Goal: Task Accomplishment & Management: Use online tool/utility

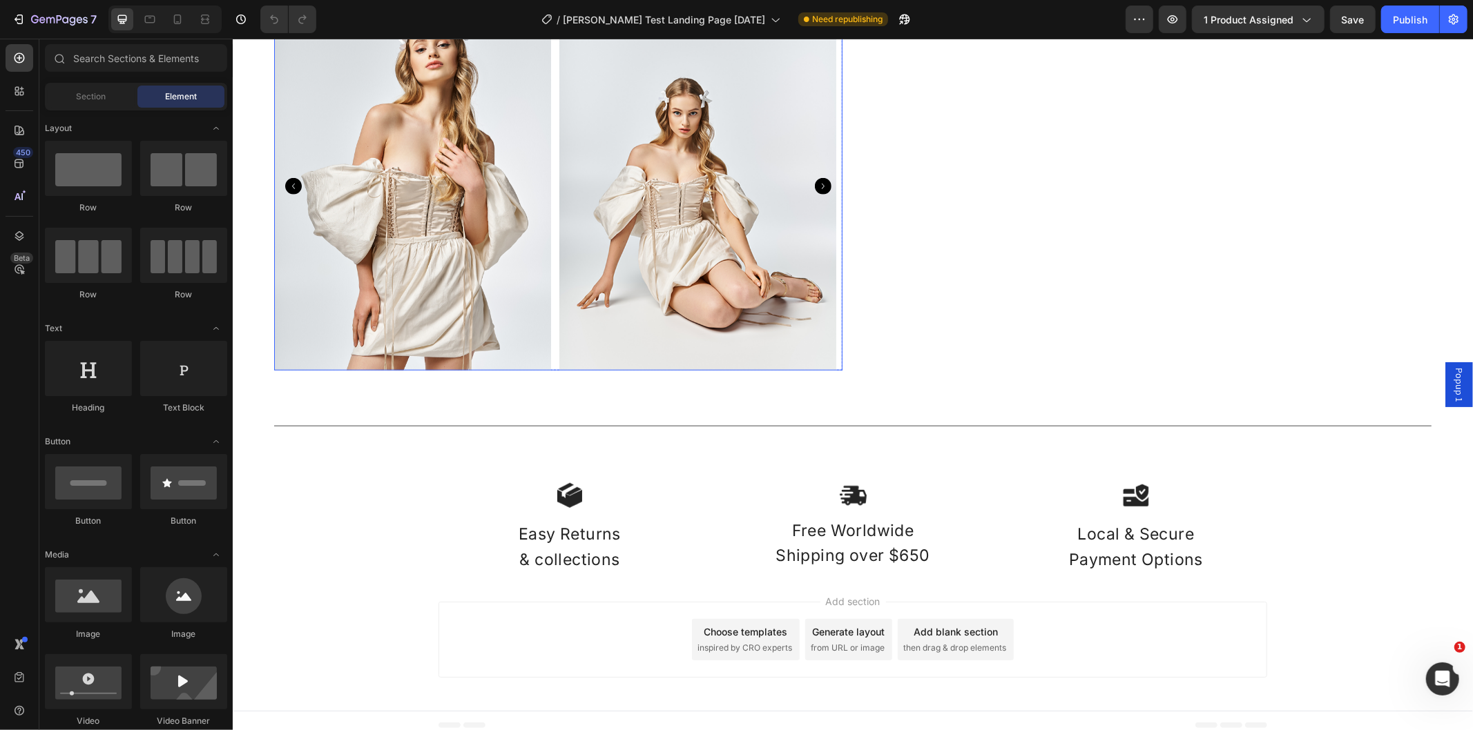
scroll to position [856, 0]
click at [475, 481] on div at bounding box center [569, 494] width 262 height 28
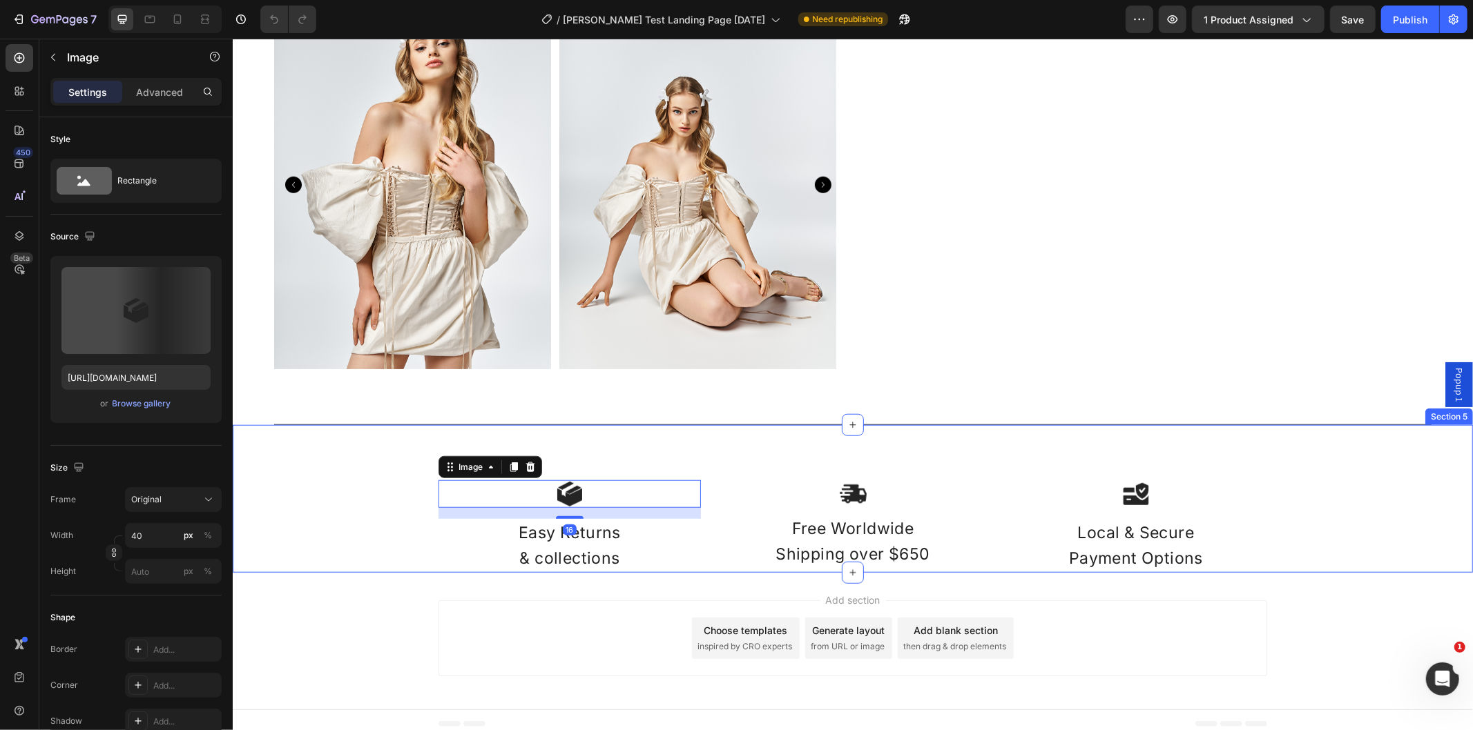
click at [404, 513] on div "Image 16 Easy Returns & collections Text Block Image Free Worldwide Shipping ov…" at bounding box center [852, 499] width 1240 height 148
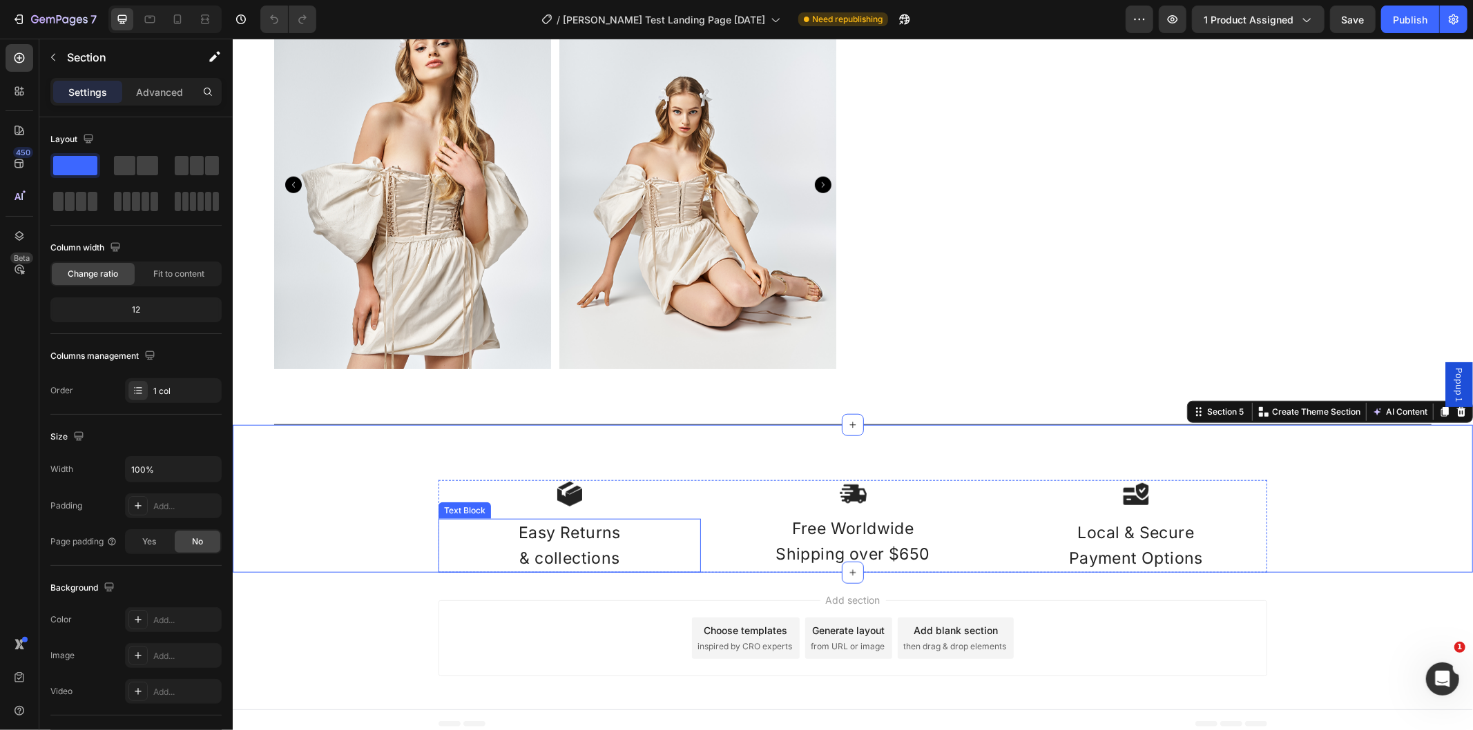
click at [439, 529] on p "Easy Returns" at bounding box center [569, 533] width 260 height 26
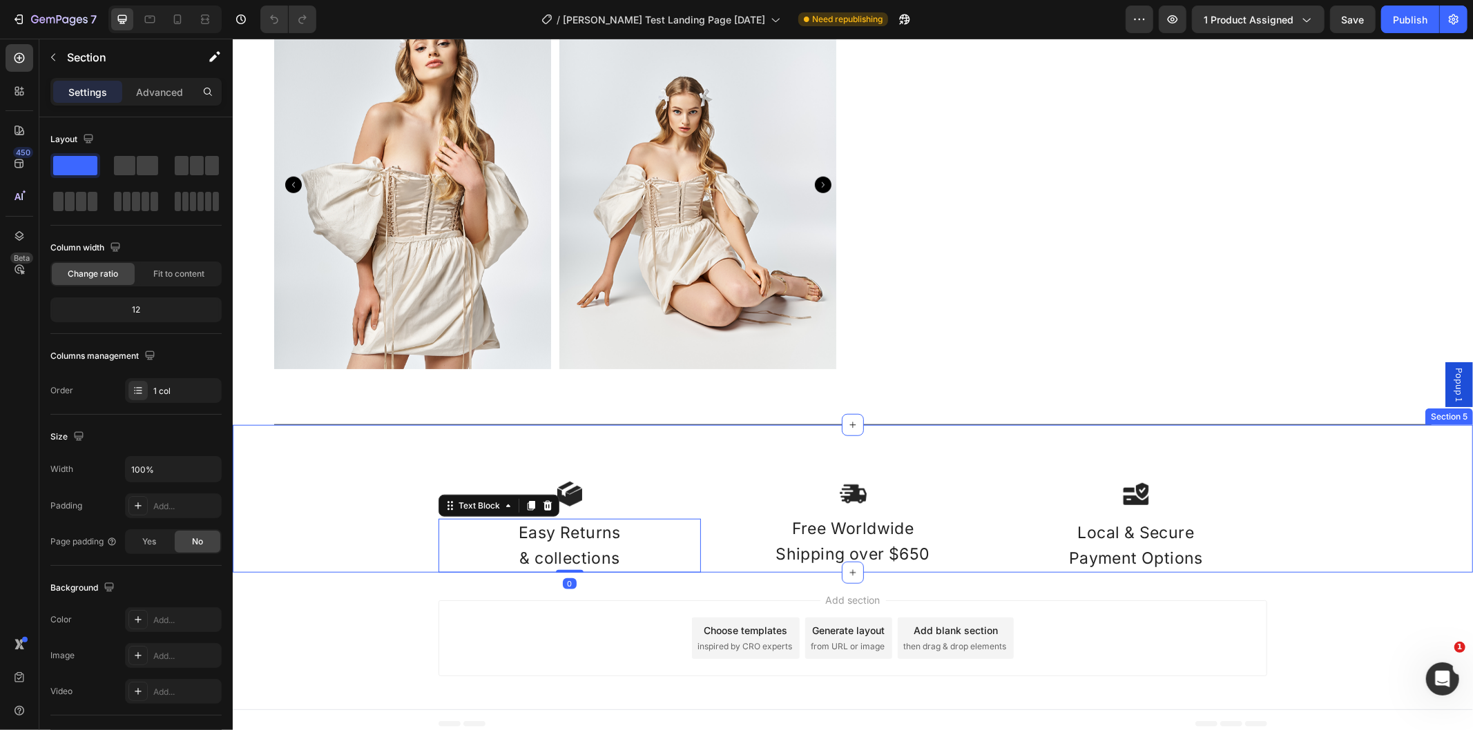
click at [416, 532] on div "Image Easy Returns & collections Text Block 0 Image Free Worldwide Shipping ove…" at bounding box center [852, 499] width 1240 height 148
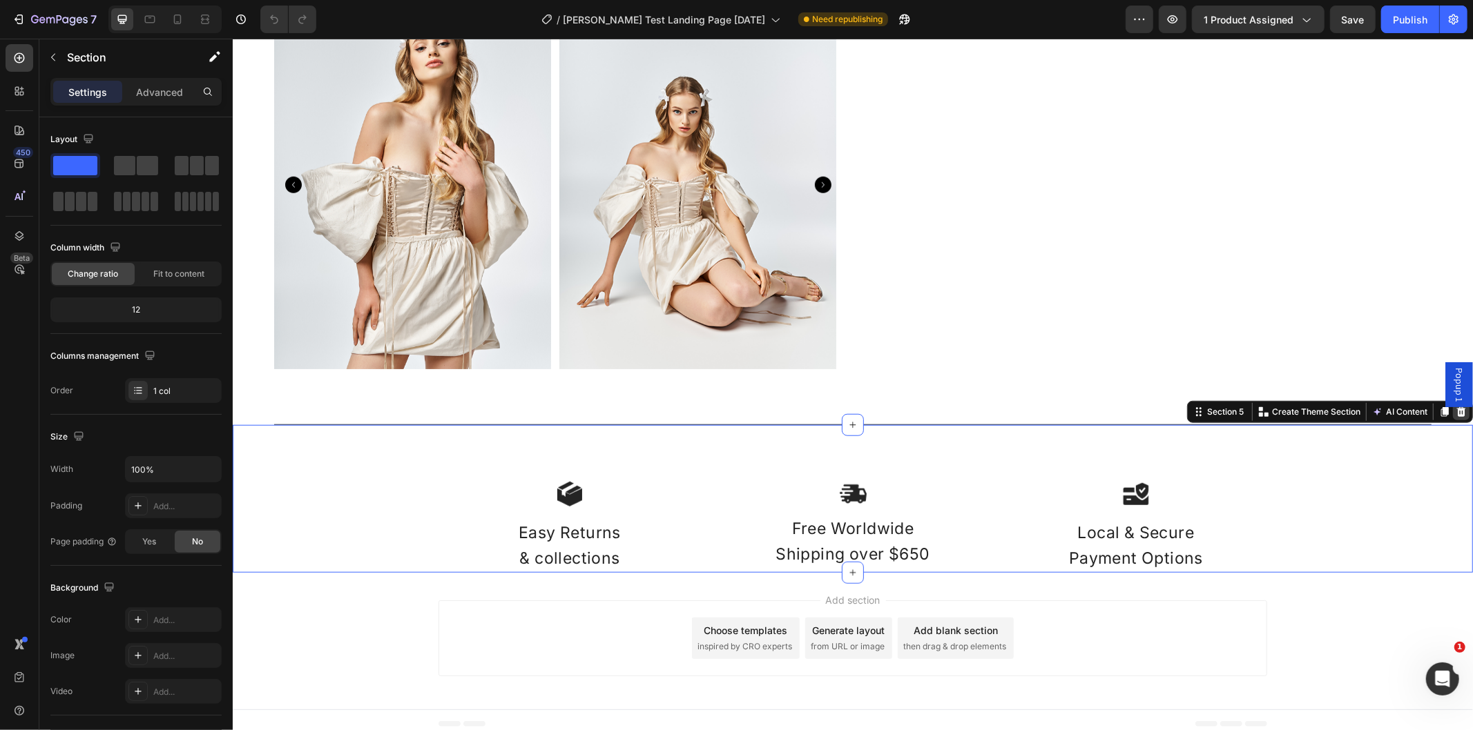
click at [1456, 408] on icon at bounding box center [1460, 412] width 9 height 10
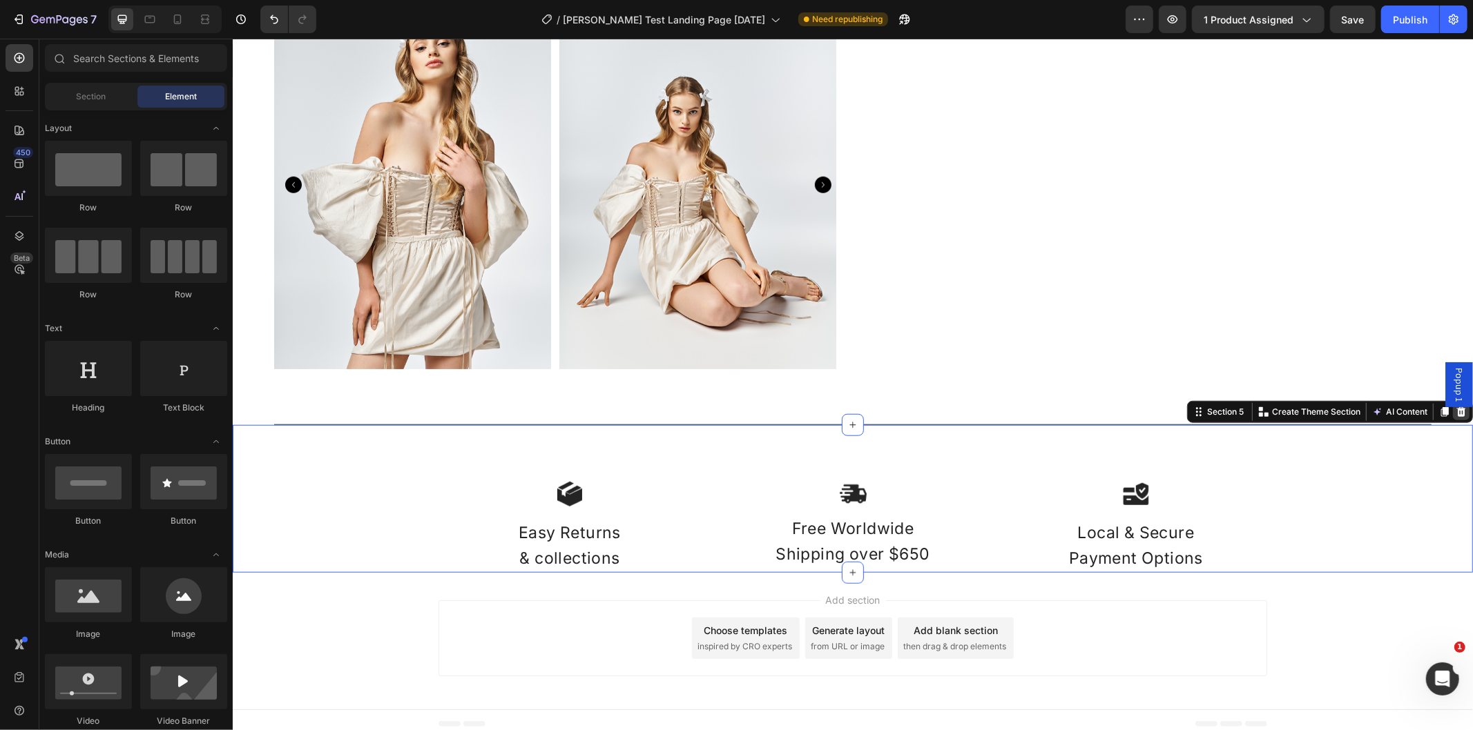
scroll to position [708, 0]
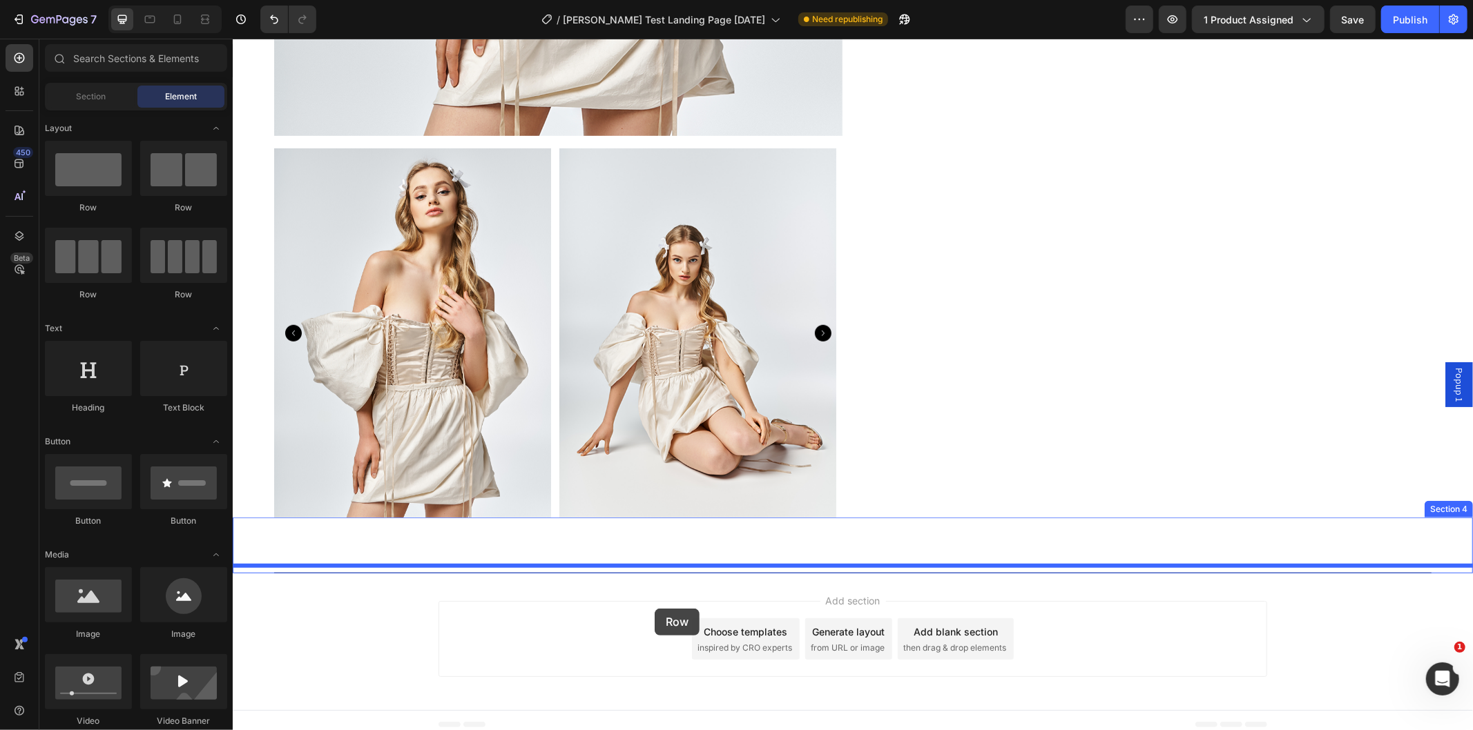
drag, startPoint x: 333, startPoint y: 208, endPoint x: 655, endPoint y: 607, distance: 512.6
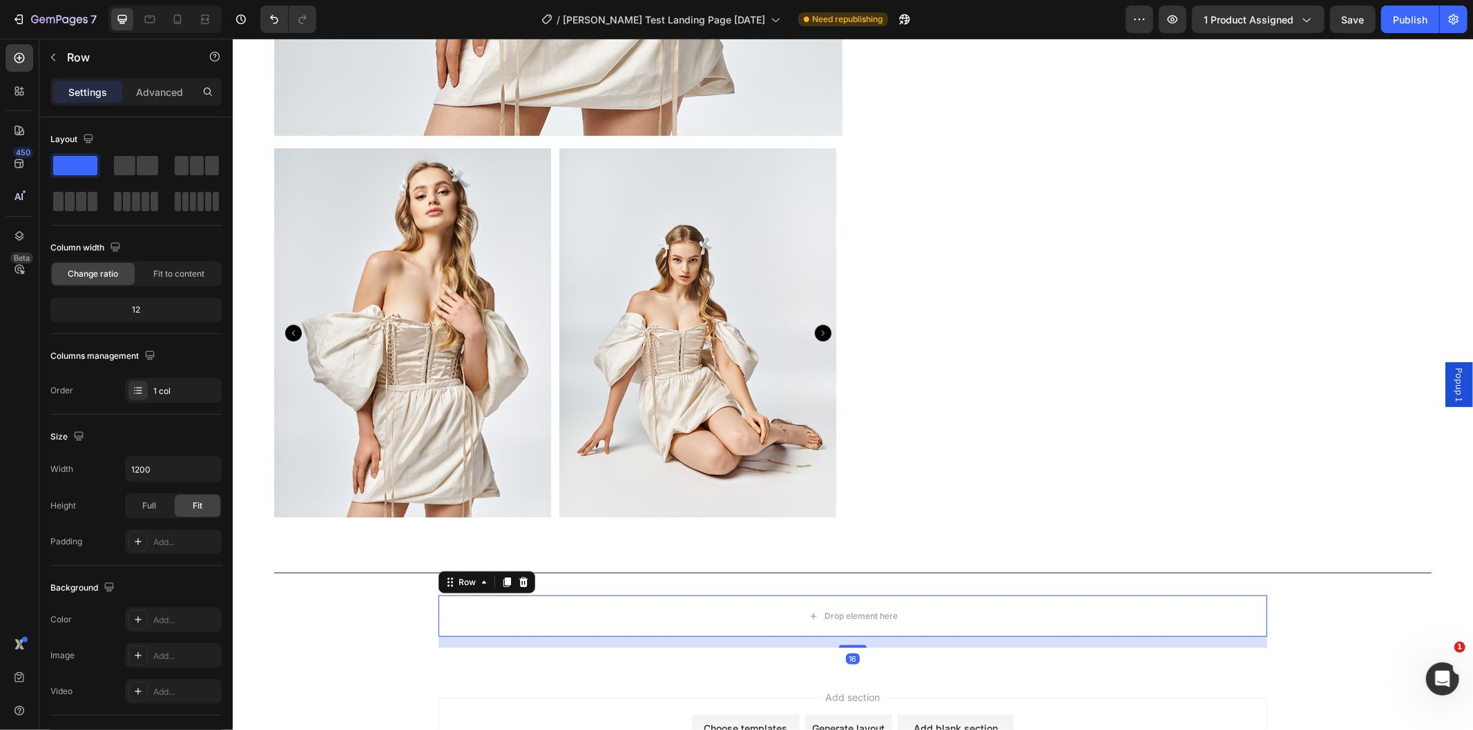
scroll to position [804, 0]
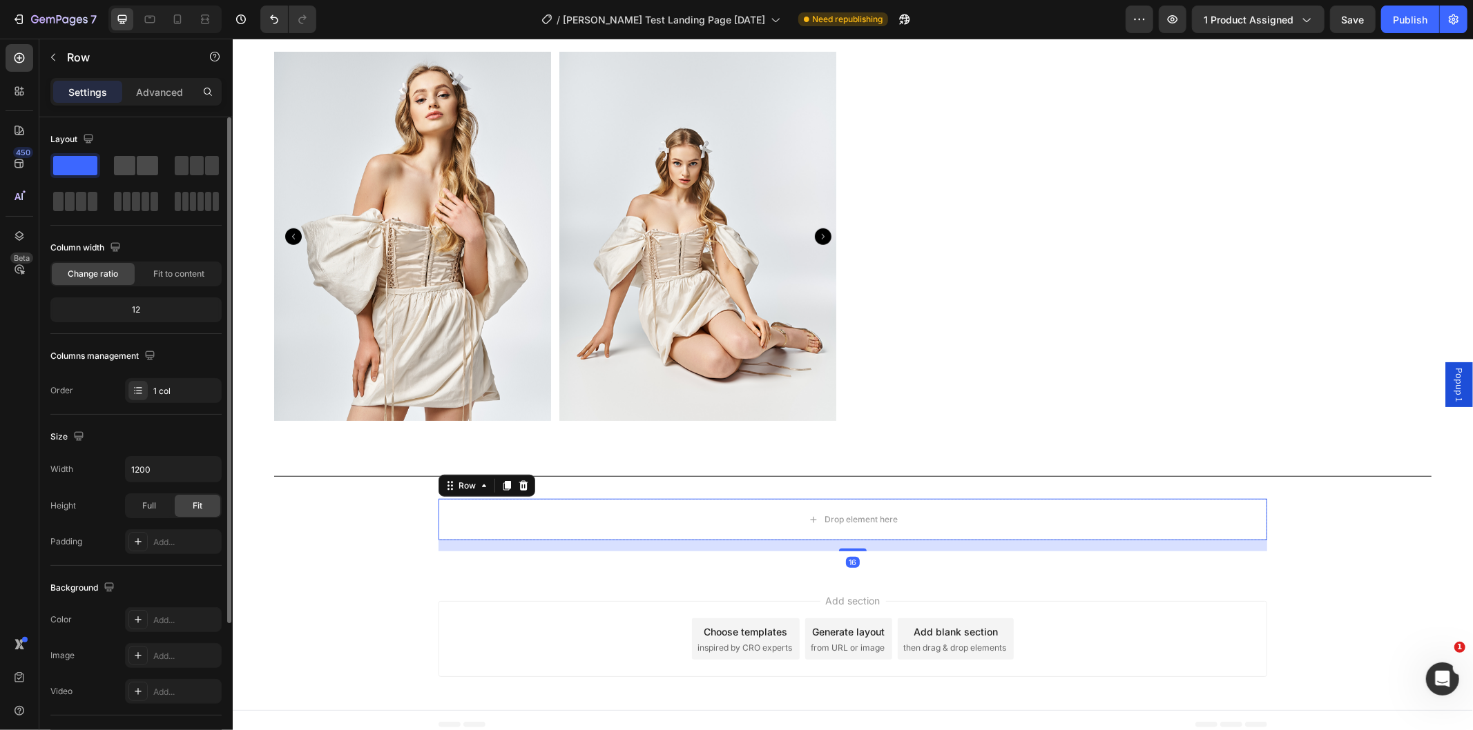
click at [125, 166] on span at bounding box center [124, 165] width 21 height 19
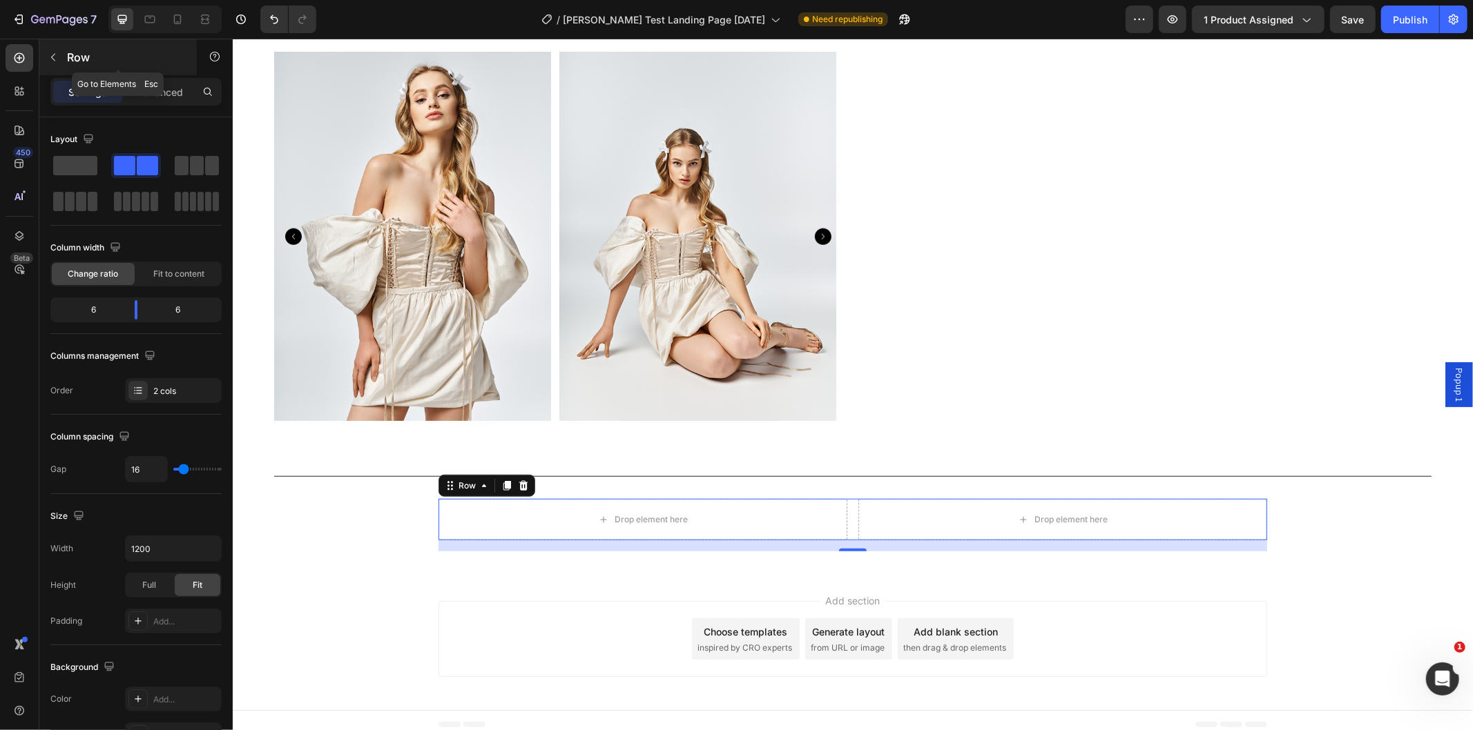
click at [52, 53] on icon "button" at bounding box center [53, 57] width 11 height 11
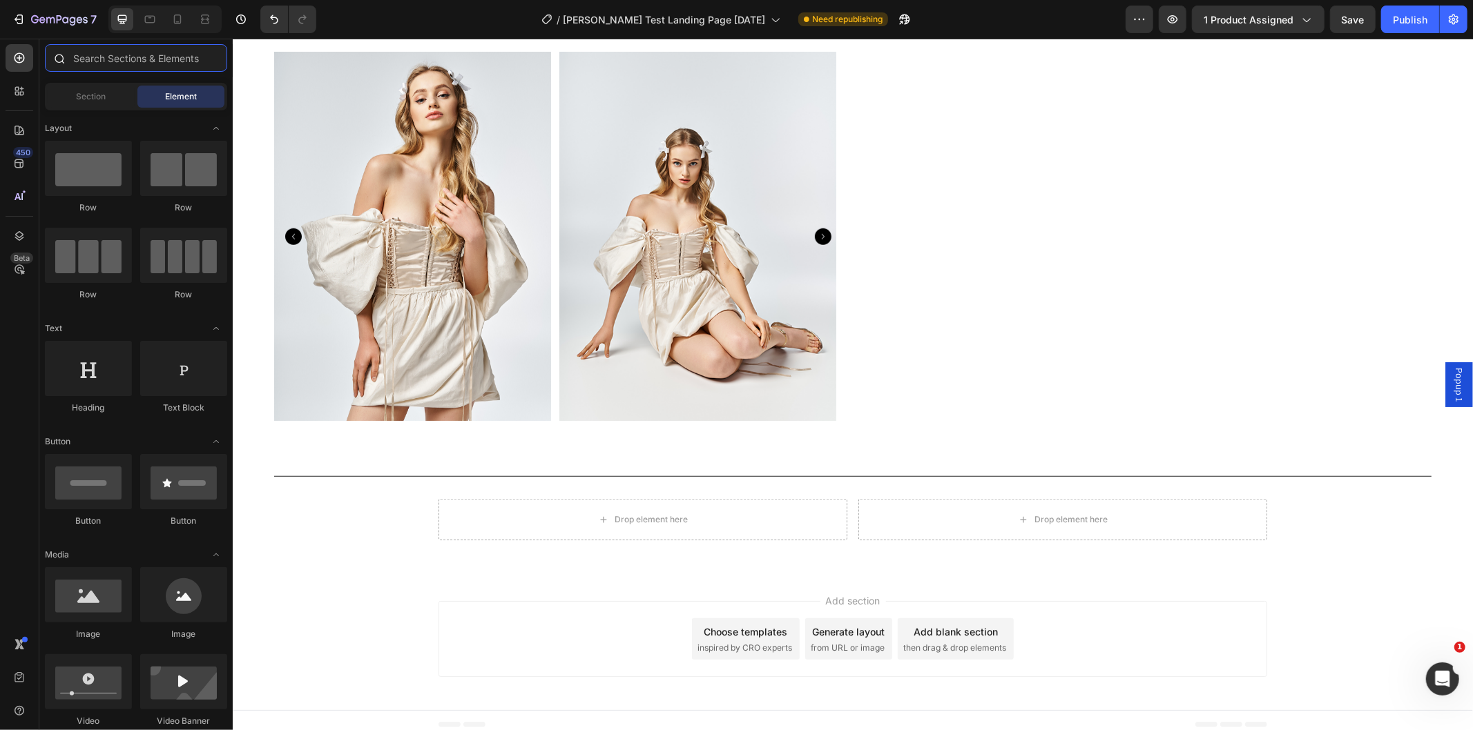
click at [107, 61] on input "text" at bounding box center [136, 58] width 182 height 28
type input "c"
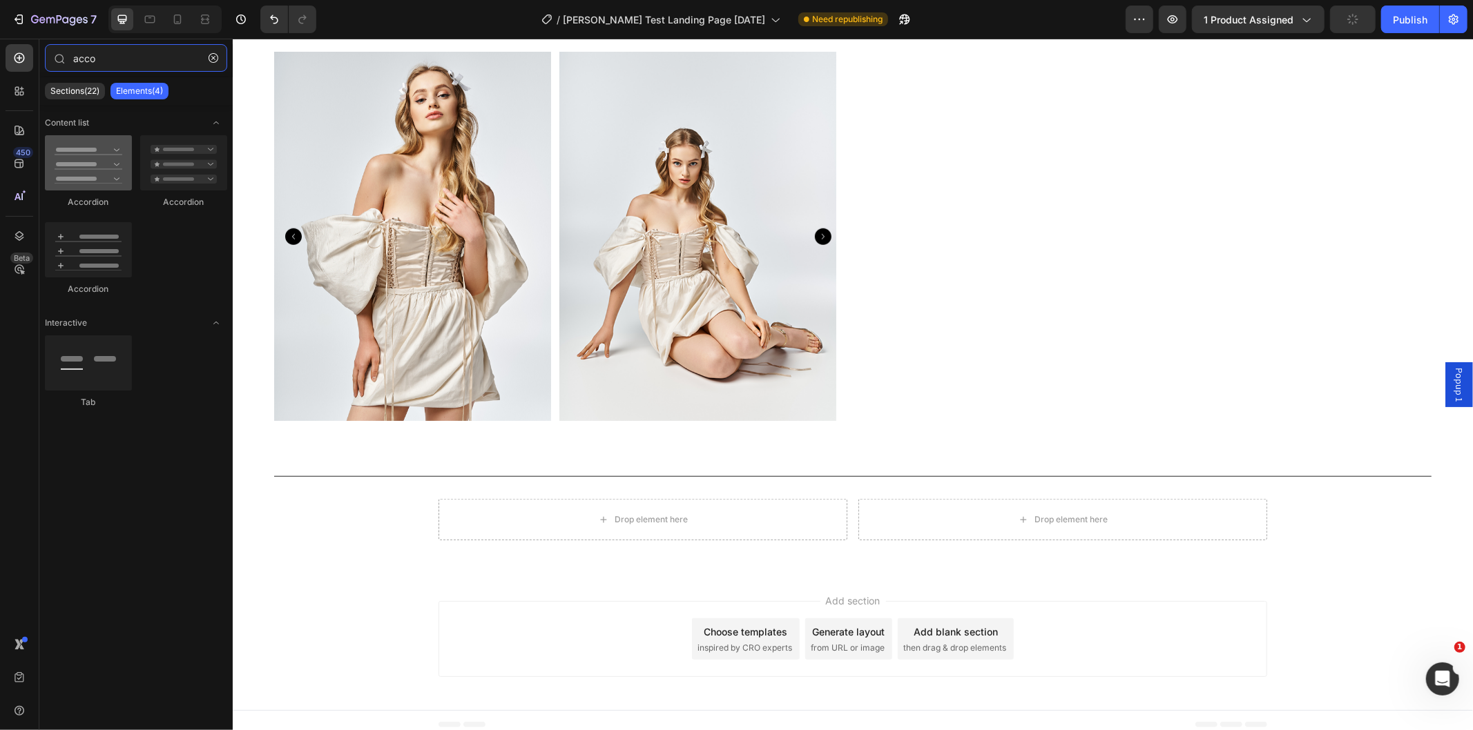
type input "acco"
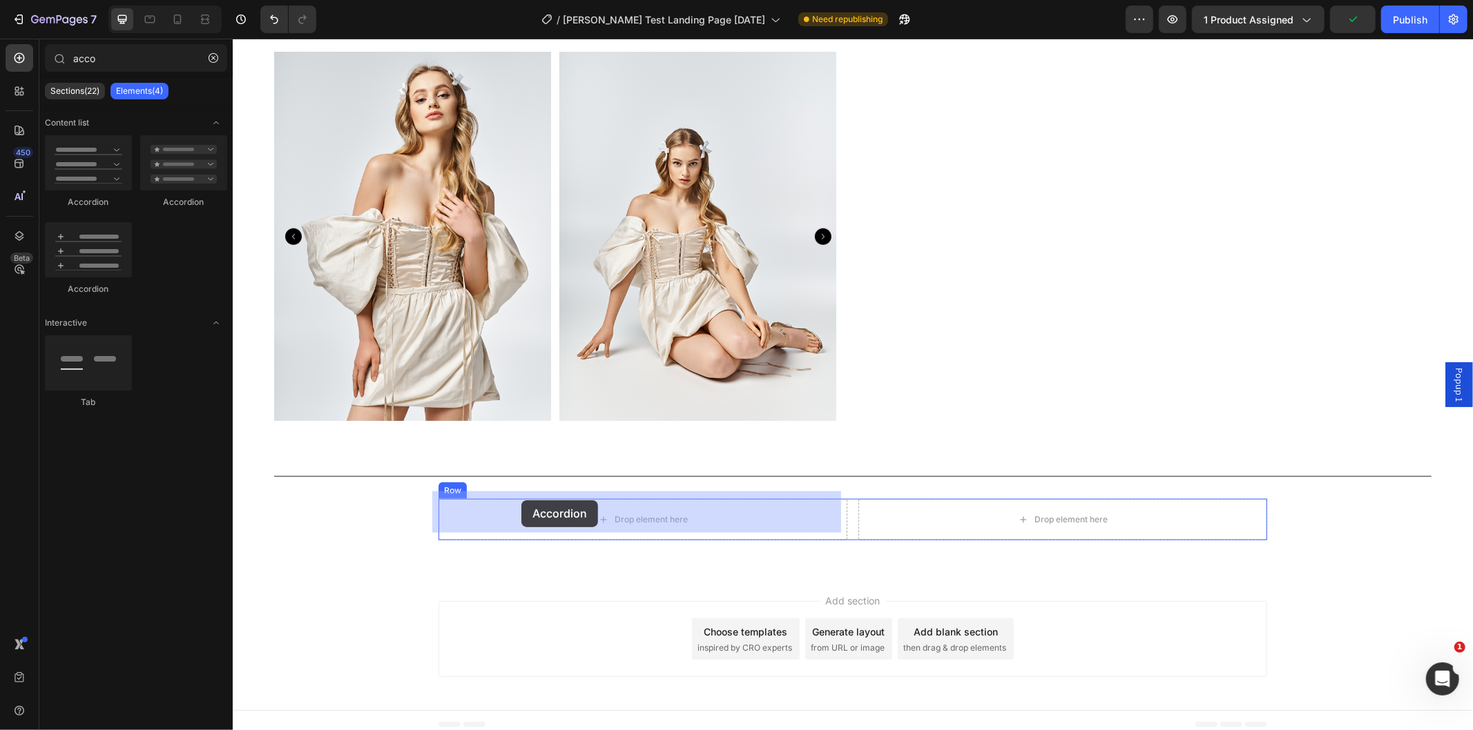
drag, startPoint x: 323, startPoint y: 195, endPoint x: 523, endPoint y: 486, distance: 353.5
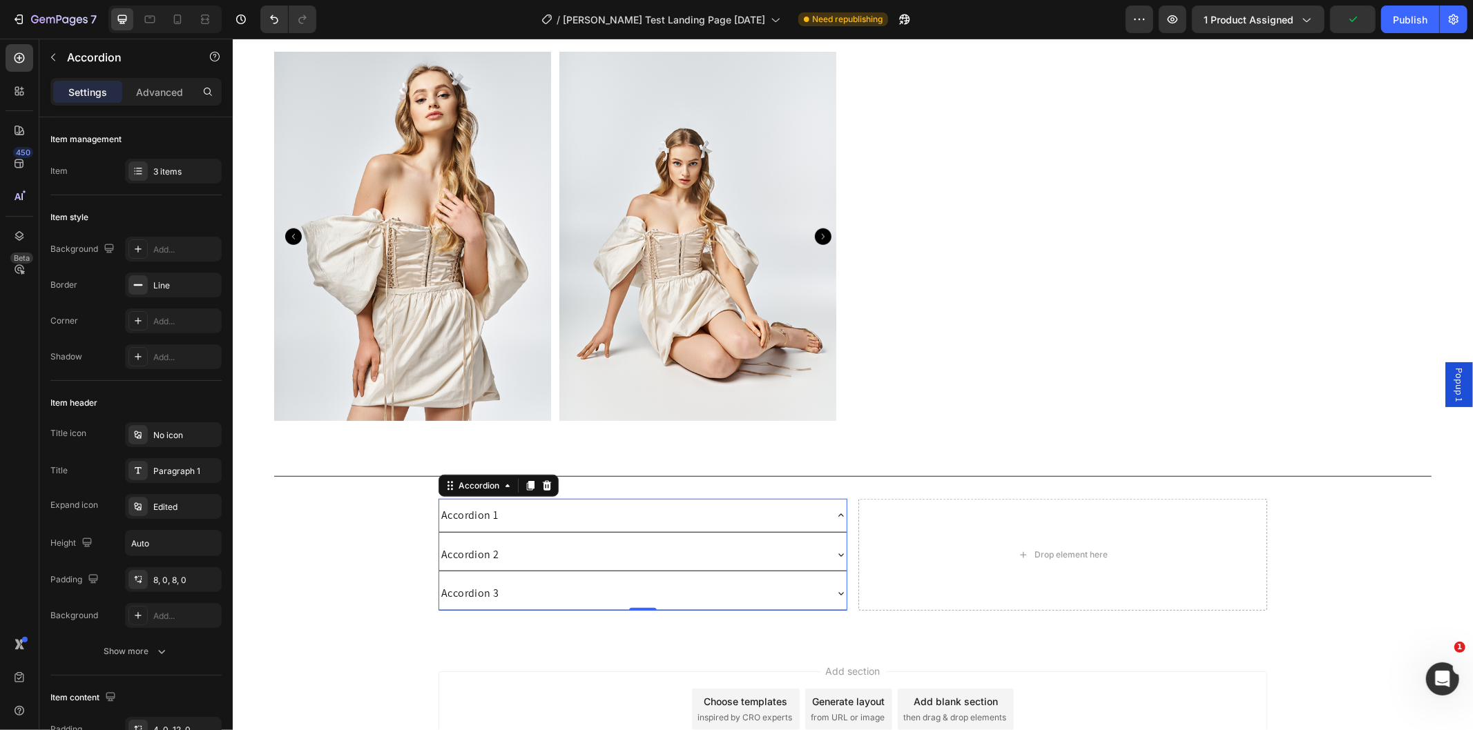
scroll to position [856, 0]
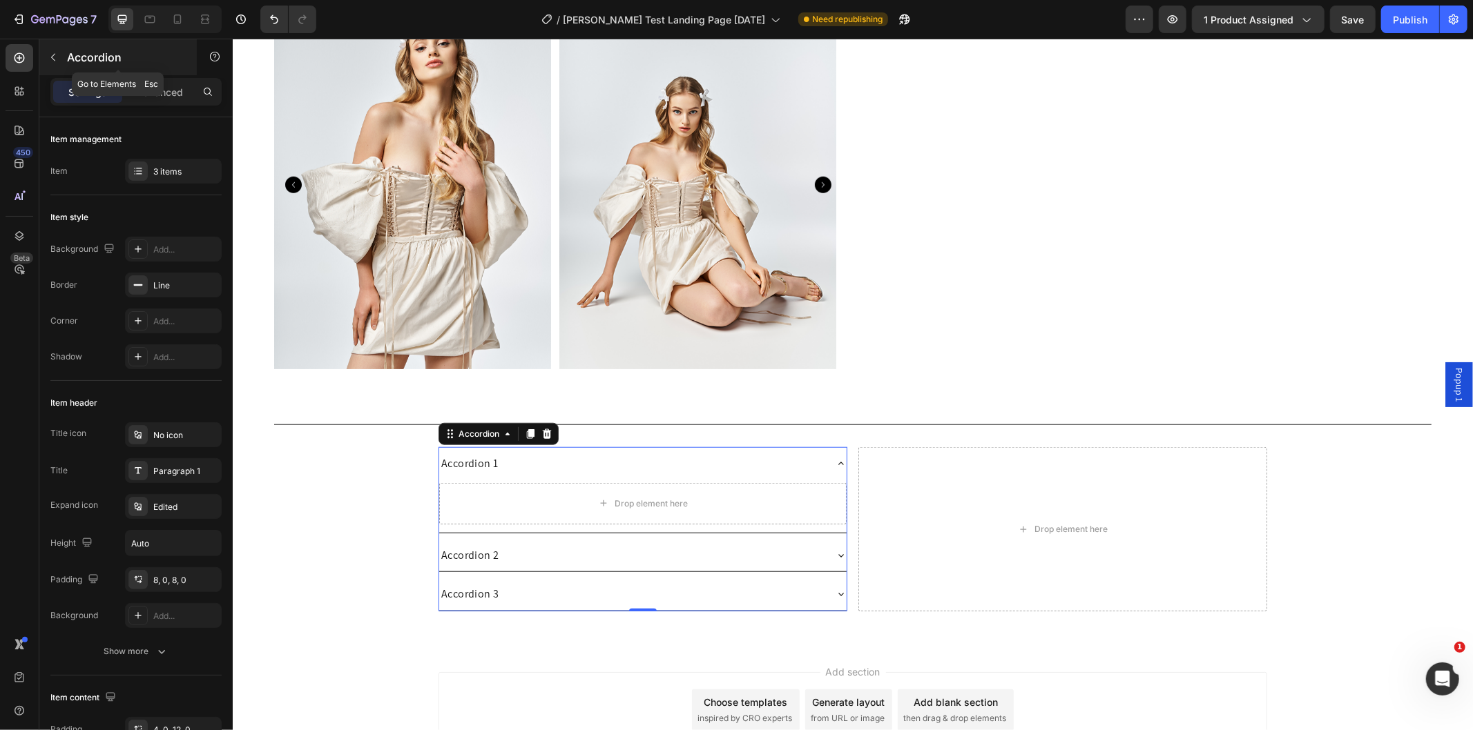
click at [56, 61] on icon "button" at bounding box center [53, 57] width 11 height 11
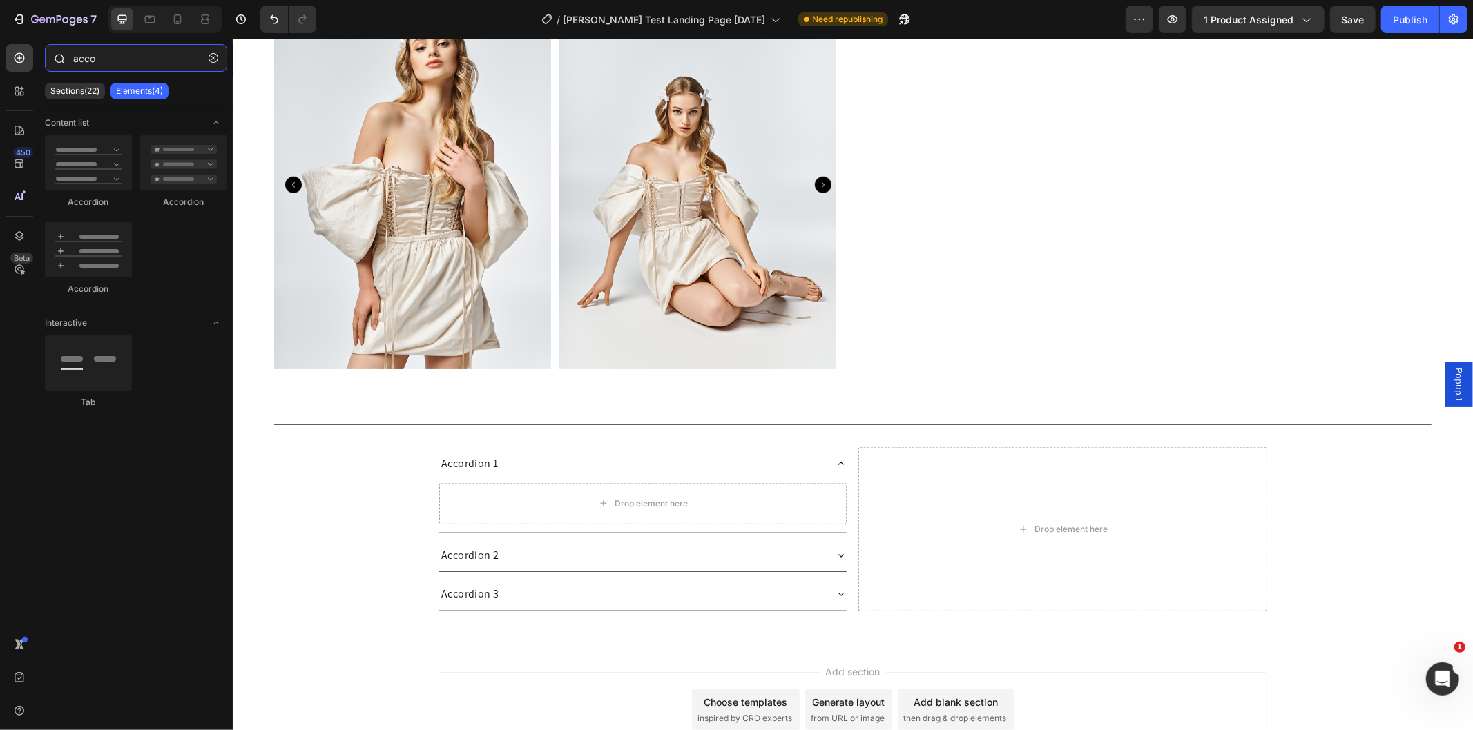
click at [113, 57] on input "acco" at bounding box center [136, 58] width 182 height 28
click at [210, 51] on button "button" at bounding box center [213, 58] width 22 height 22
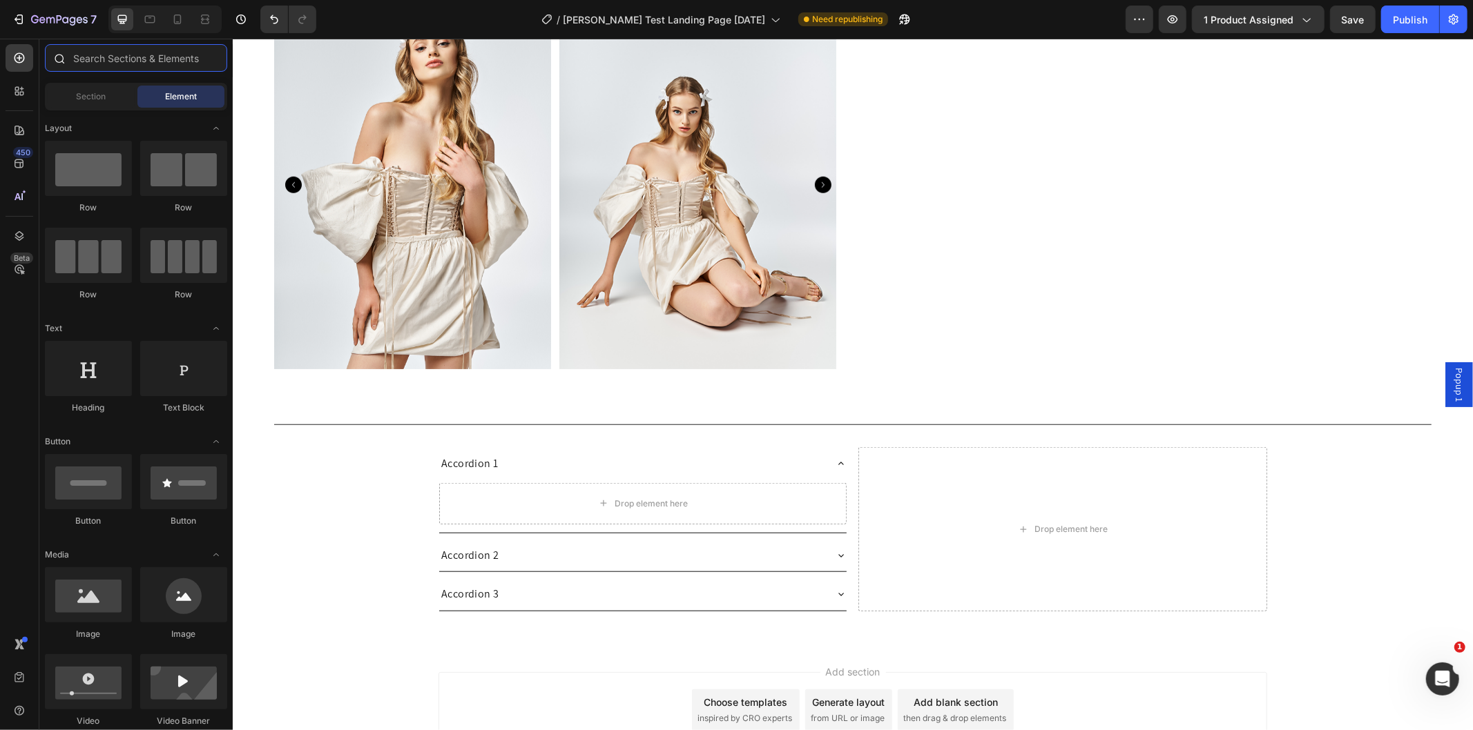
click at [135, 58] on input "text" at bounding box center [136, 58] width 182 height 28
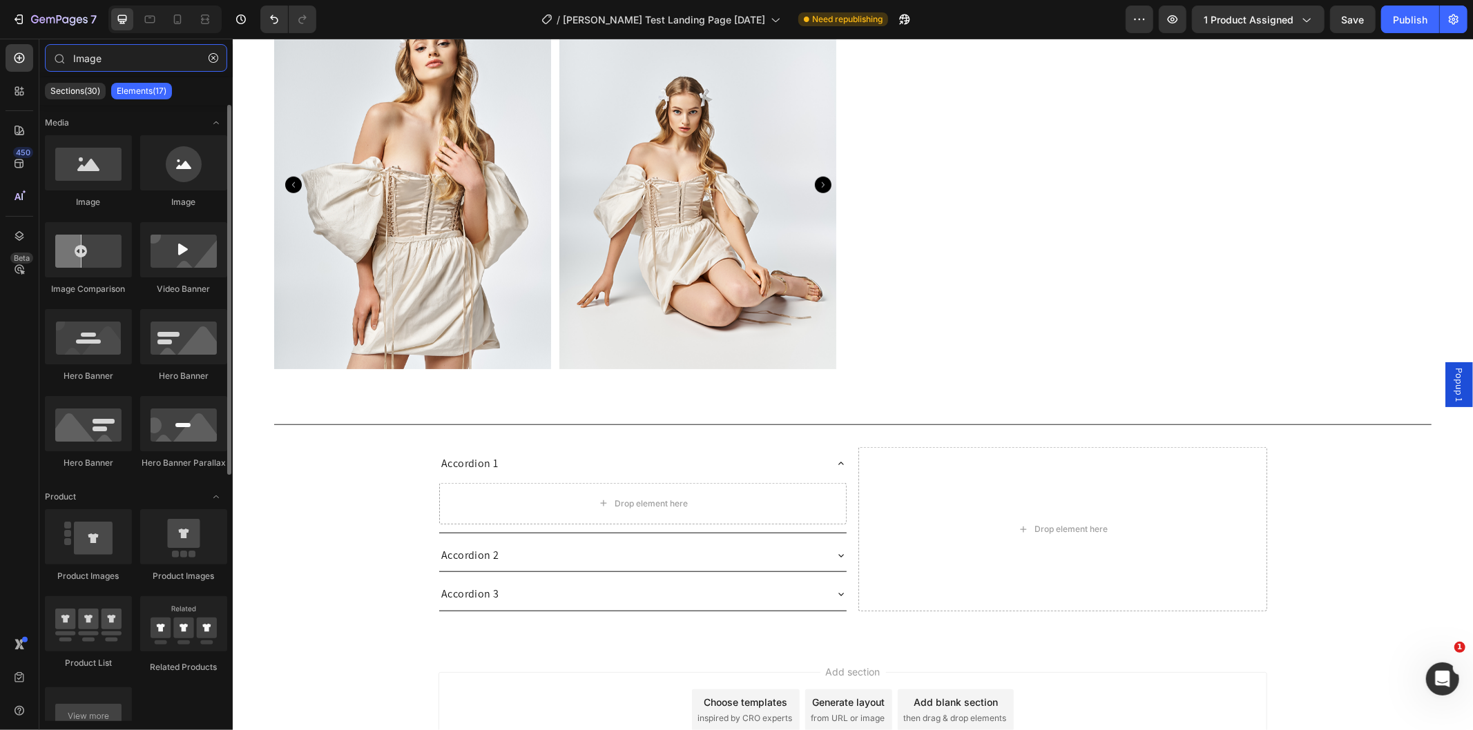
type input "Image"
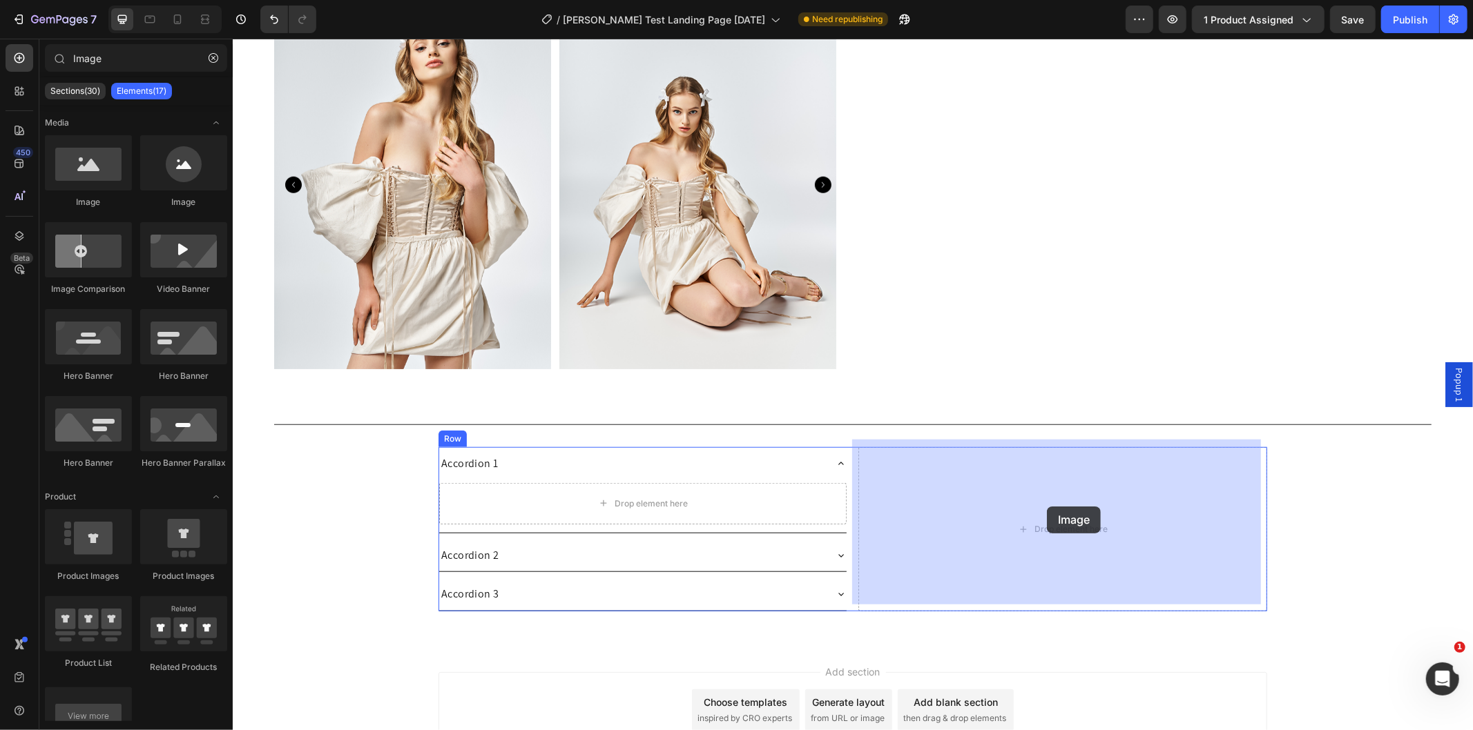
drag, startPoint x: 436, startPoint y: 253, endPoint x: 1046, endPoint y: 506, distance: 660.5
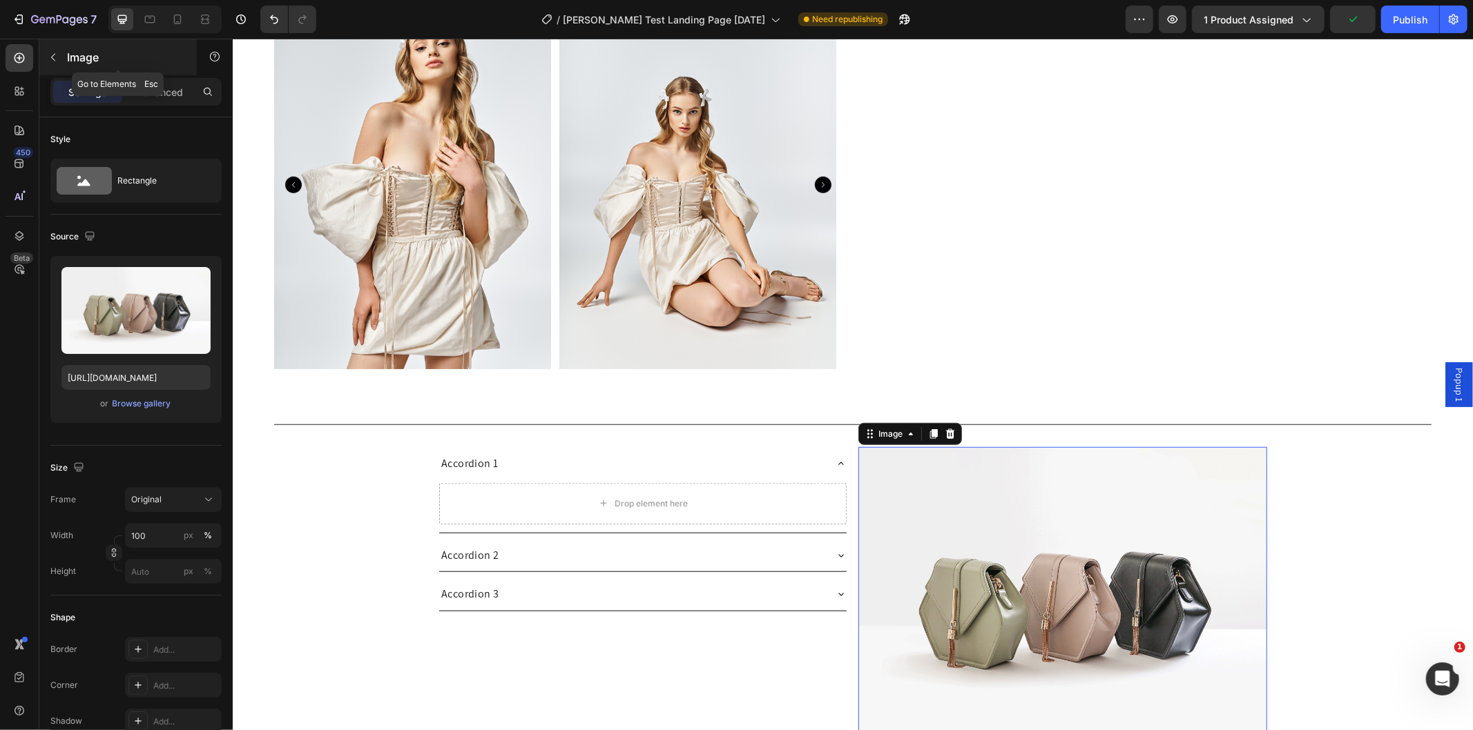
click at [59, 59] on button "button" at bounding box center [53, 57] width 22 height 22
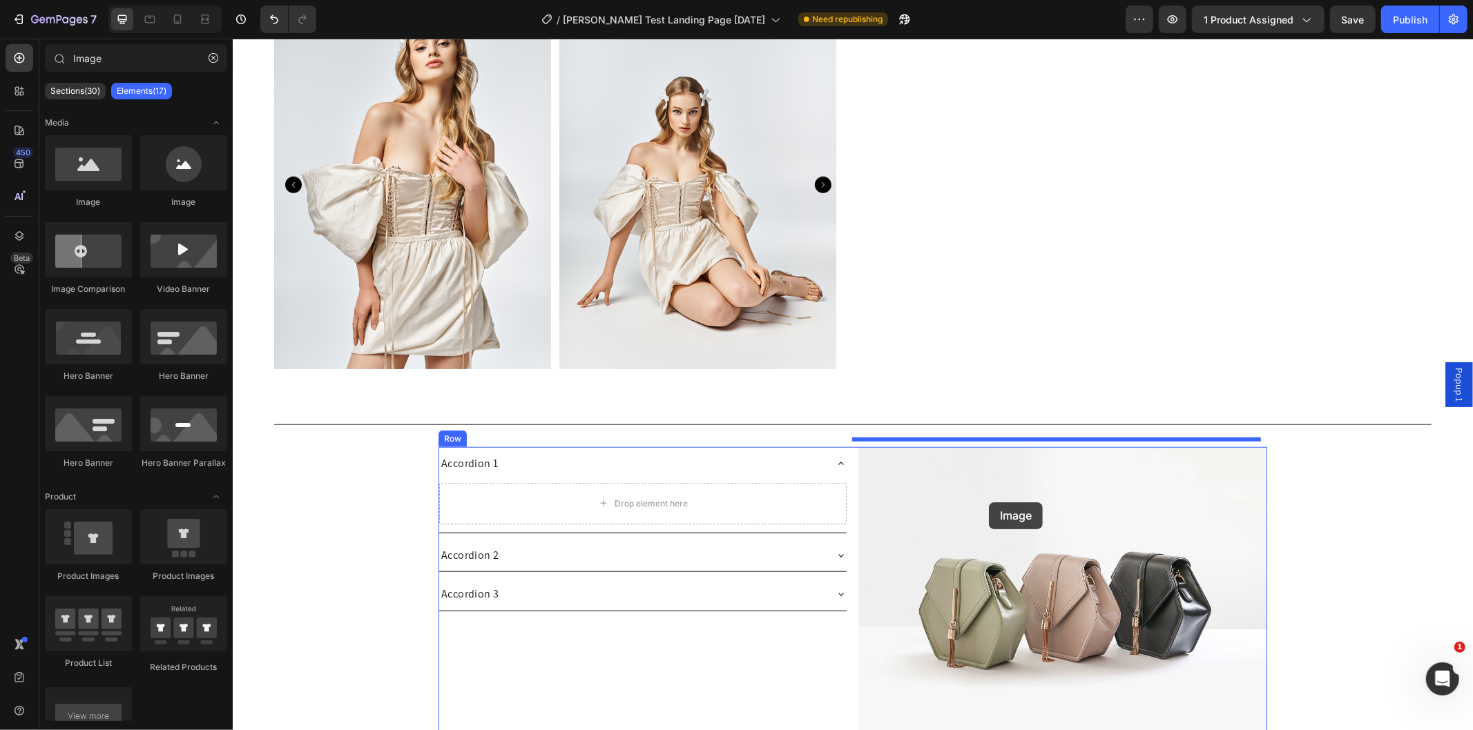
drag, startPoint x: 405, startPoint y: 255, endPoint x: 988, endPoint y: 501, distance: 632.4
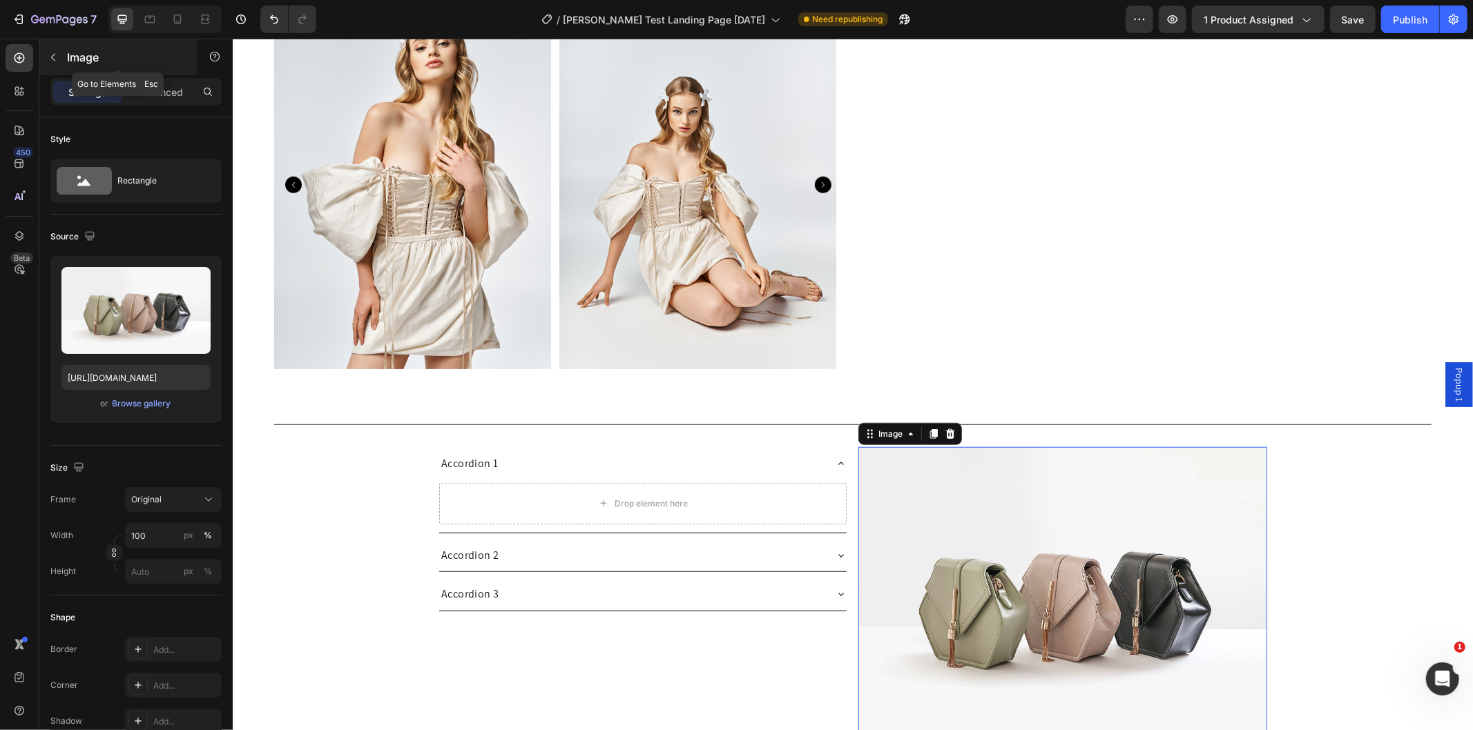
click at [51, 47] on button "button" at bounding box center [53, 57] width 22 height 22
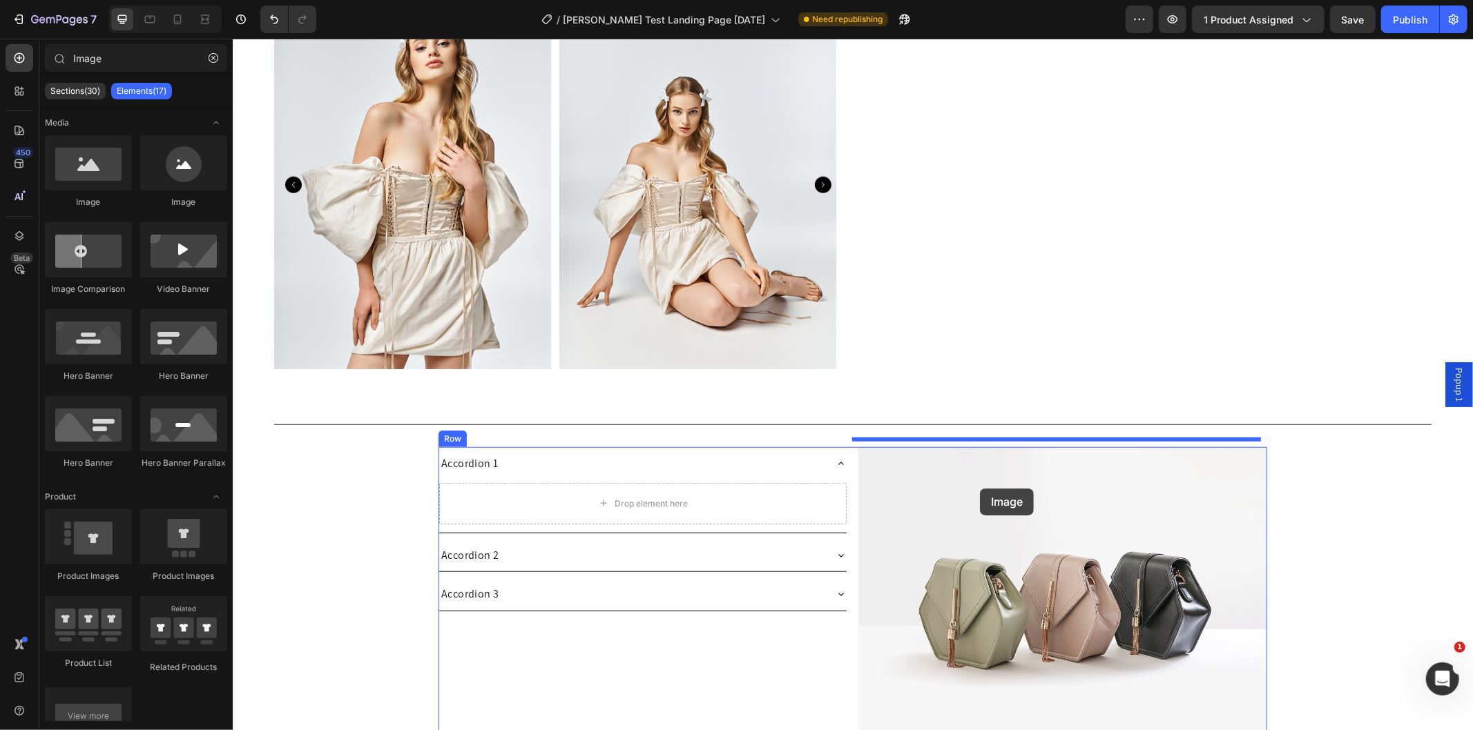
drag, startPoint x: 391, startPoint y: 238, endPoint x: 979, endPoint y: 488, distance: 639.1
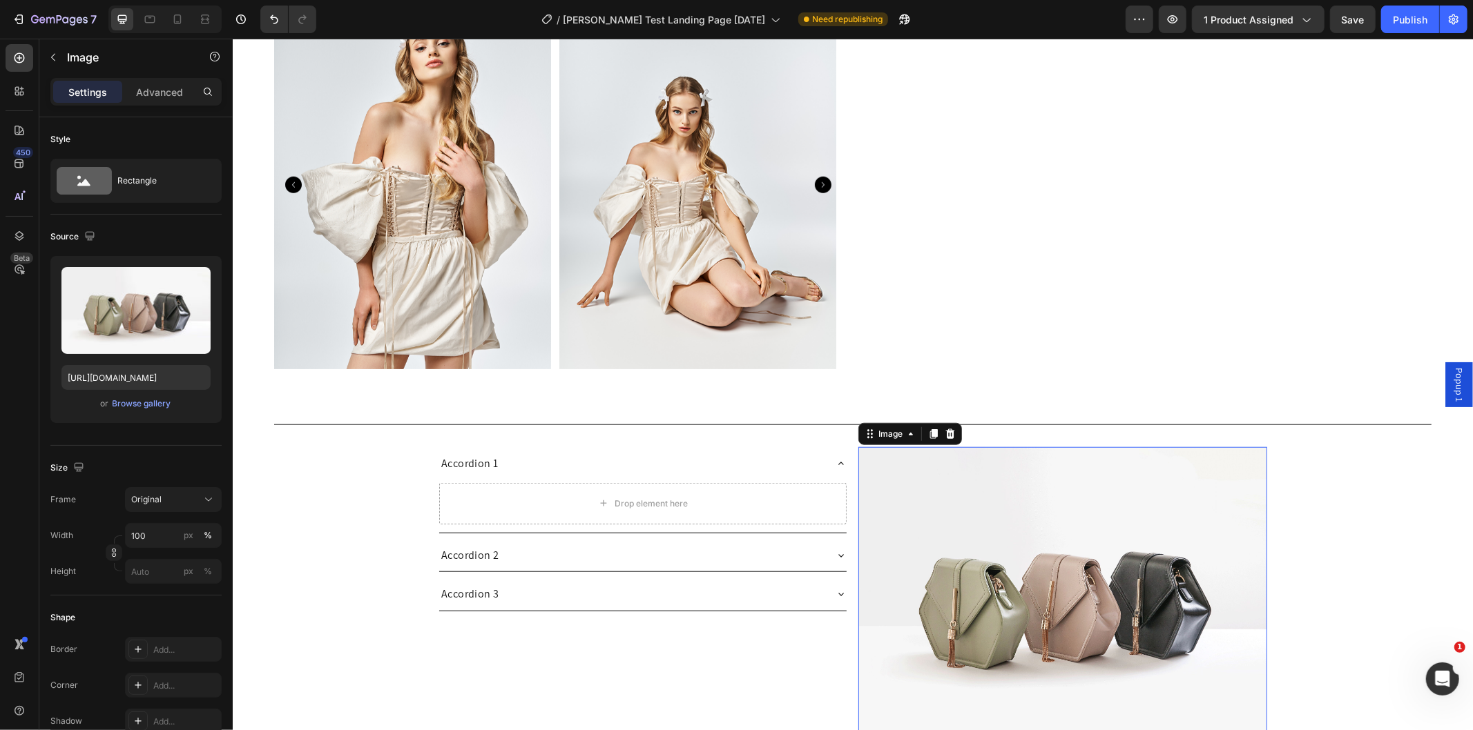
click at [1019, 512] on img at bounding box center [1061, 600] width 409 height 307
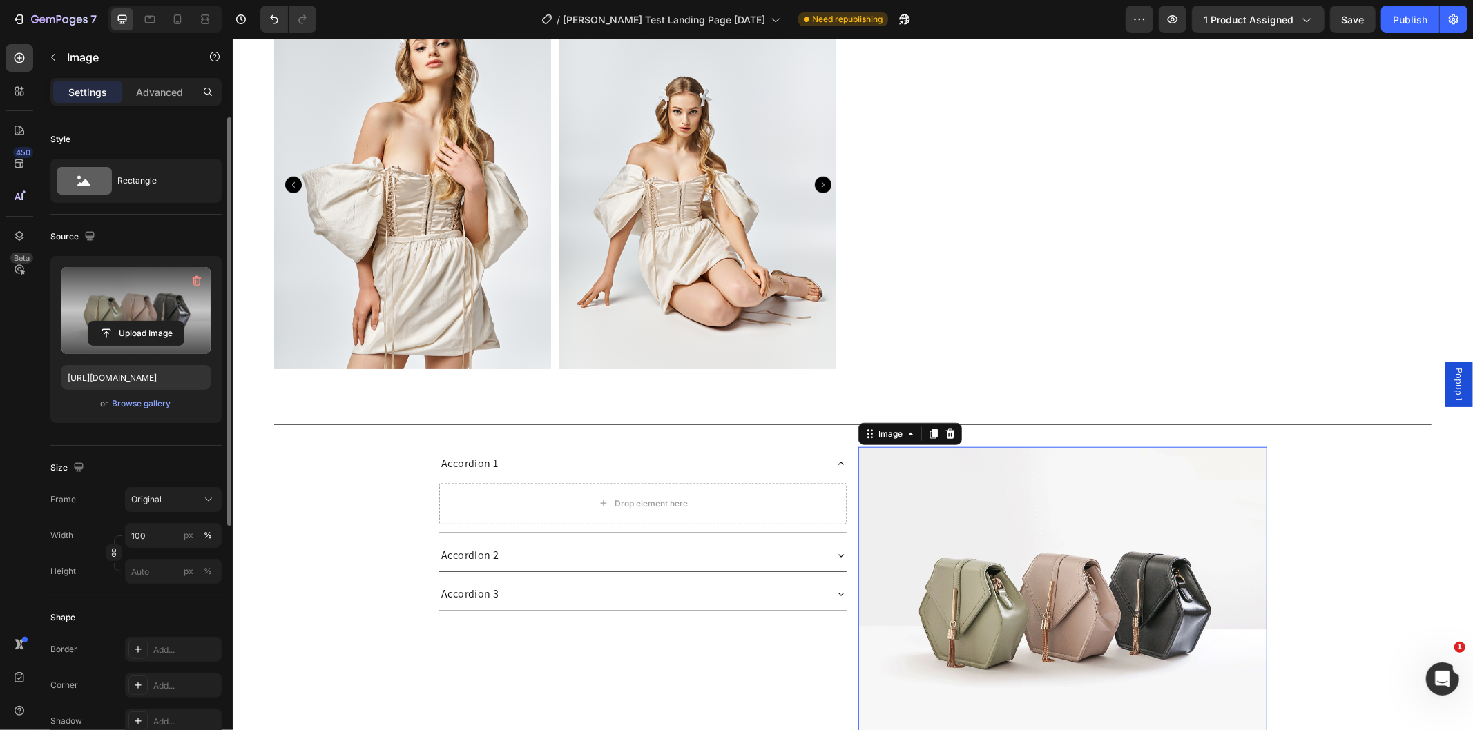
click at [142, 313] on label at bounding box center [135, 310] width 149 height 87
click at [142, 322] on input "file" at bounding box center [135, 333] width 95 height 23
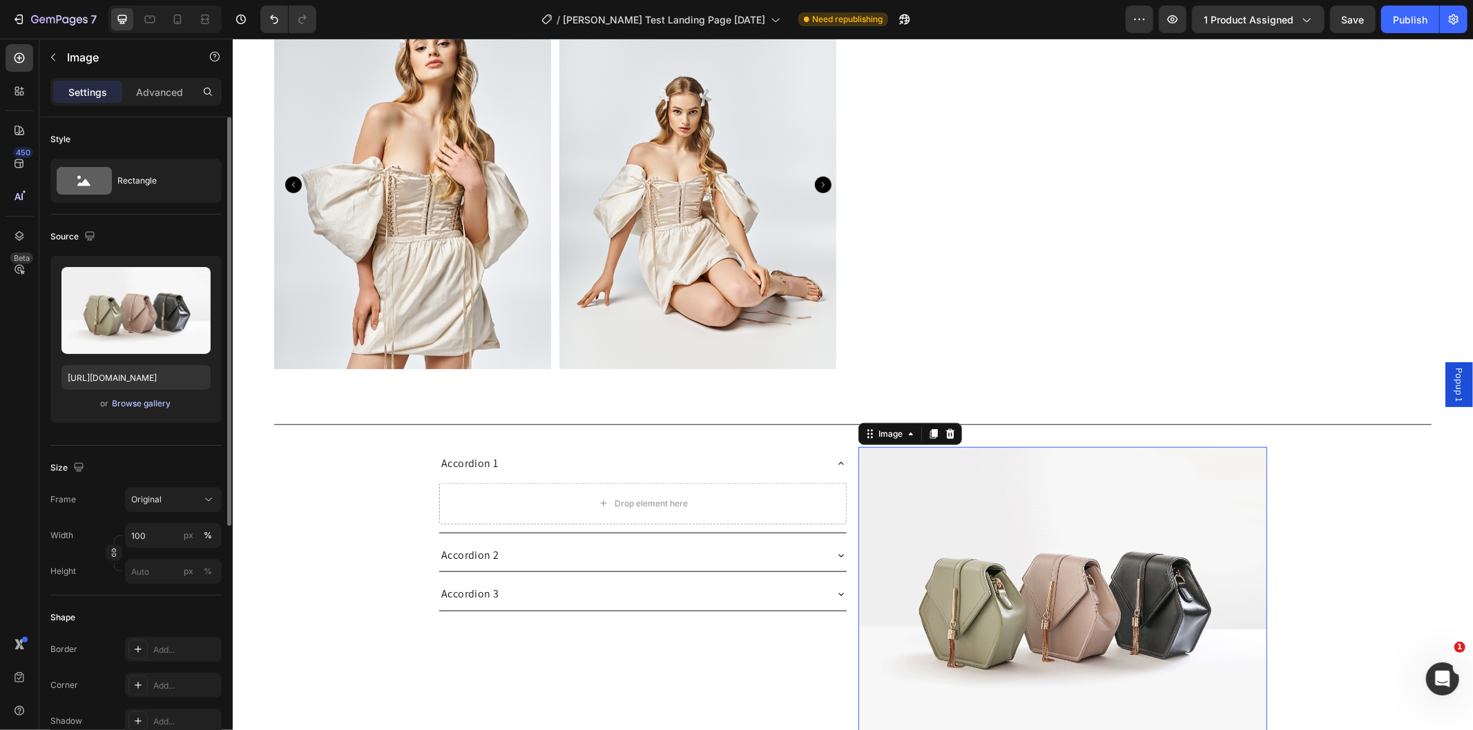
click at [125, 408] on div "Browse gallery" at bounding box center [142, 404] width 59 height 12
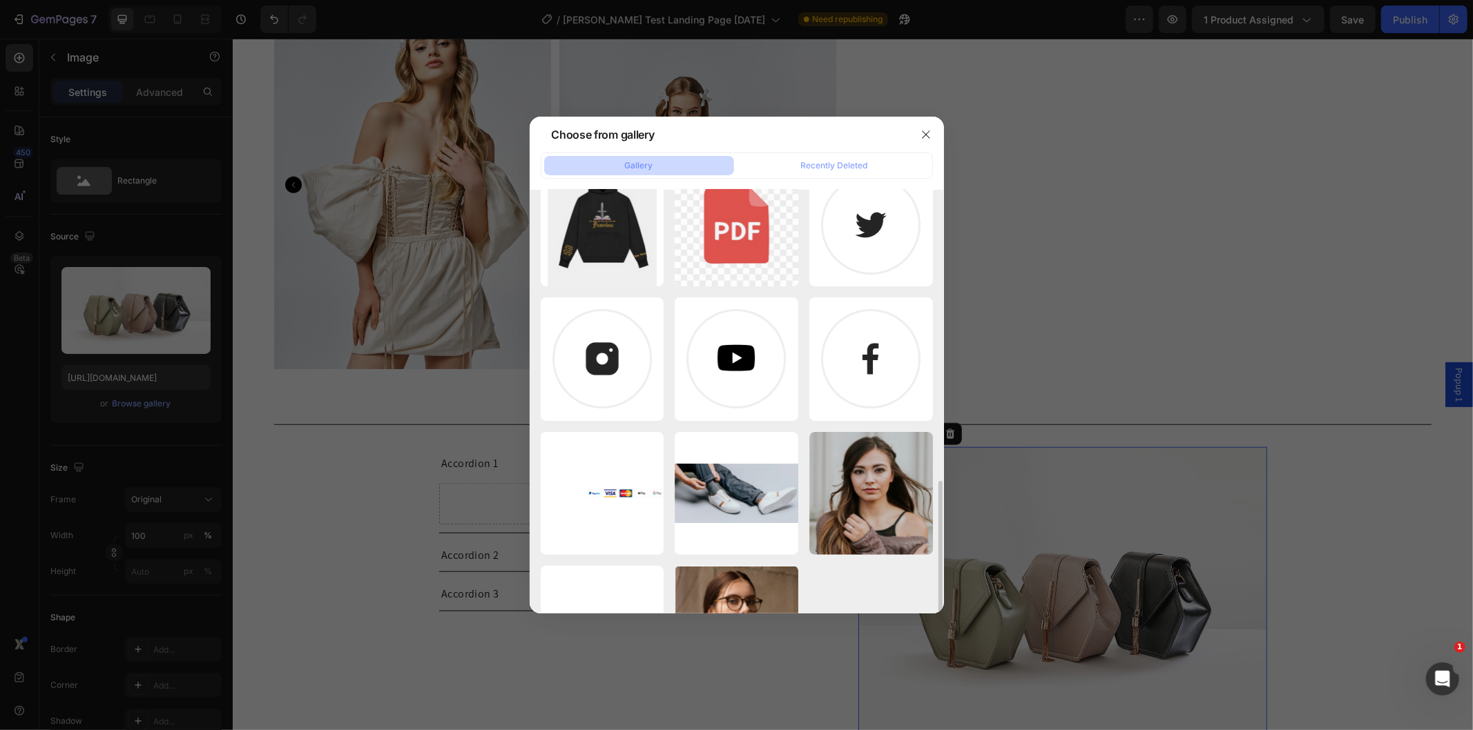
scroll to position [393, 0]
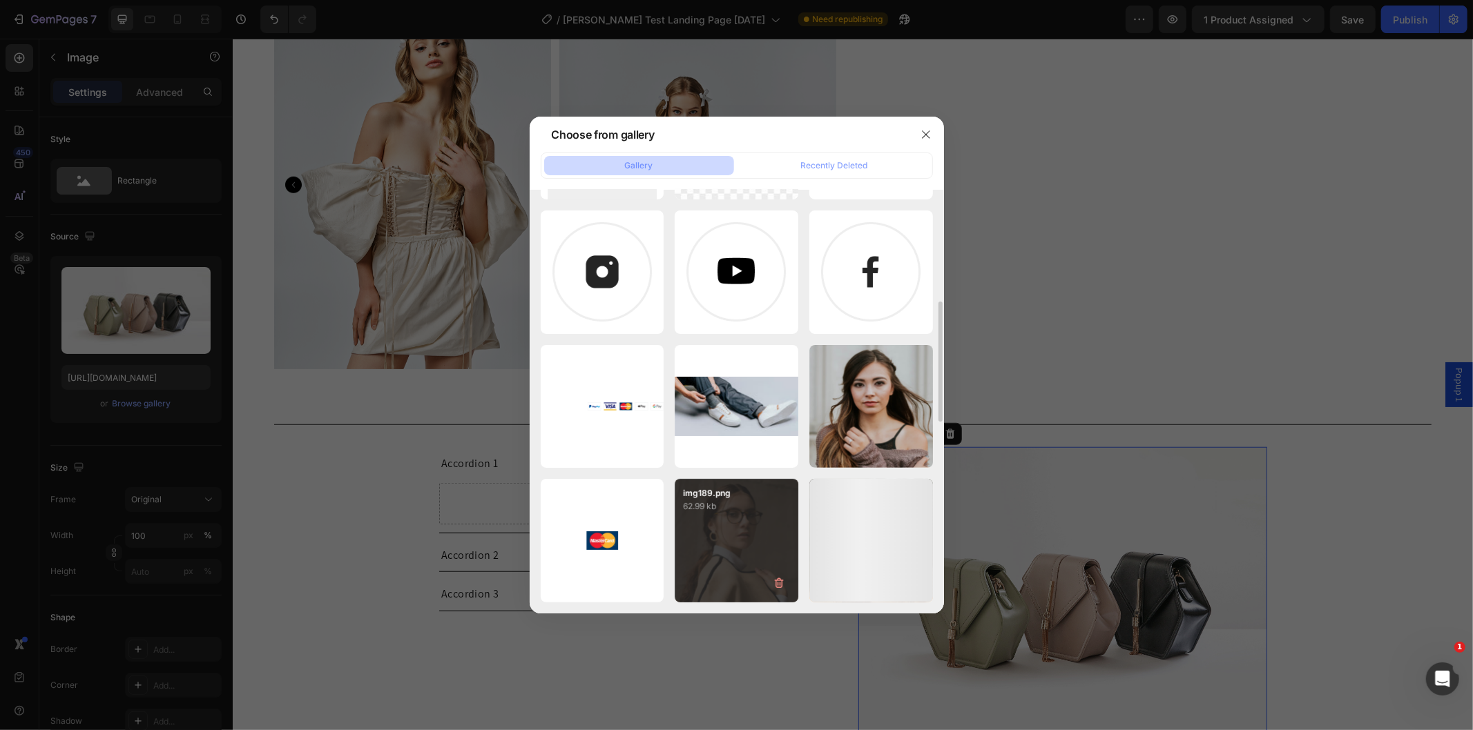
click at [746, 525] on div "img189.png 62.99 kb" at bounding box center [736, 541] width 124 height 124
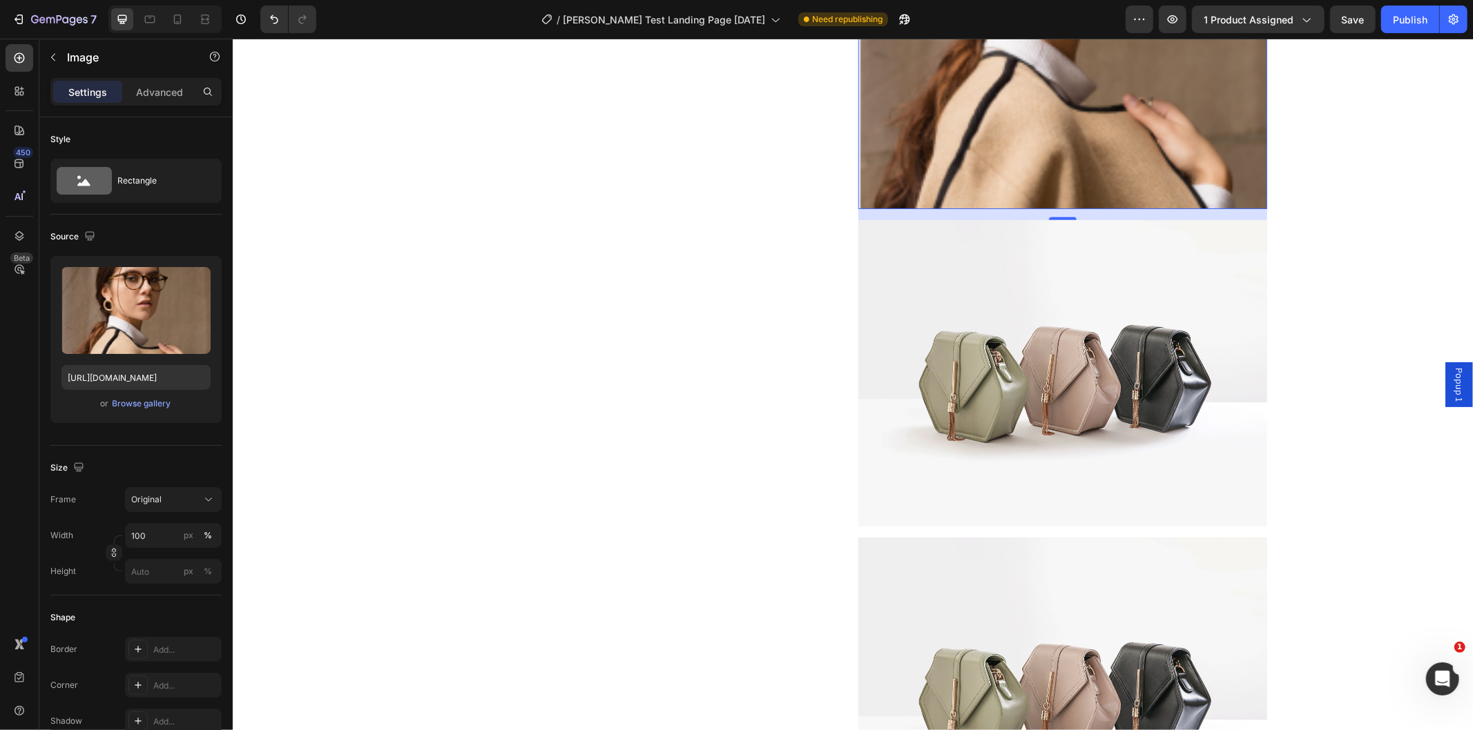
scroll to position [1316, 0]
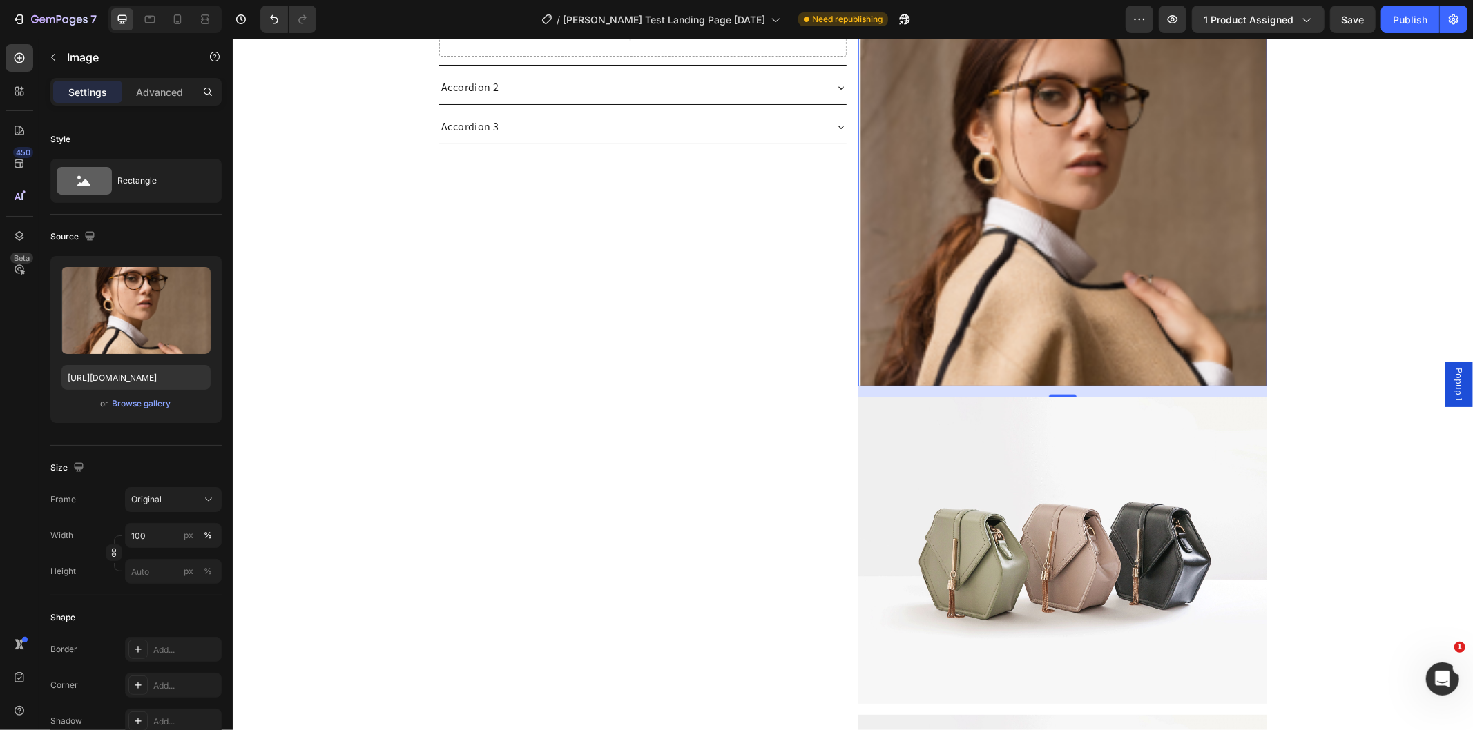
click at [1022, 222] on img at bounding box center [1061, 182] width 409 height 407
click at [135, 406] on div "Browse gallery" at bounding box center [142, 404] width 59 height 12
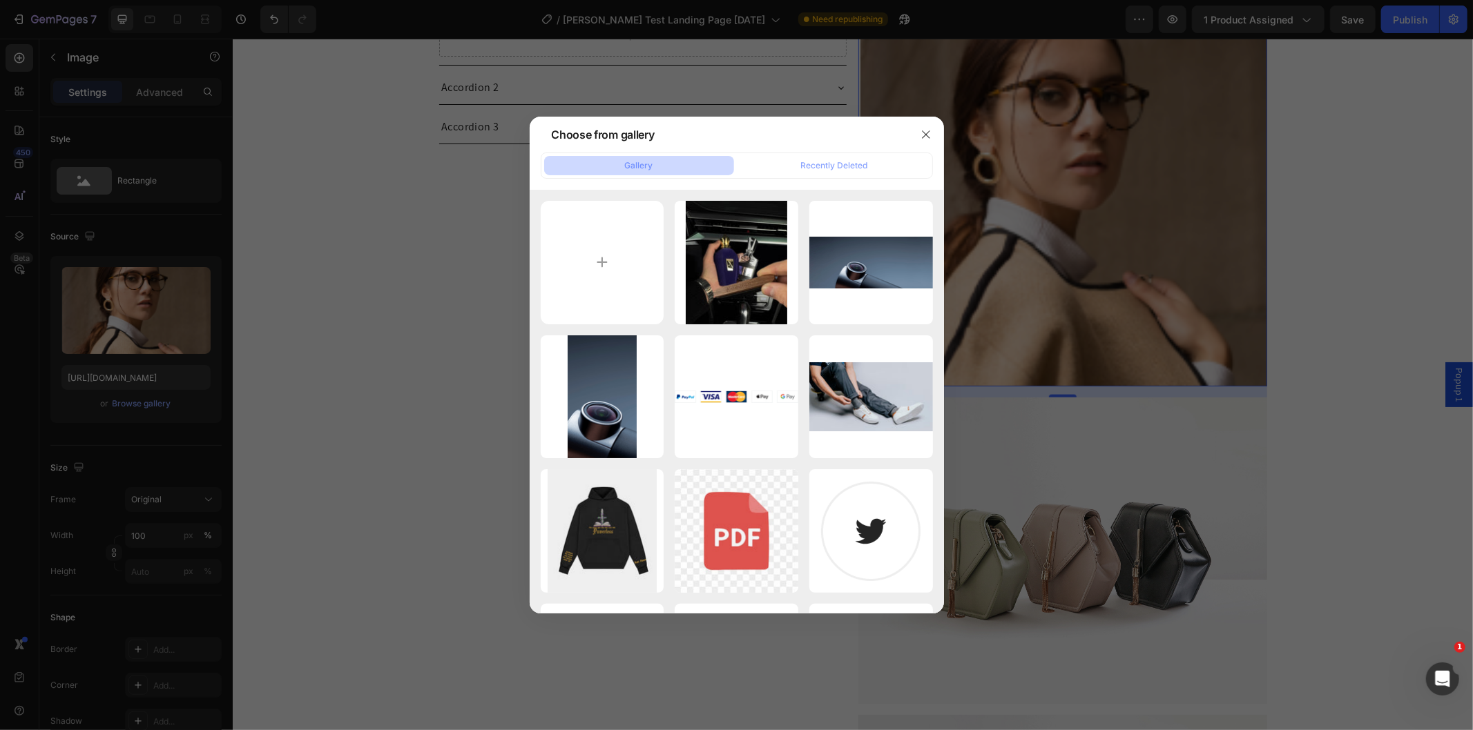
click at [366, 407] on div at bounding box center [736, 365] width 1473 height 730
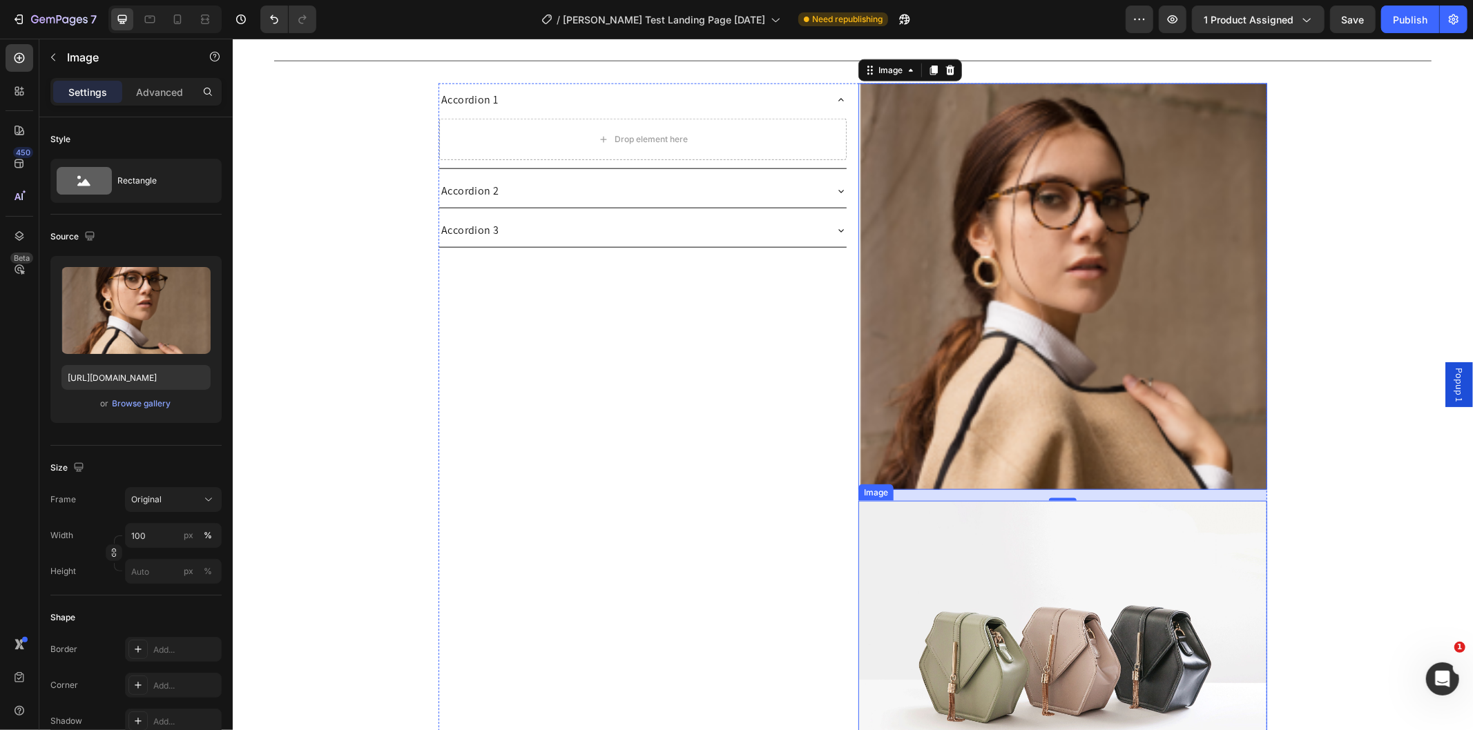
scroll to position [1086, 0]
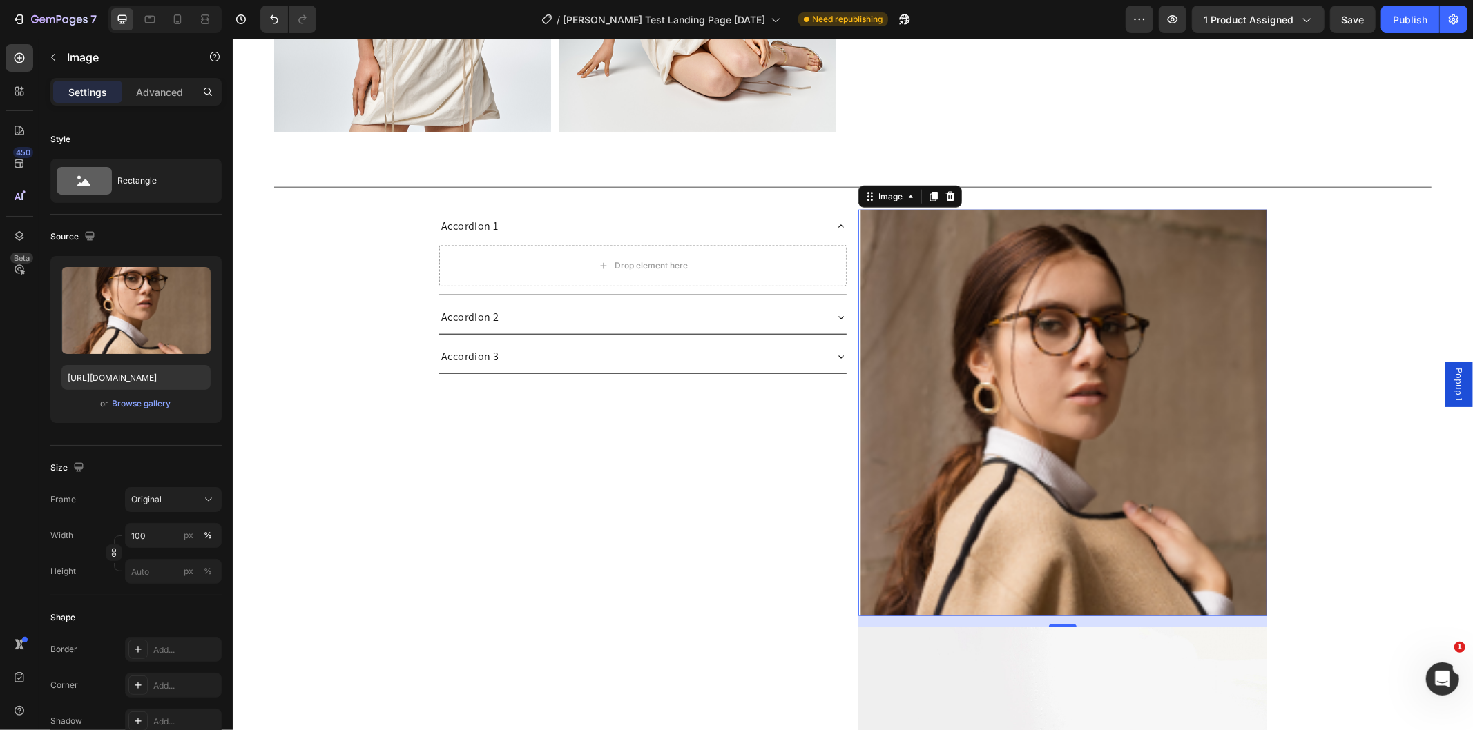
click at [1006, 393] on img at bounding box center [1061, 412] width 409 height 407
click at [128, 403] on div "Browse gallery" at bounding box center [142, 404] width 59 height 12
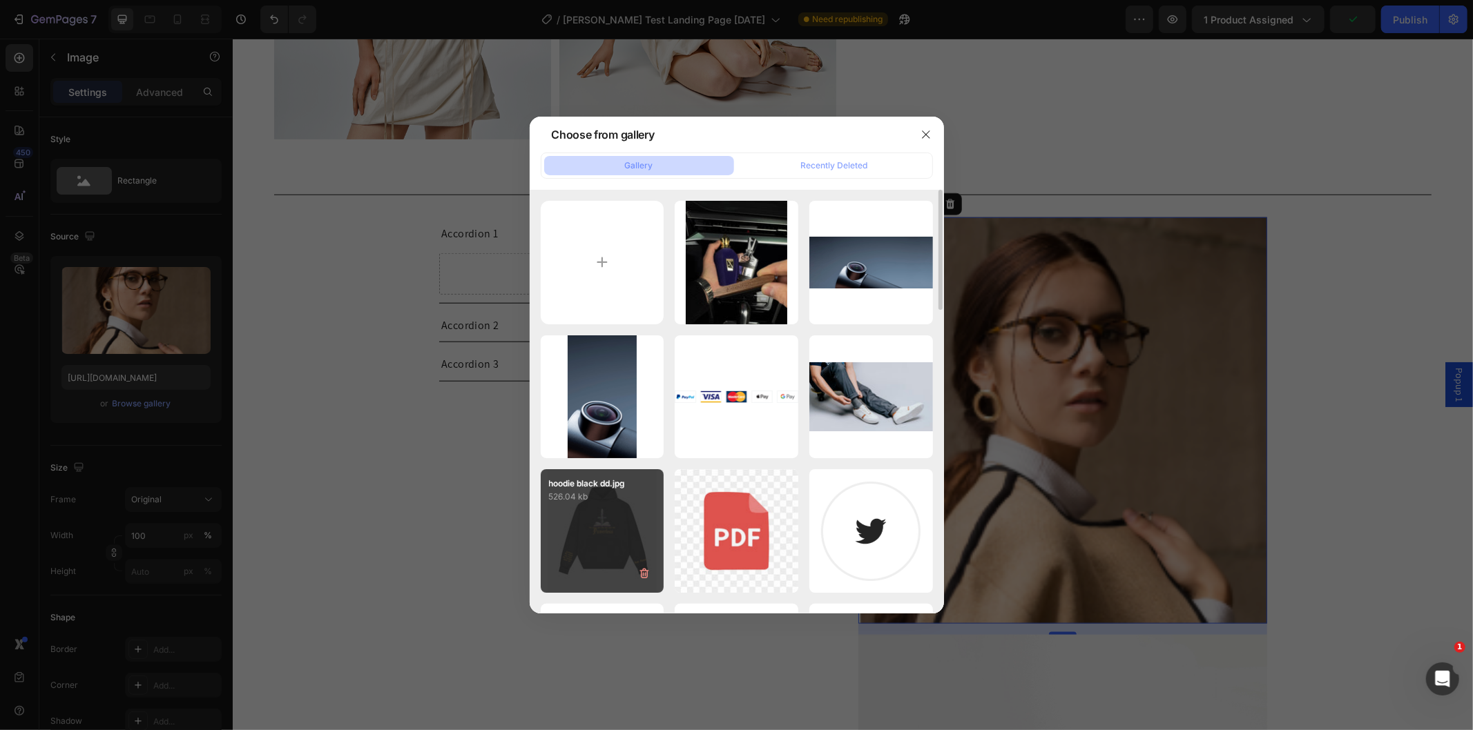
click at [619, 519] on div "hoodie black dd.jpg 526.04 kb" at bounding box center [603, 531] width 124 height 124
type input "[URL][DOMAIN_NAME]"
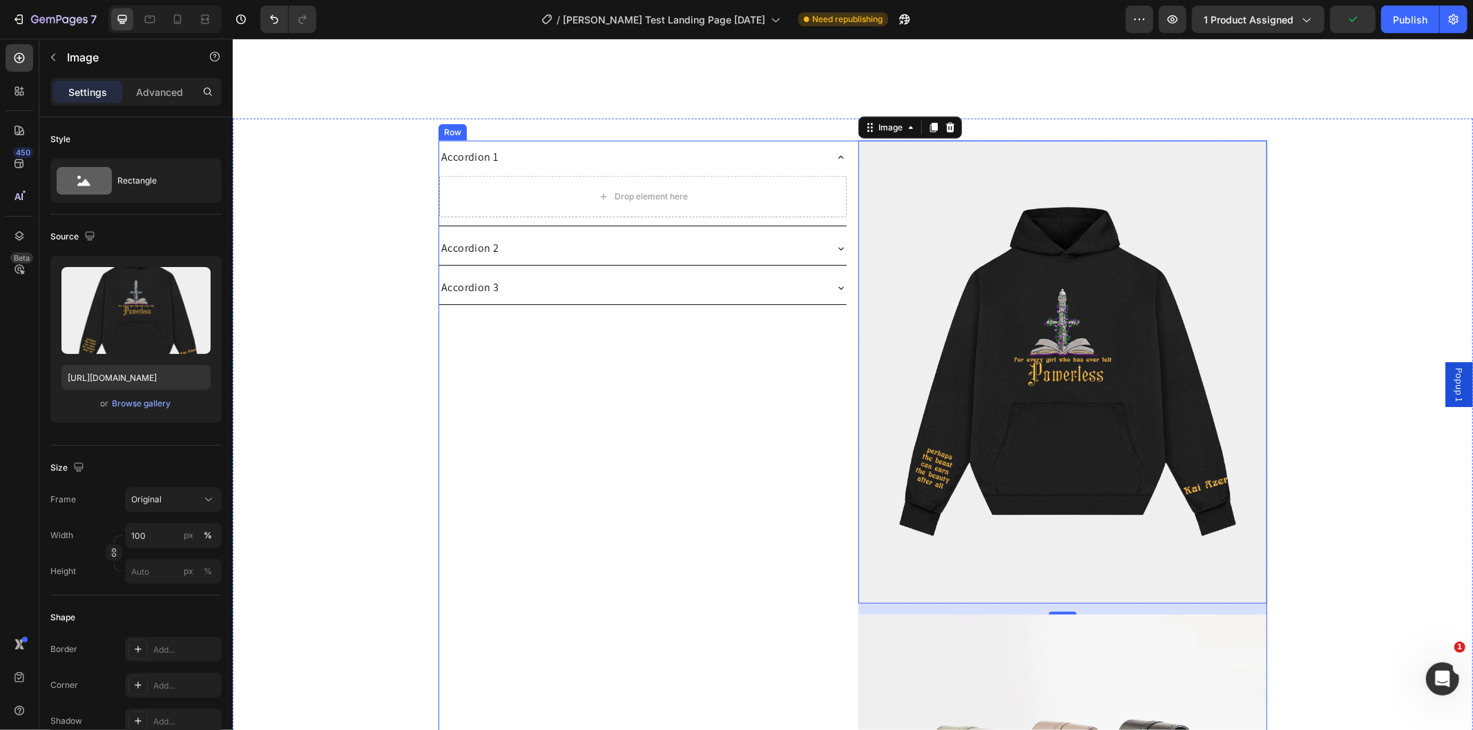
scroll to position [1316, 0]
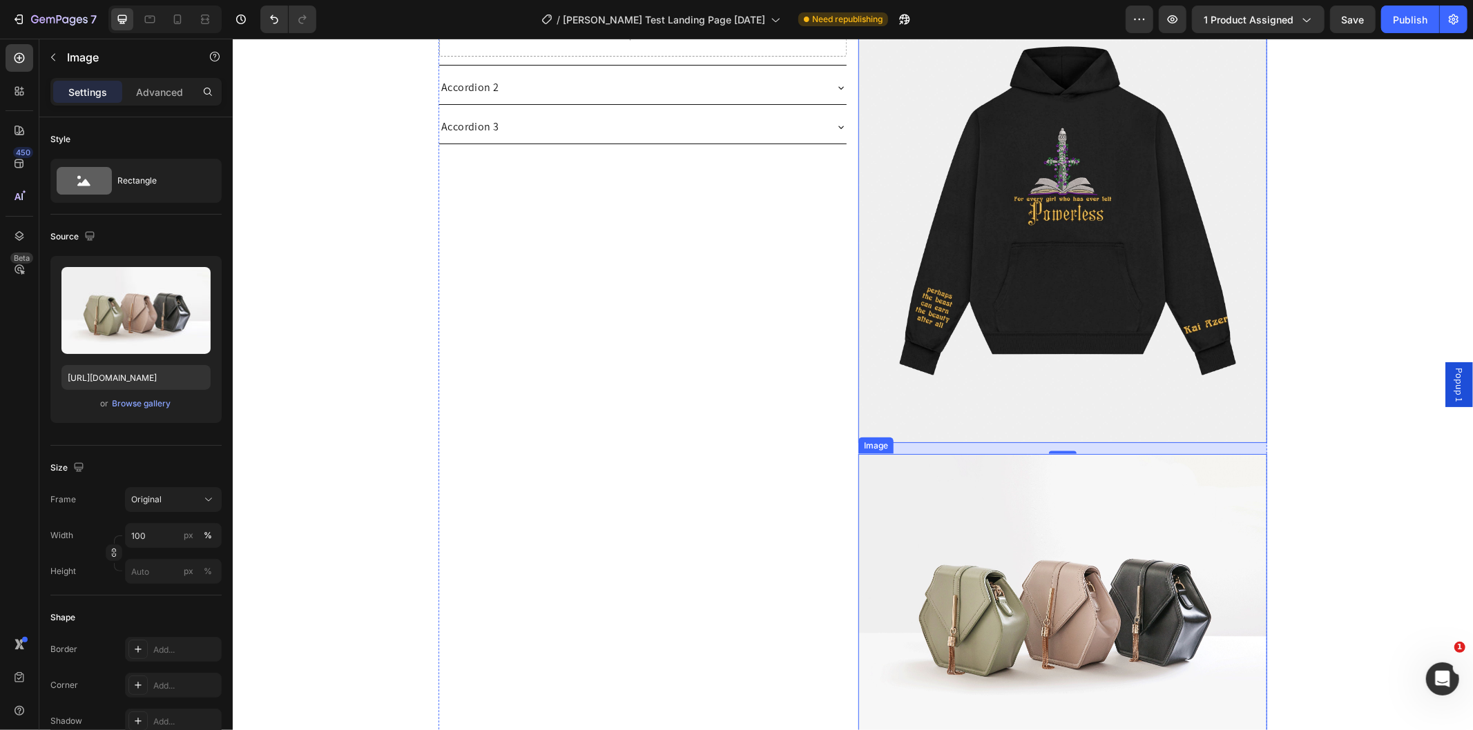
click at [982, 532] on img at bounding box center [1061, 607] width 409 height 307
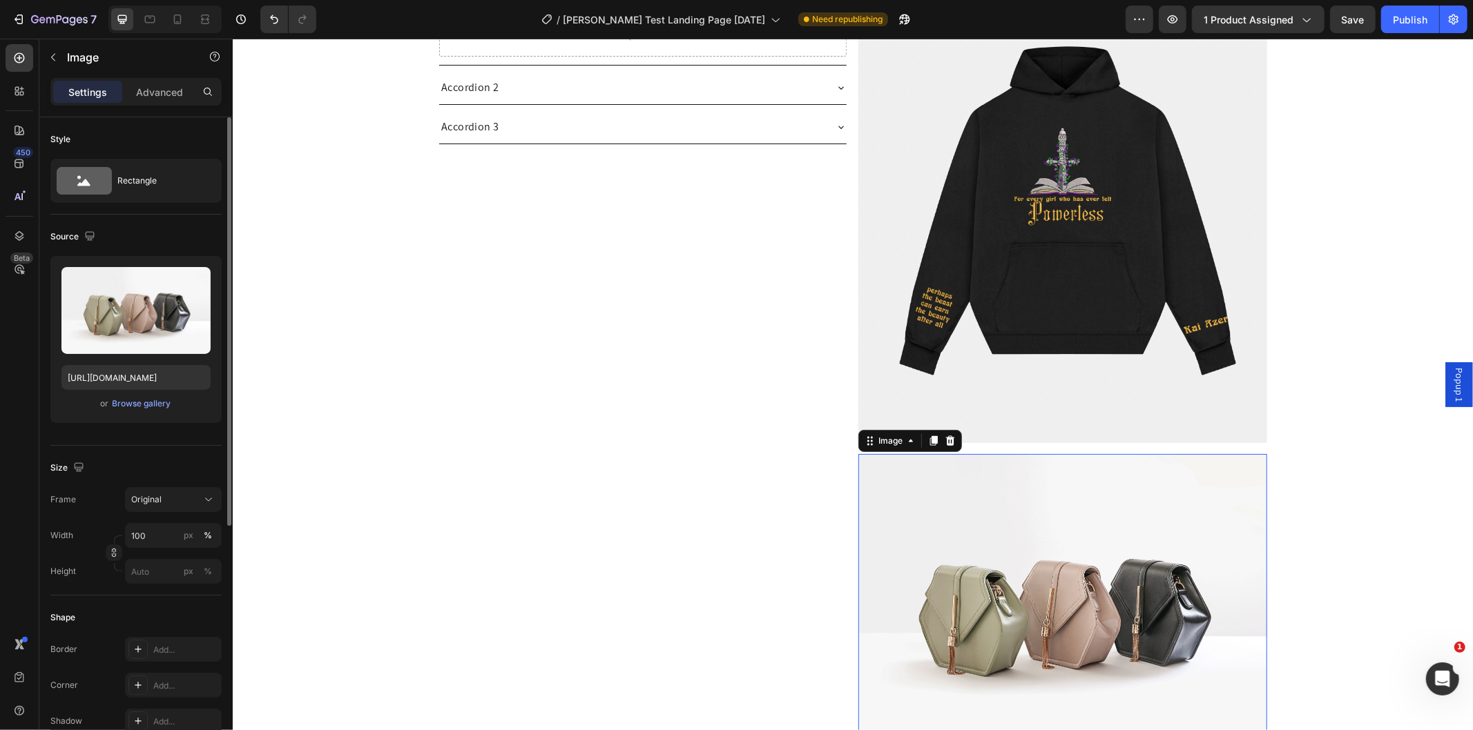
click at [106, 405] on span "or" at bounding box center [105, 404] width 8 height 17
click at [123, 405] on div "Browse gallery" at bounding box center [142, 404] width 59 height 12
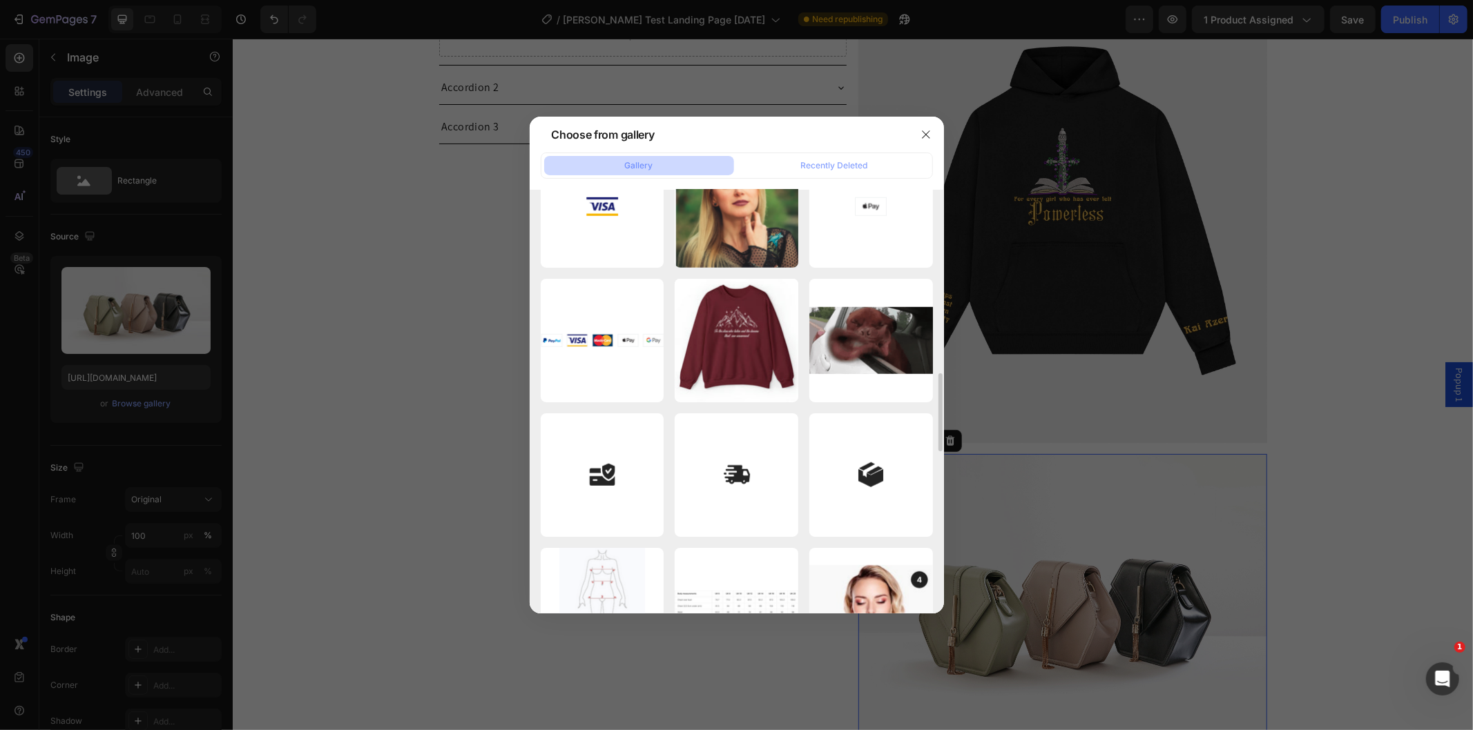
scroll to position [1150, 0]
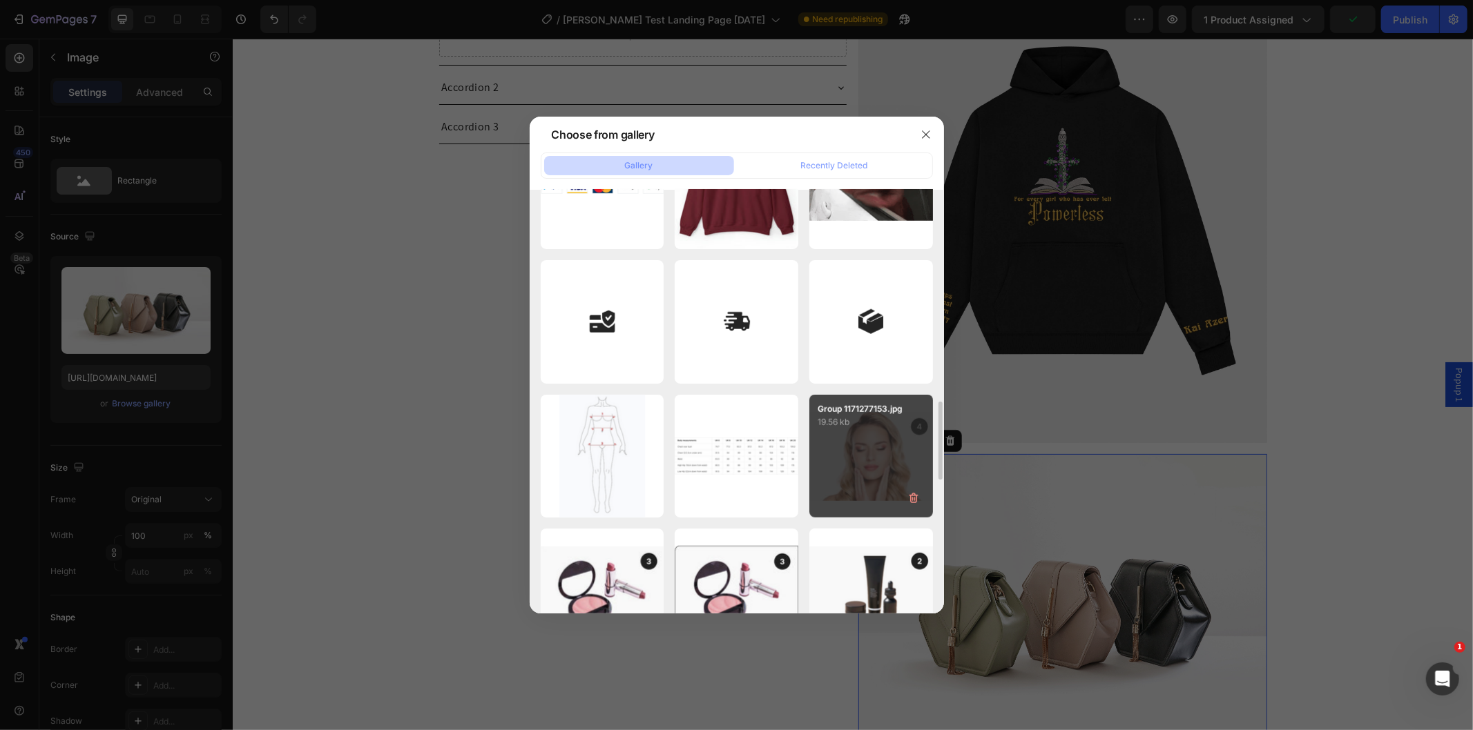
click at [865, 460] on div "Group 1171277153.jpg 19.56 kb" at bounding box center [871, 457] width 124 height 124
type input "[URL][DOMAIN_NAME]"
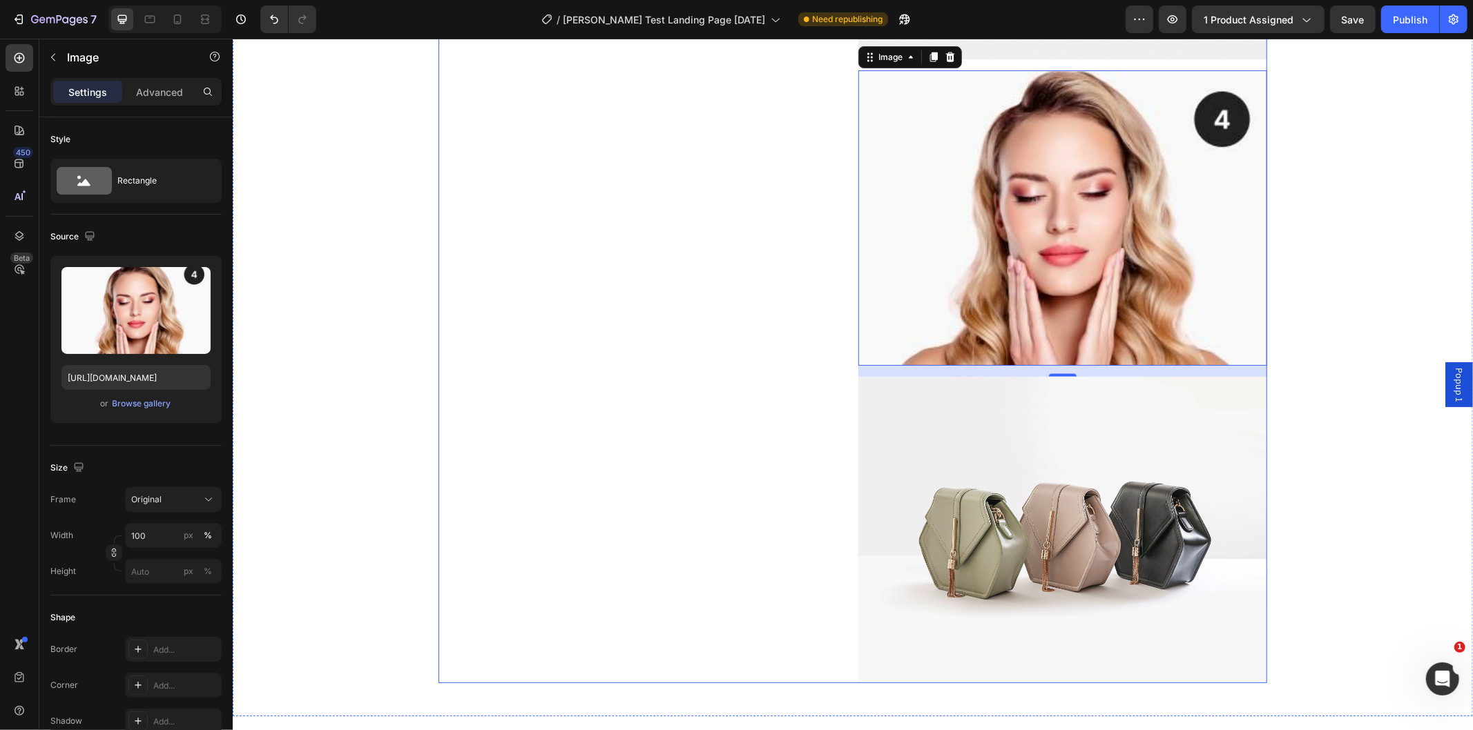
click at [933, 512] on img at bounding box center [1061, 529] width 409 height 307
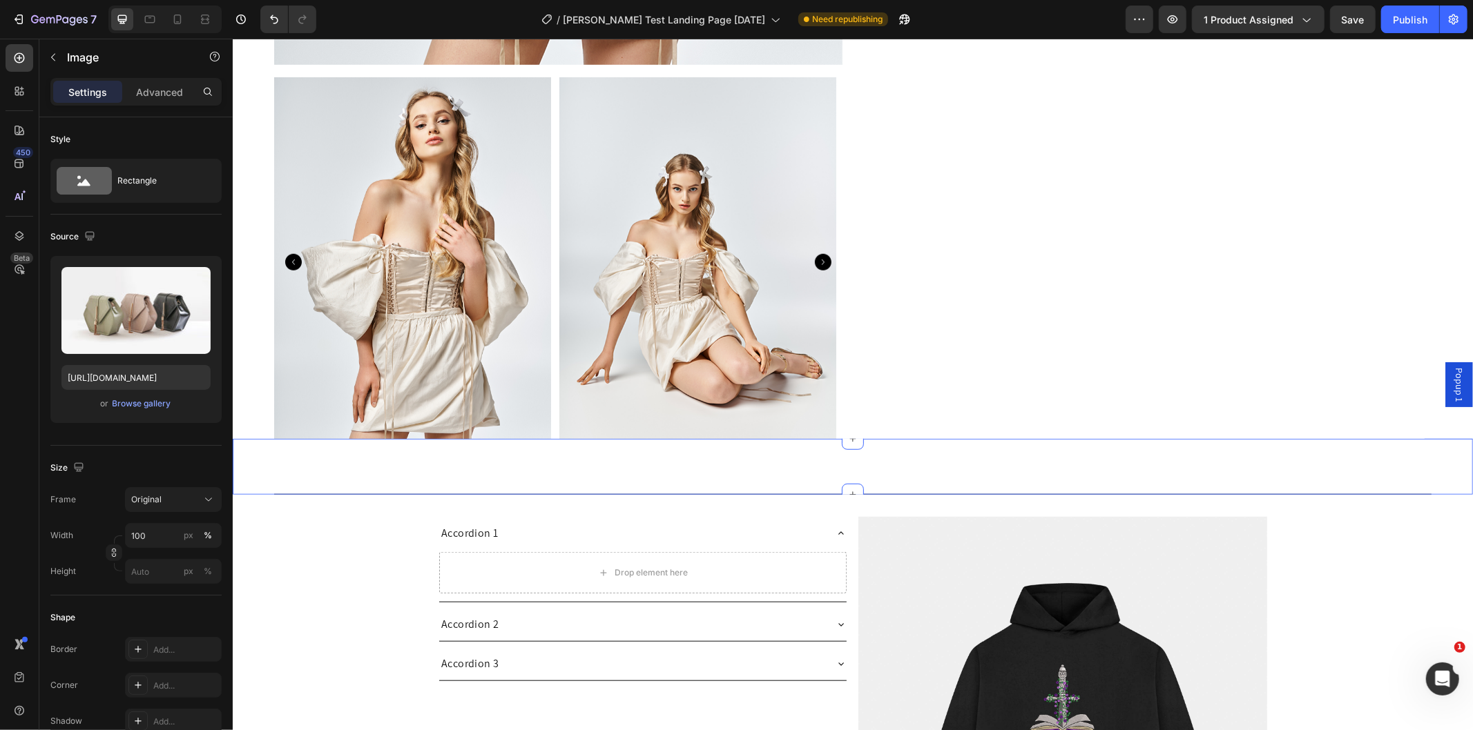
scroll to position [1086, 0]
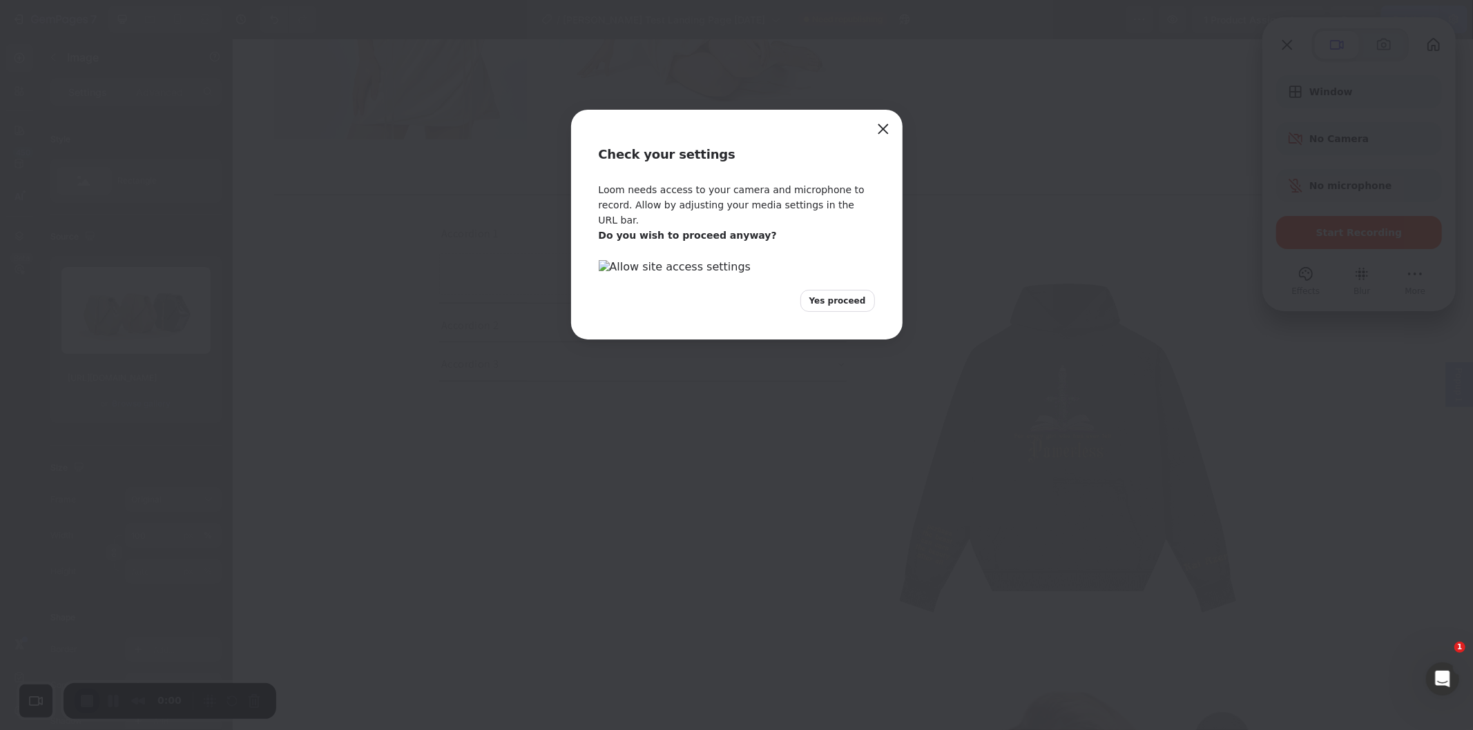
click at [831, 307] on span "Yes proceed" at bounding box center [837, 301] width 57 height 12
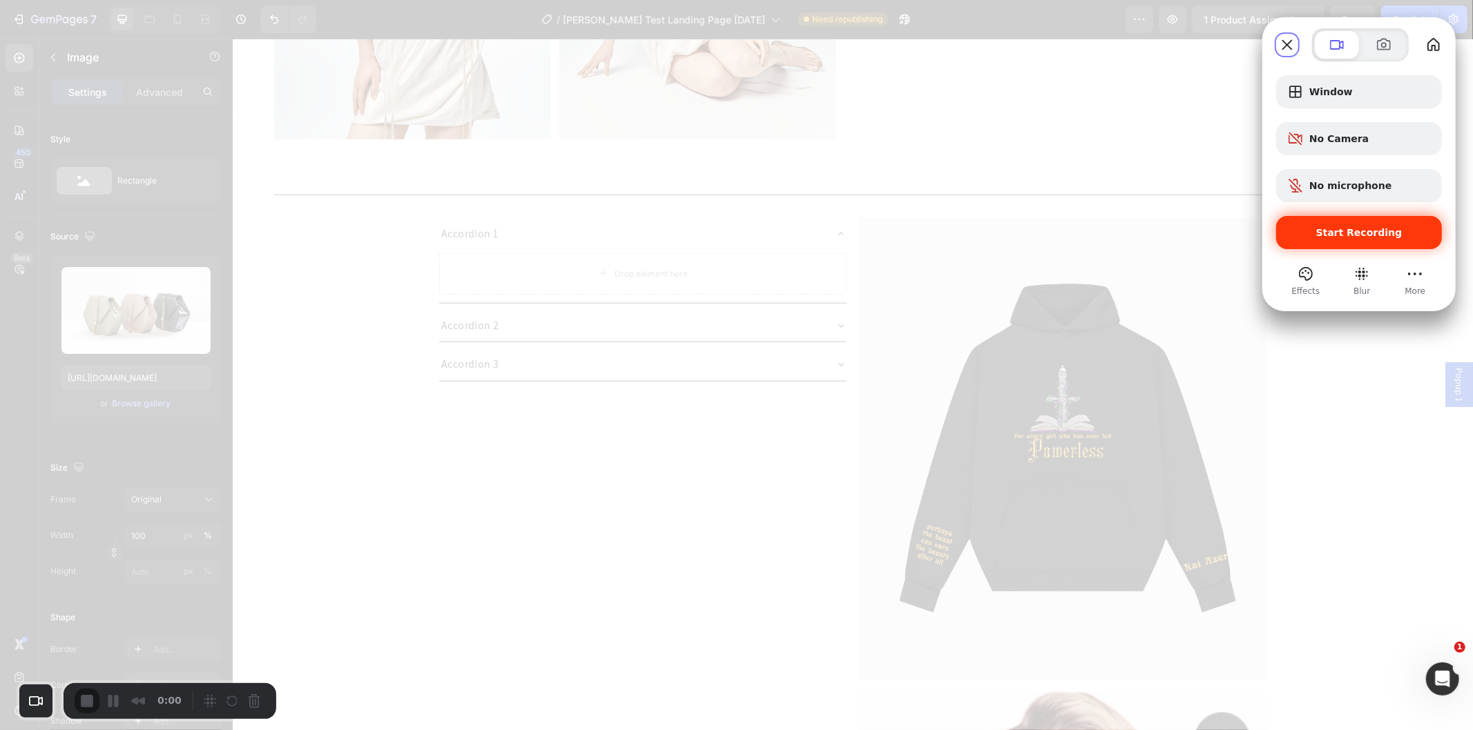
click at [1371, 231] on span "Start Recording" at bounding box center [1359, 232] width 86 height 11
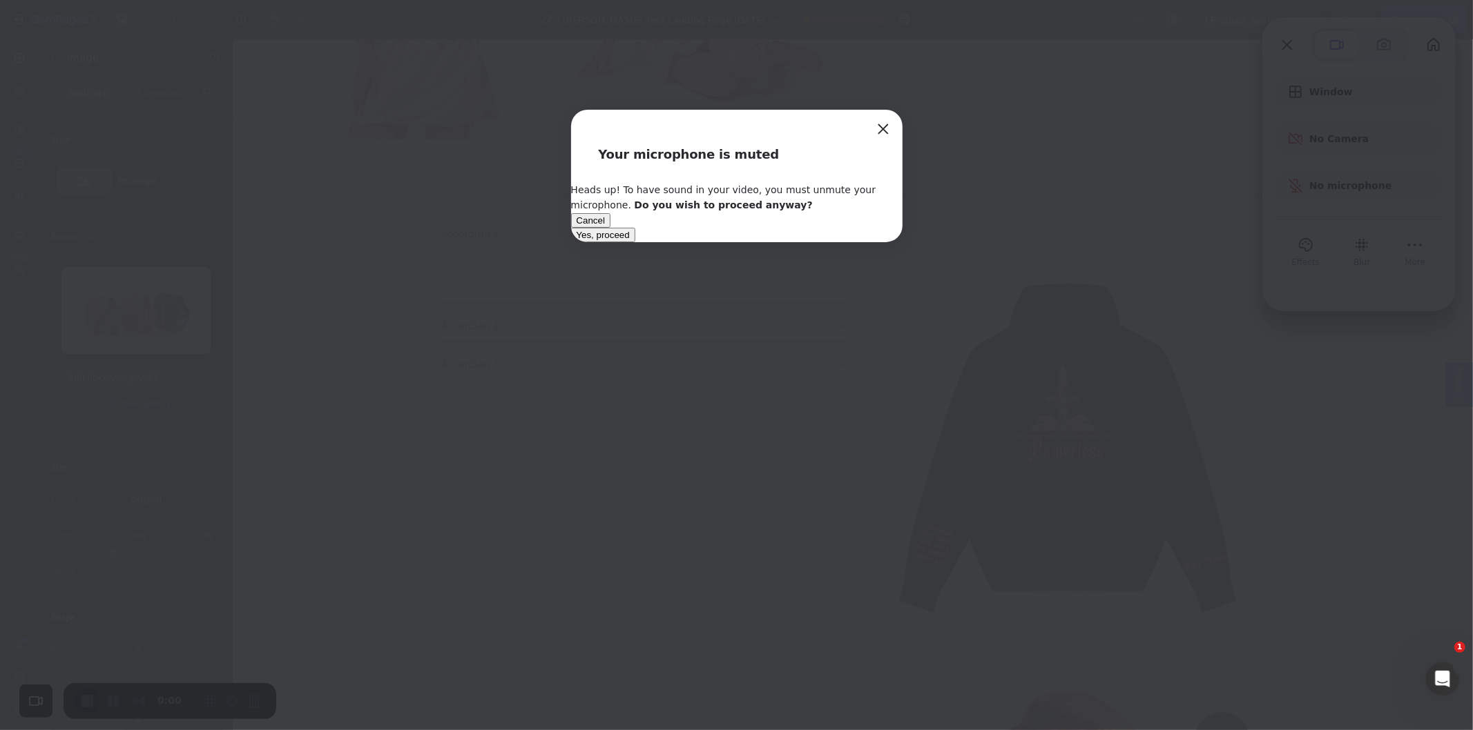
click at [846, 239] on div "Cancel Yes, proceed" at bounding box center [736, 227] width 331 height 29
click at [877, 242] on div "Cancel Yes, proceed" at bounding box center [736, 227] width 331 height 29
click at [630, 240] on span "Yes, proceed" at bounding box center [602, 235] width 53 height 10
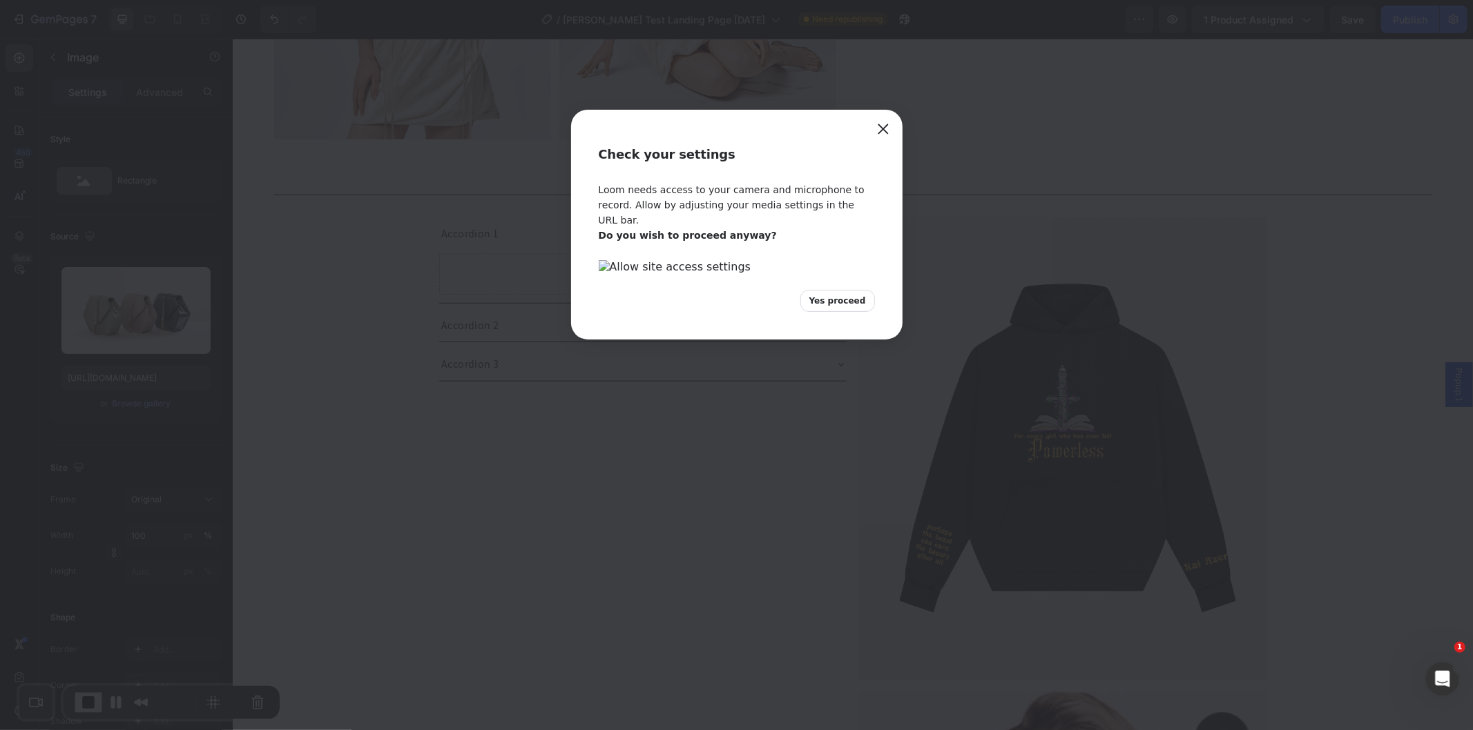
click at [849, 312] on button "Yes proceed" at bounding box center [837, 301] width 75 height 22
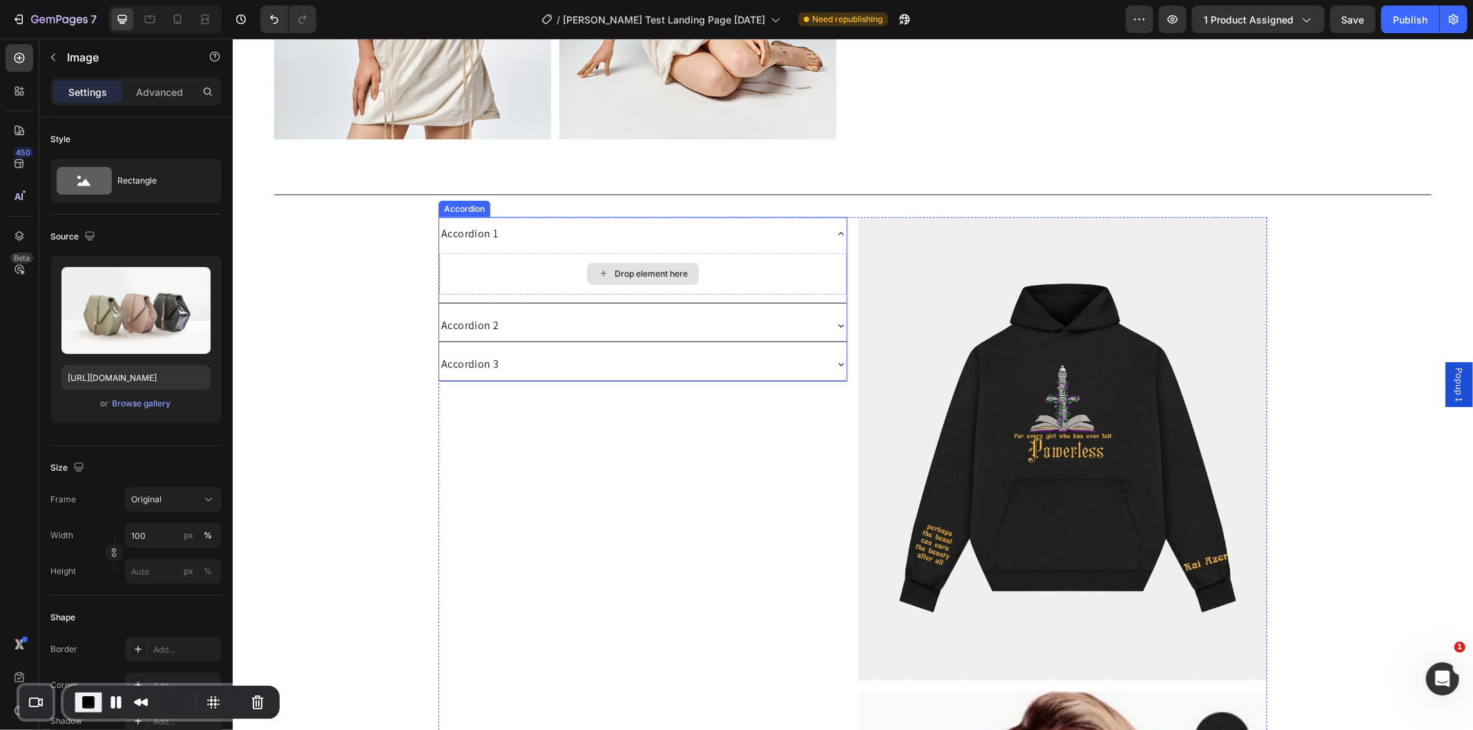
click at [557, 222] on div "Accordion 1" at bounding box center [630, 233] width 385 height 22
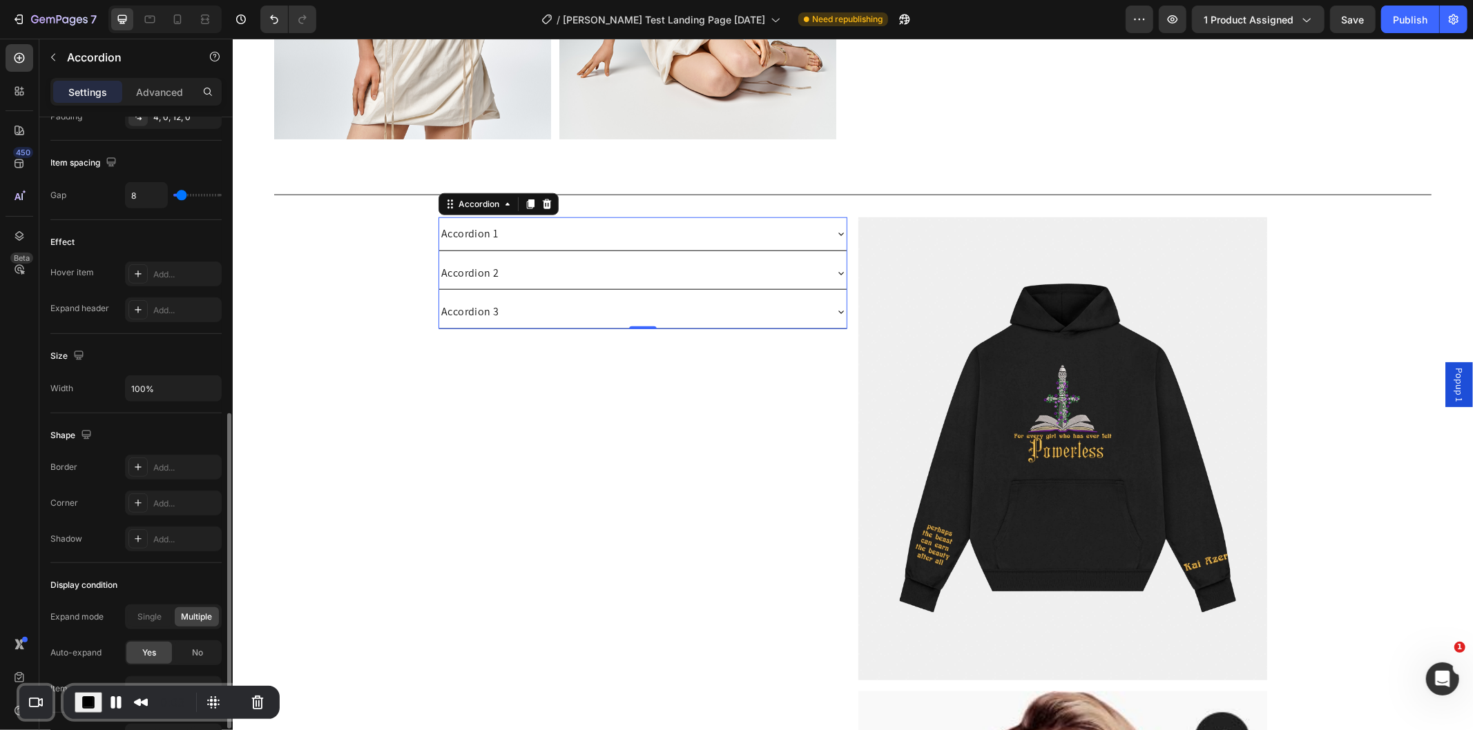
scroll to position [698, 0]
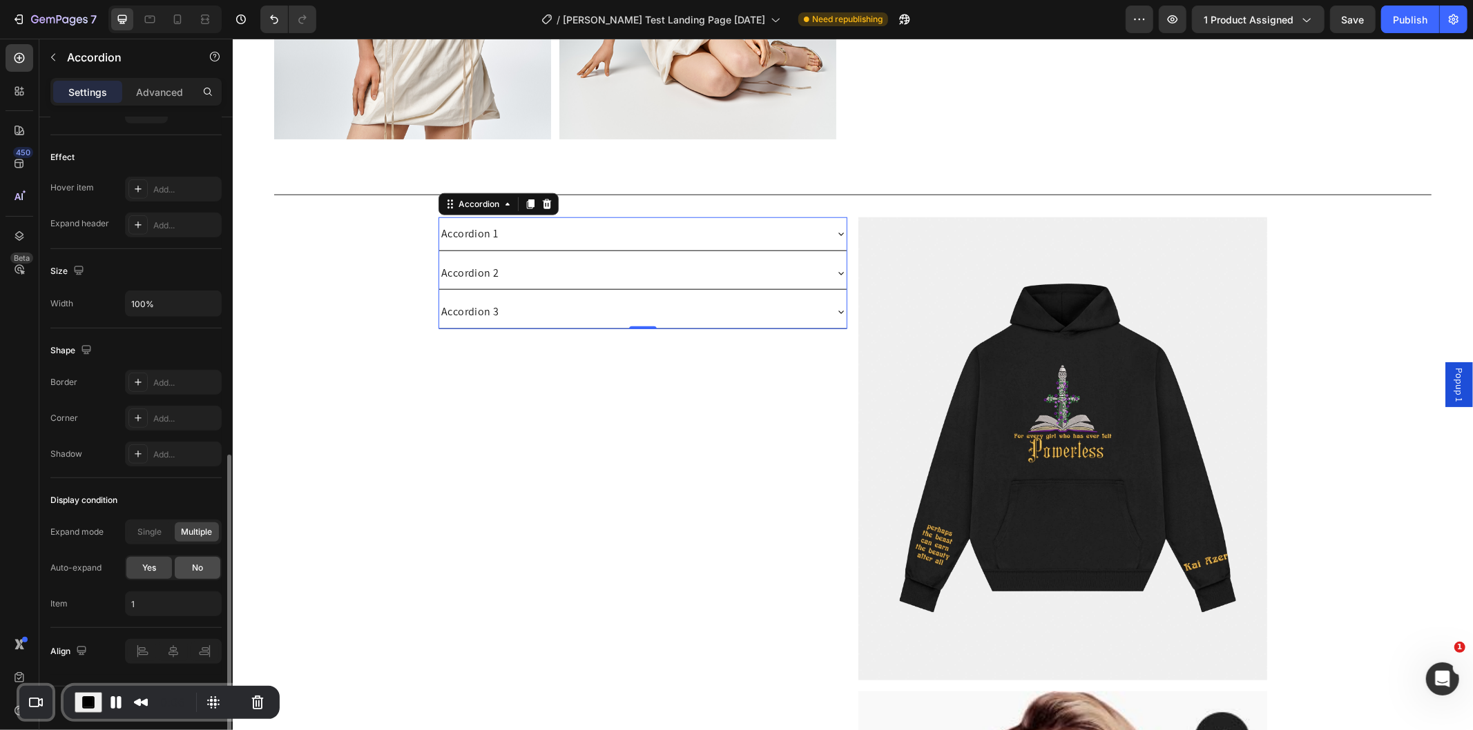
click at [190, 566] on div "No" at bounding box center [198, 568] width 46 height 22
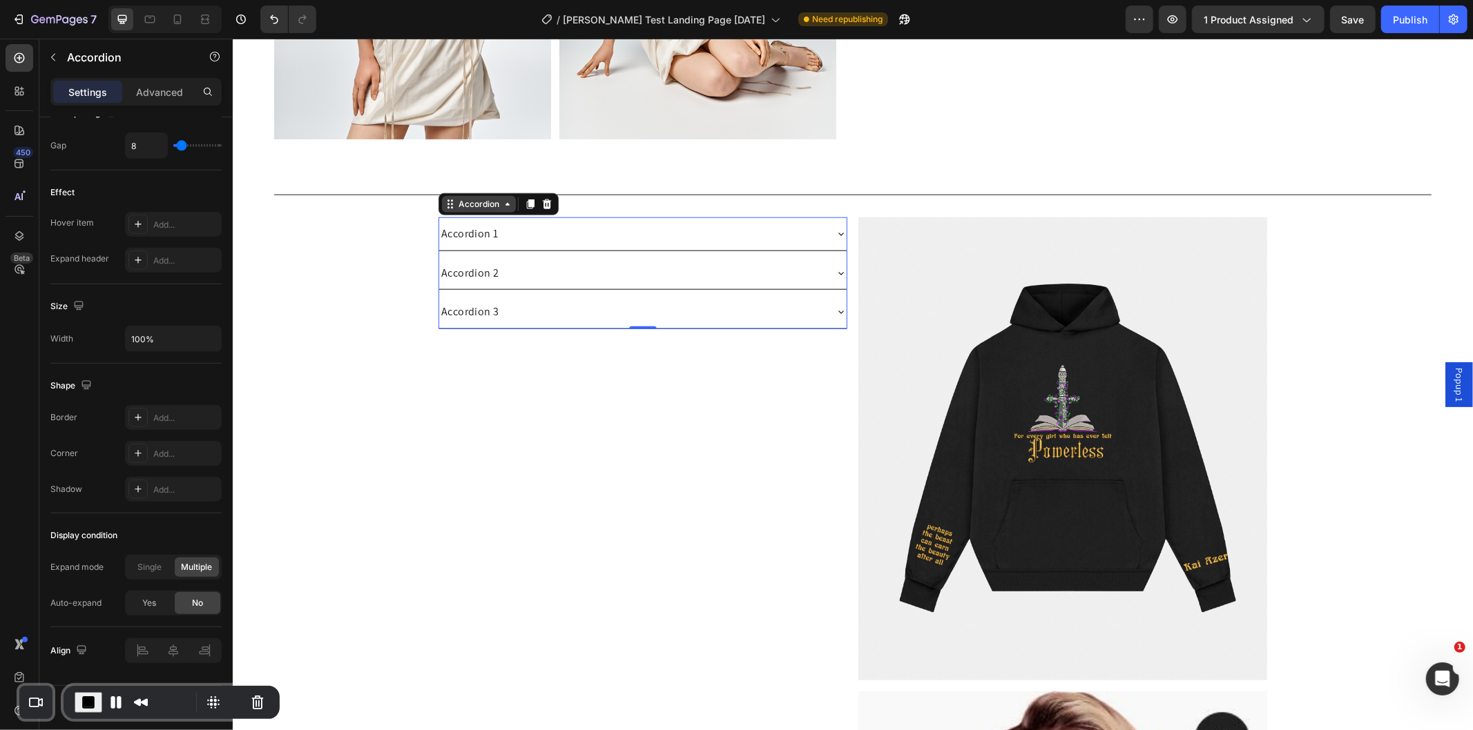
click at [484, 202] on div "Accordion" at bounding box center [478, 203] width 46 height 12
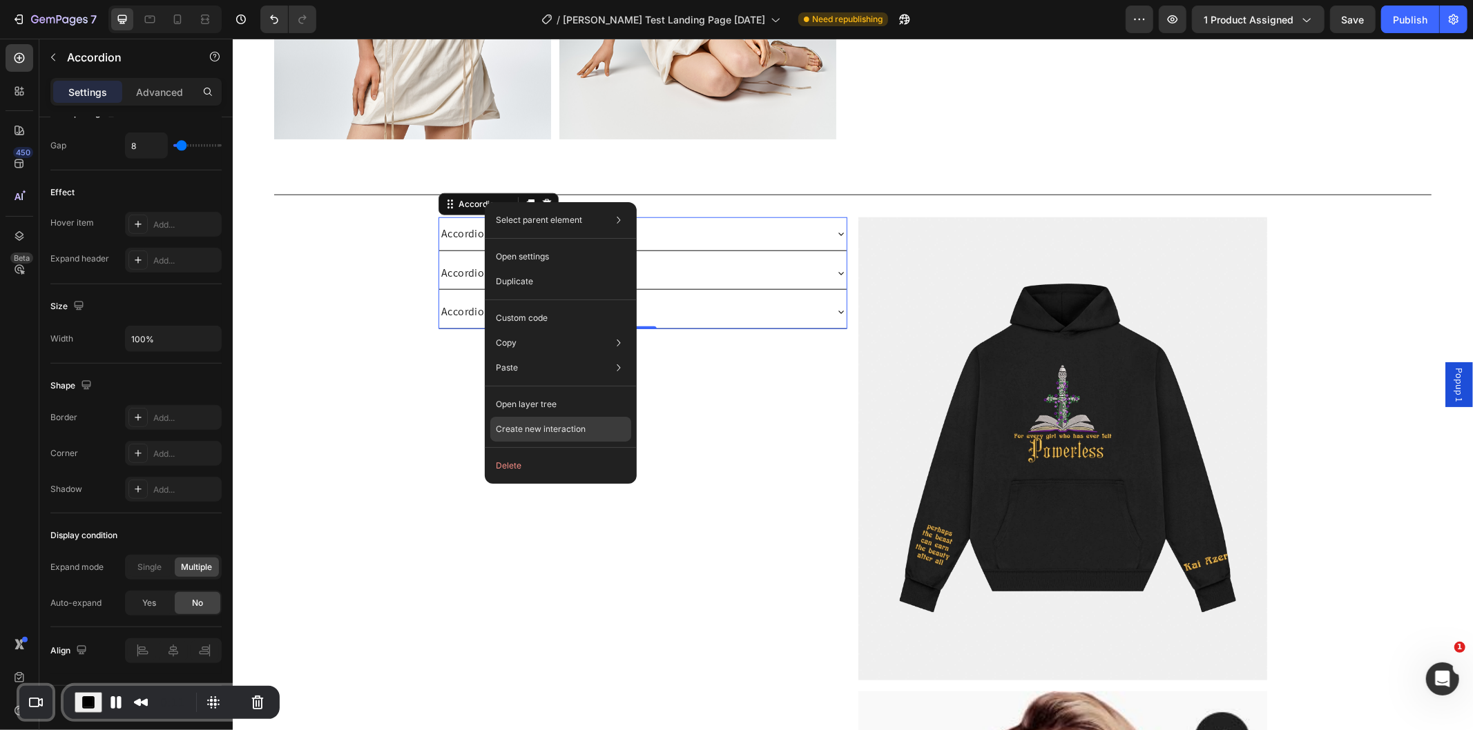
click at [556, 434] on p "Create new interaction" at bounding box center [541, 429] width 90 height 14
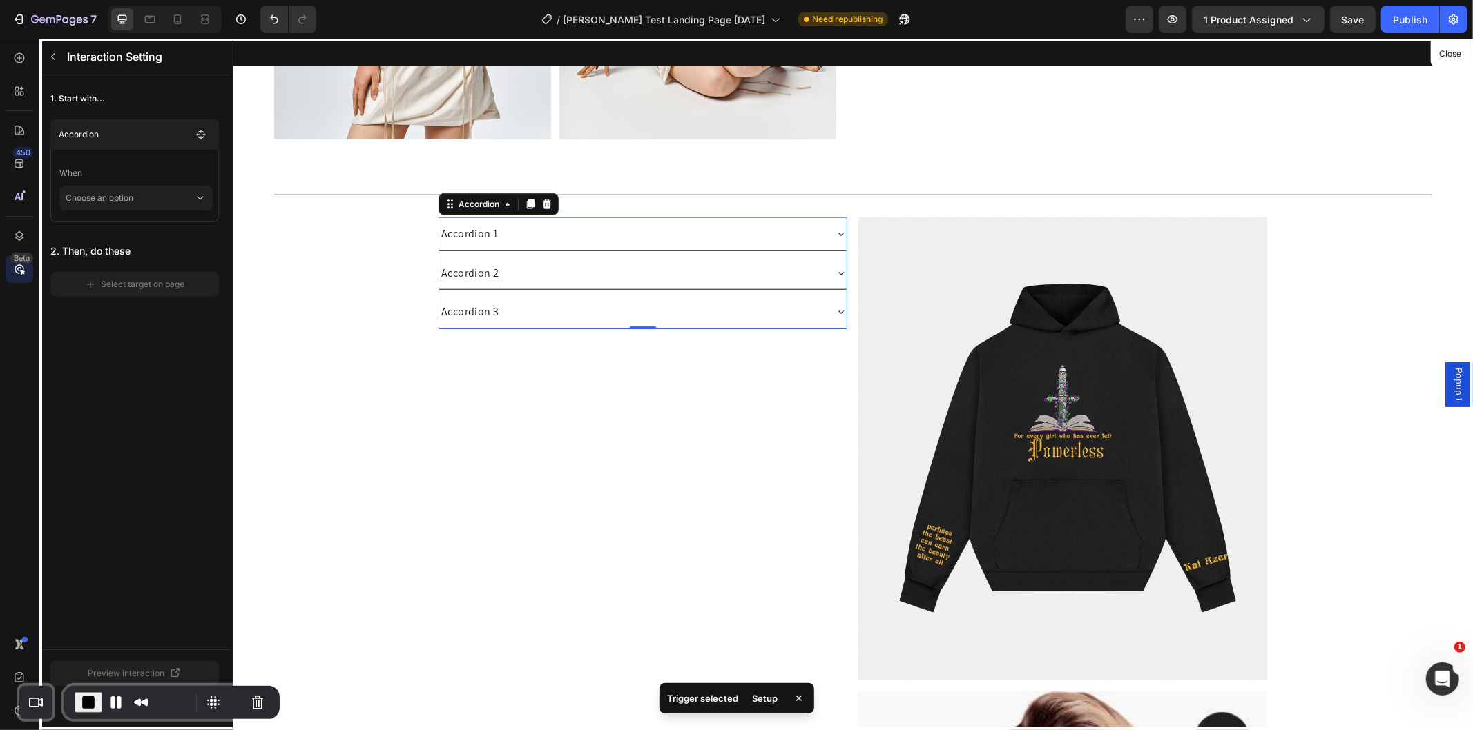
click at [195, 175] on p "When" at bounding box center [135, 173] width 153 height 25
click at [193, 187] on p "Choose an option" at bounding box center [130, 198] width 128 height 25
click at [195, 133] on icon "button" at bounding box center [200, 134] width 11 height 11
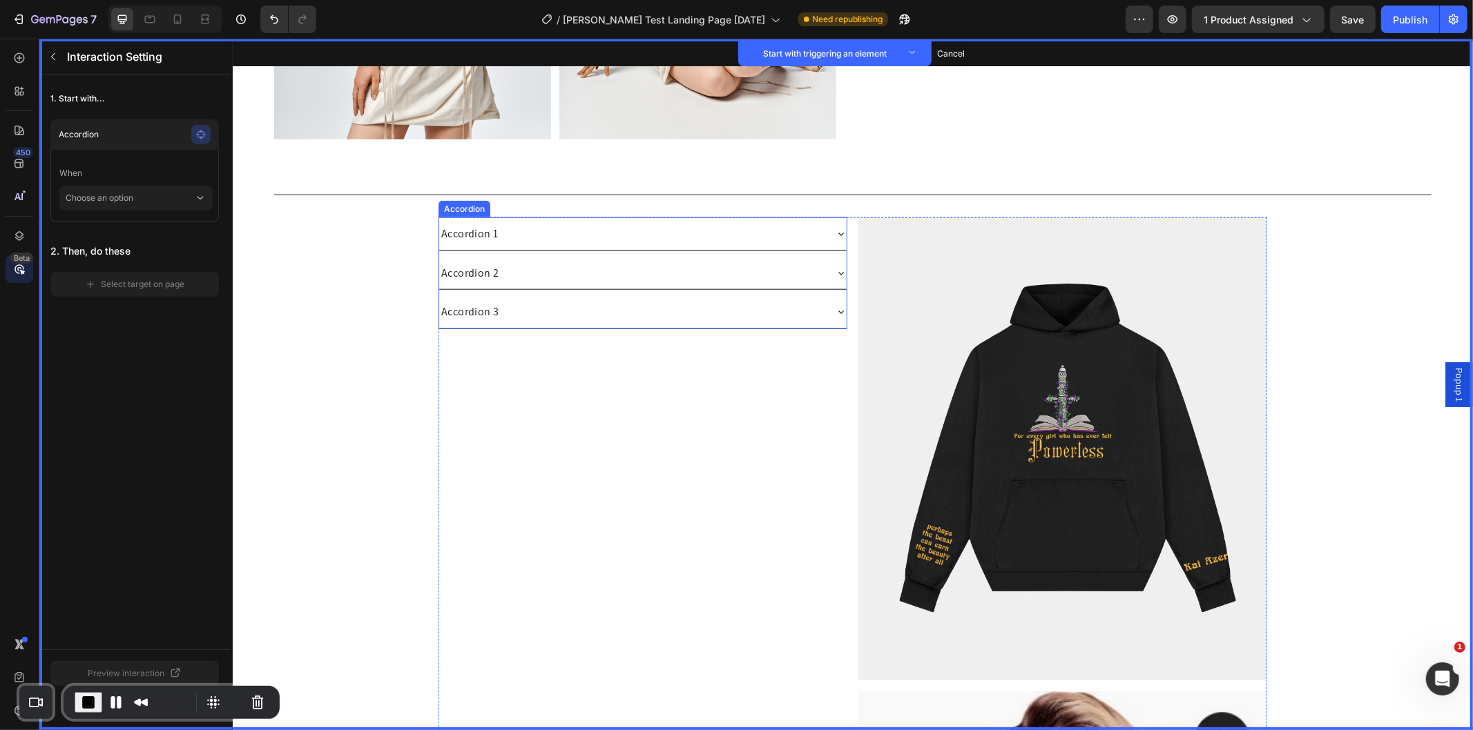
click at [462, 222] on div "Accordion 1" at bounding box center [468, 233] width 61 height 22
click at [550, 197] on button "Set as trigger" at bounding box center [553, 203] width 64 height 17
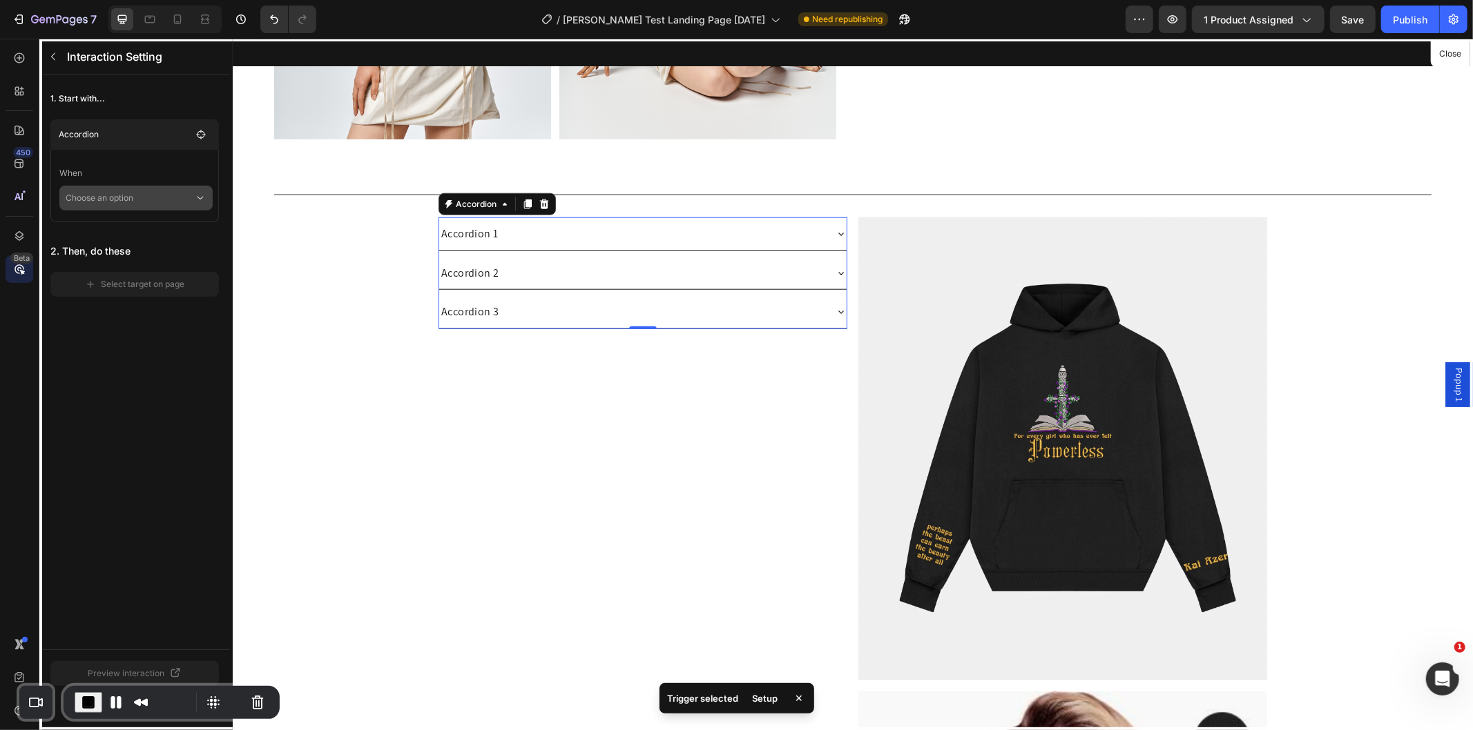
click at [197, 198] on icon at bounding box center [200, 198] width 12 height 14
click at [154, 235] on p "Click on element" at bounding box center [126, 236] width 66 height 14
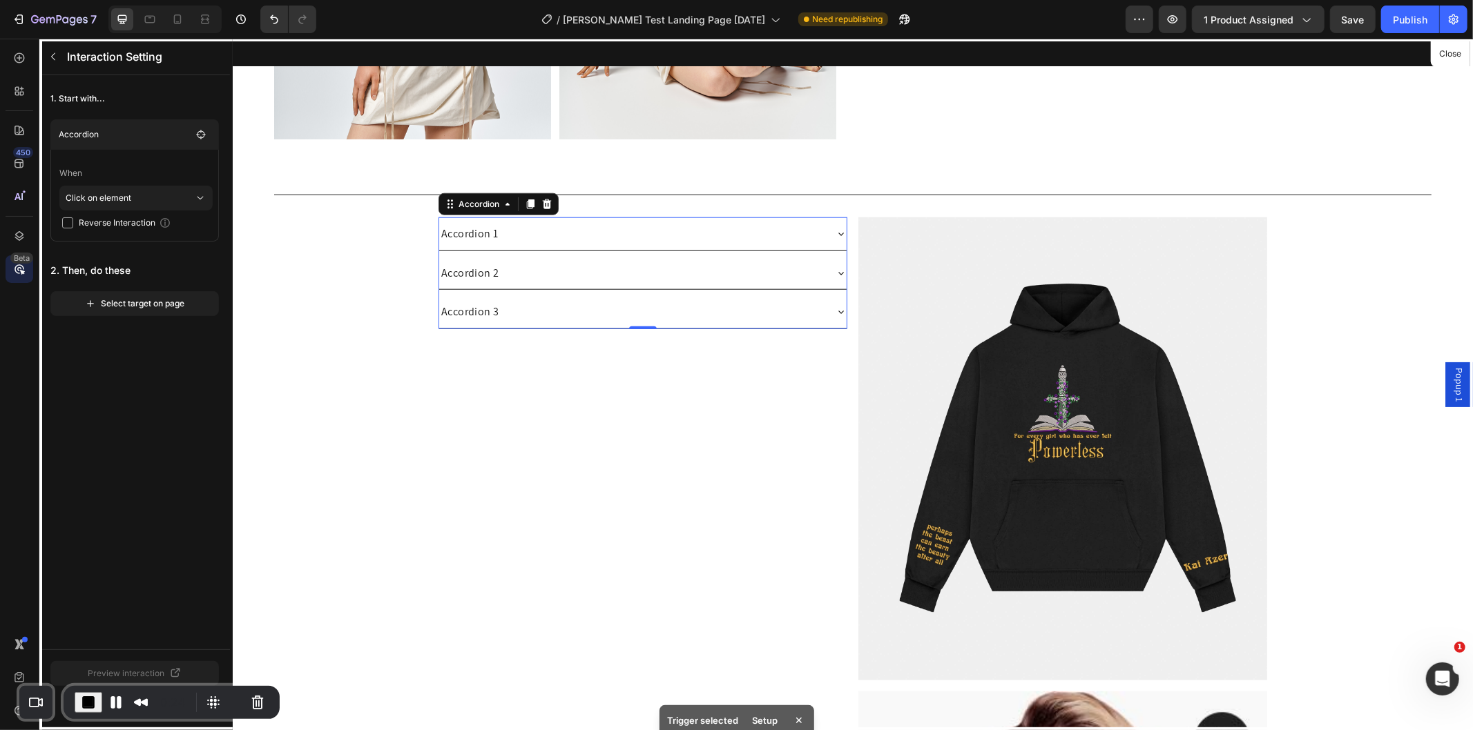
click at [487, 223] on div at bounding box center [852, 384] width 1240 height 692
click at [459, 228] on div at bounding box center [852, 384] width 1240 height 692
click at [202, 138] on icon "button" at bounding box center [201, 135] width 10 height 10
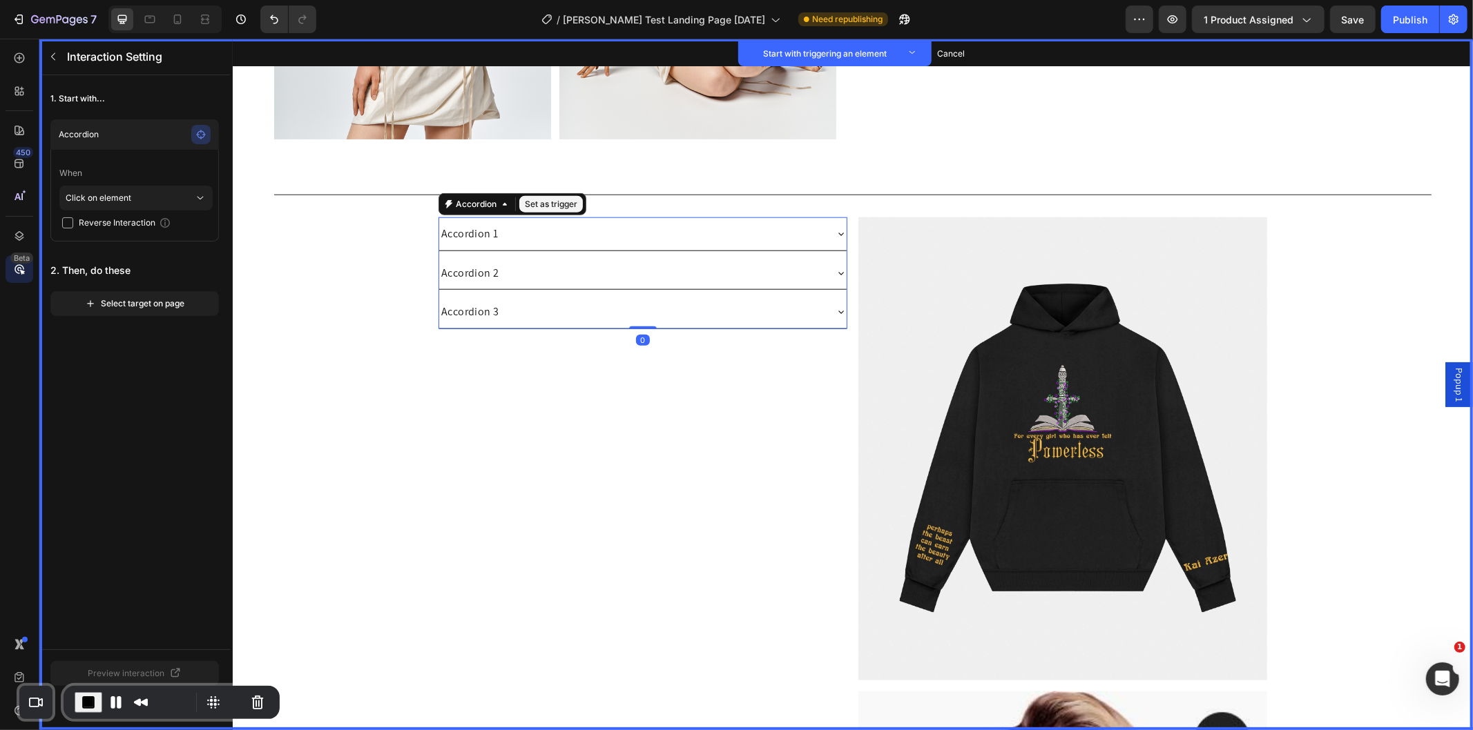
click at [473, 223] on div "Accordion 1" at bounding box center [468, 233] width 61 height 22
click at [491, 197] on div "Accordion" at bounding box center [475, 203] width 46 height 12
click at [541, 197] on button "Set as trigger" at bounding box center [550, 203] width 64 height 17
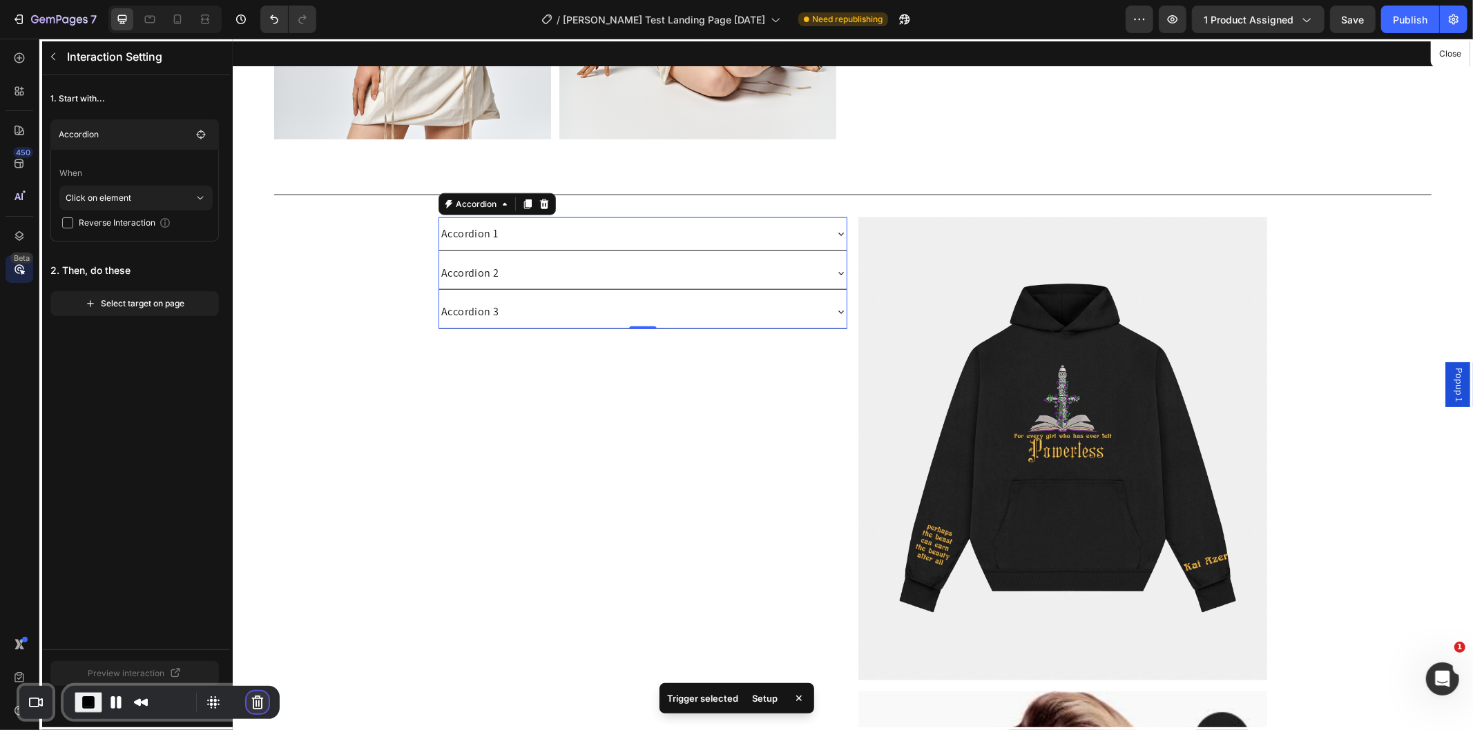
click at [257, 704] on button "Cancel Recording" at bounding box center [257, 703] width 22 height 22
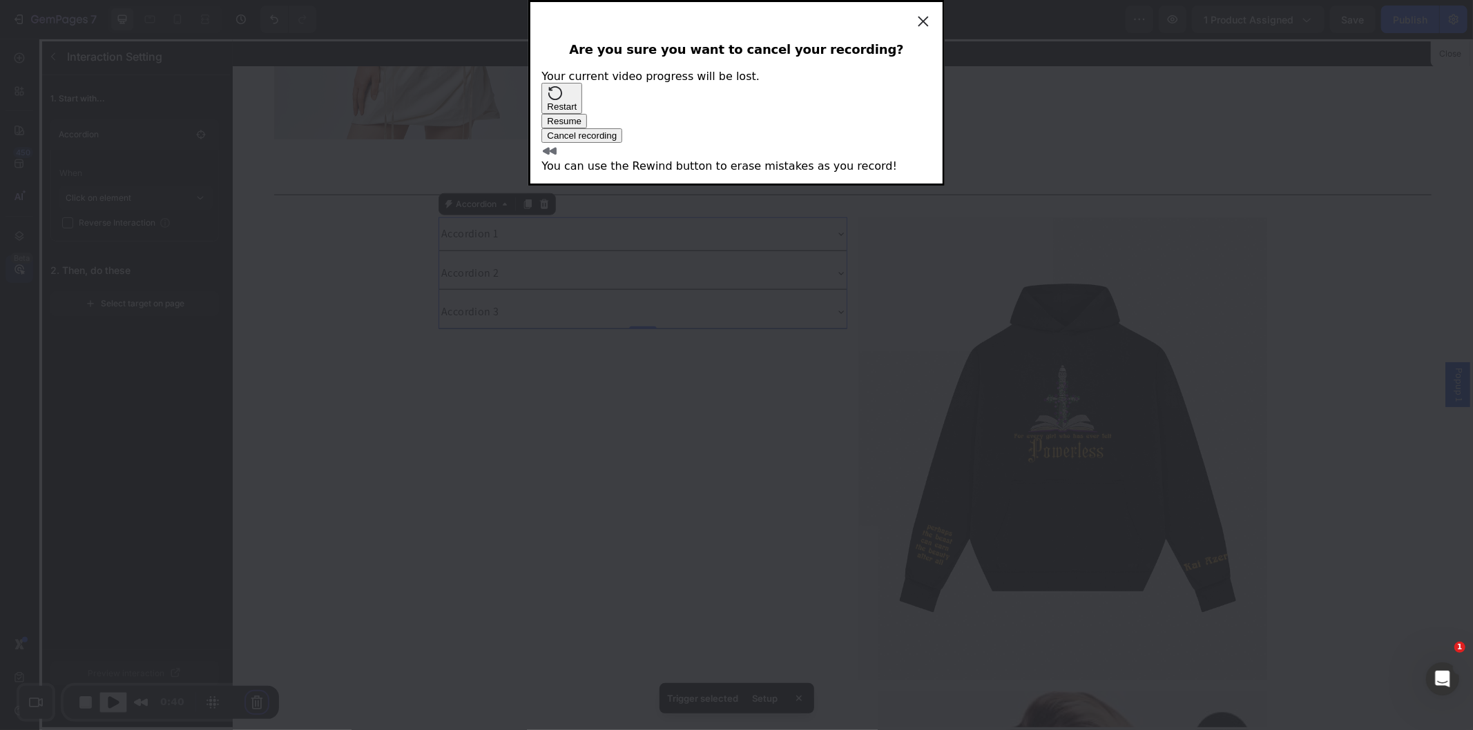
click at [616, 141] on span "Cancel recording" at bounding box center [582, 135] width 70 height 10
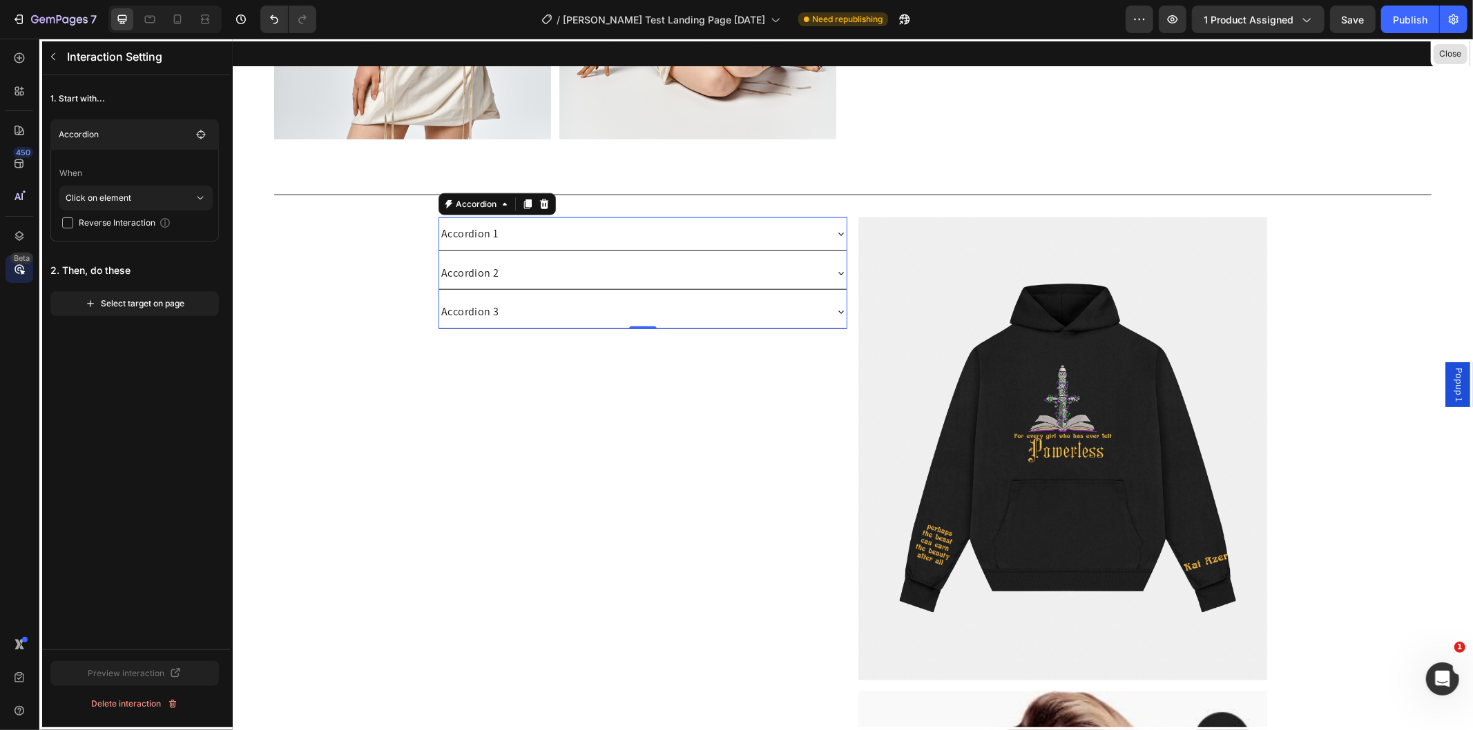
click at [1459, 52] on button "Close" at bounding box center [1450, 54] width 34 height 20
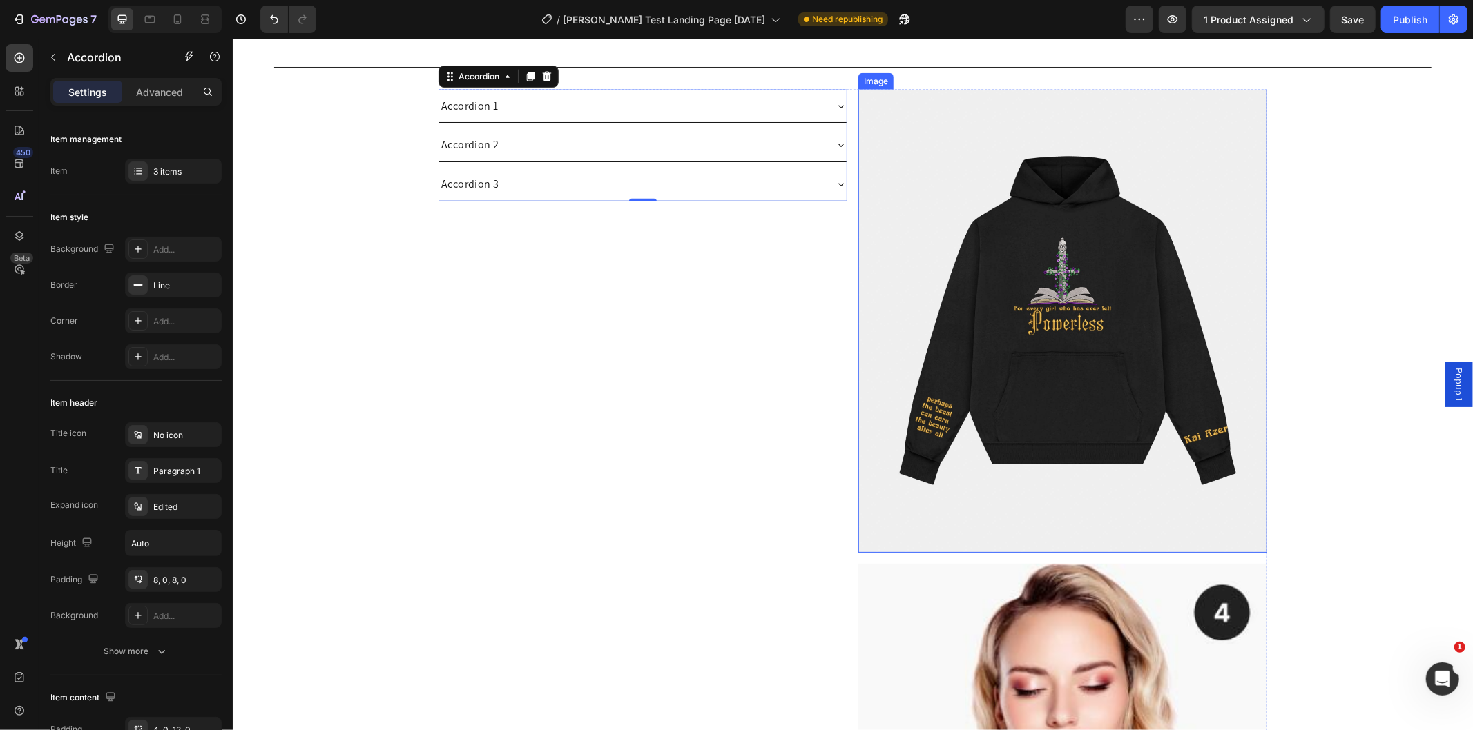
scroll to position [1209, 0]
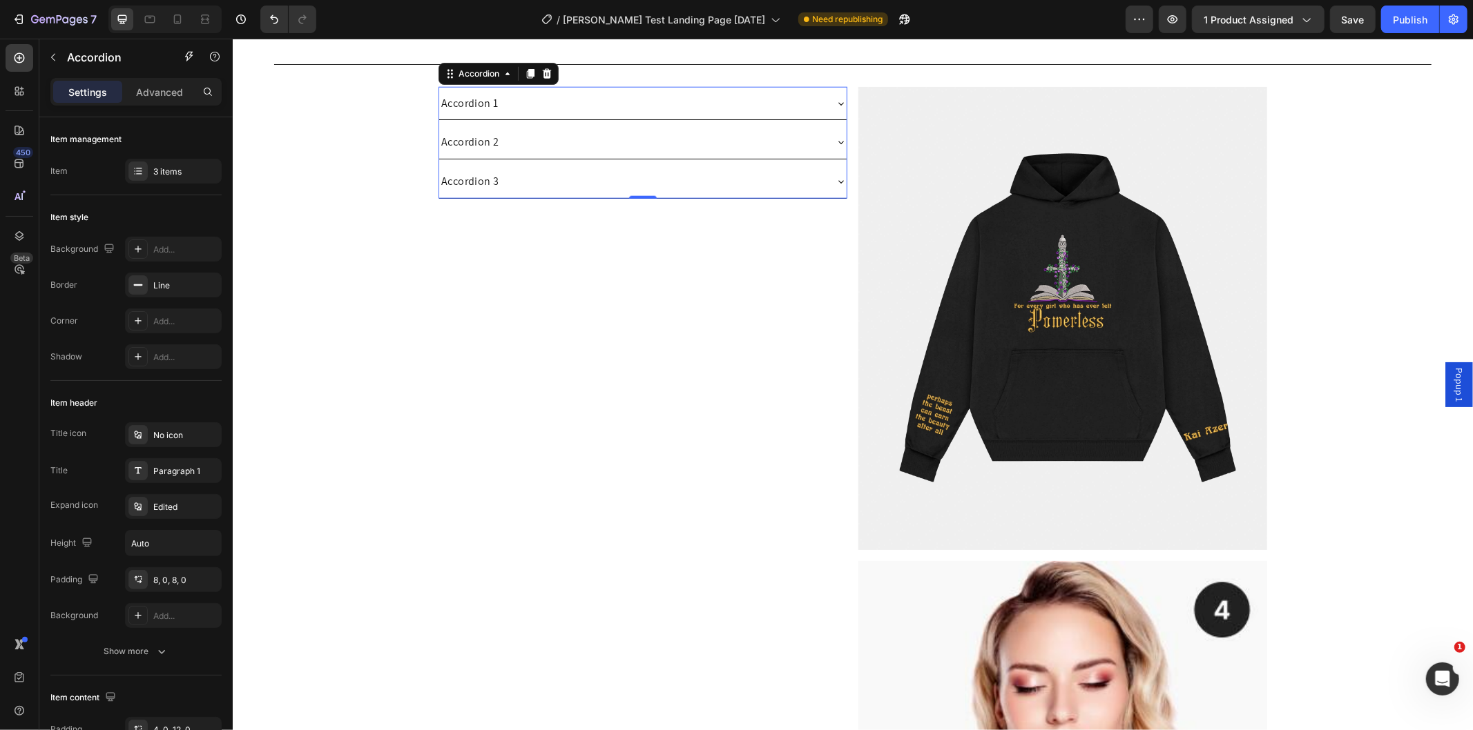
click at [493, 110] on div "Accordion 1" at bounding box center [630, 103] width 385 height 22
click at [515, 106] on div "Accordion 1" at bounding box center [630, 103] width 385 height 22
click at [175, 88] on p "Advanced" at bounding box center [159, 92] width 47 height 14
type input "100%"
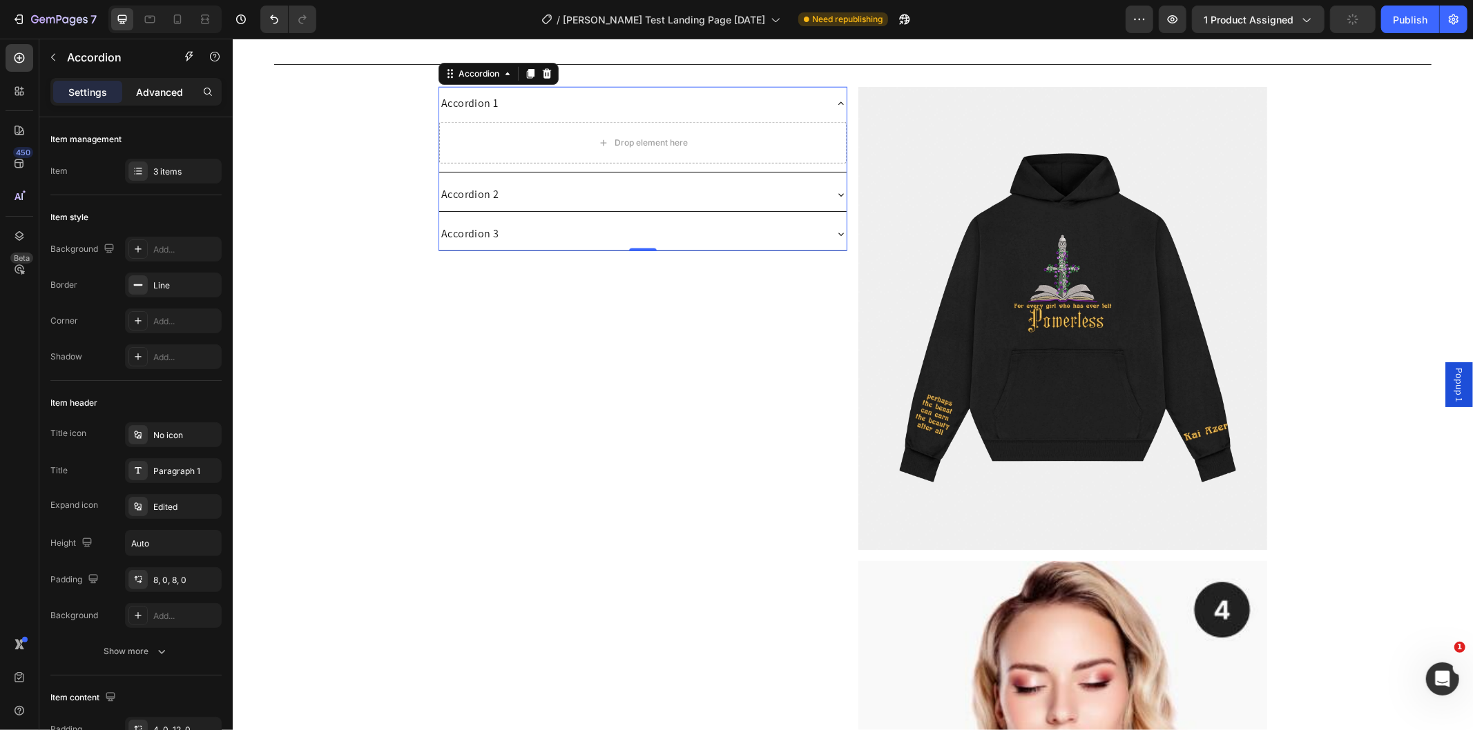
type input "100"
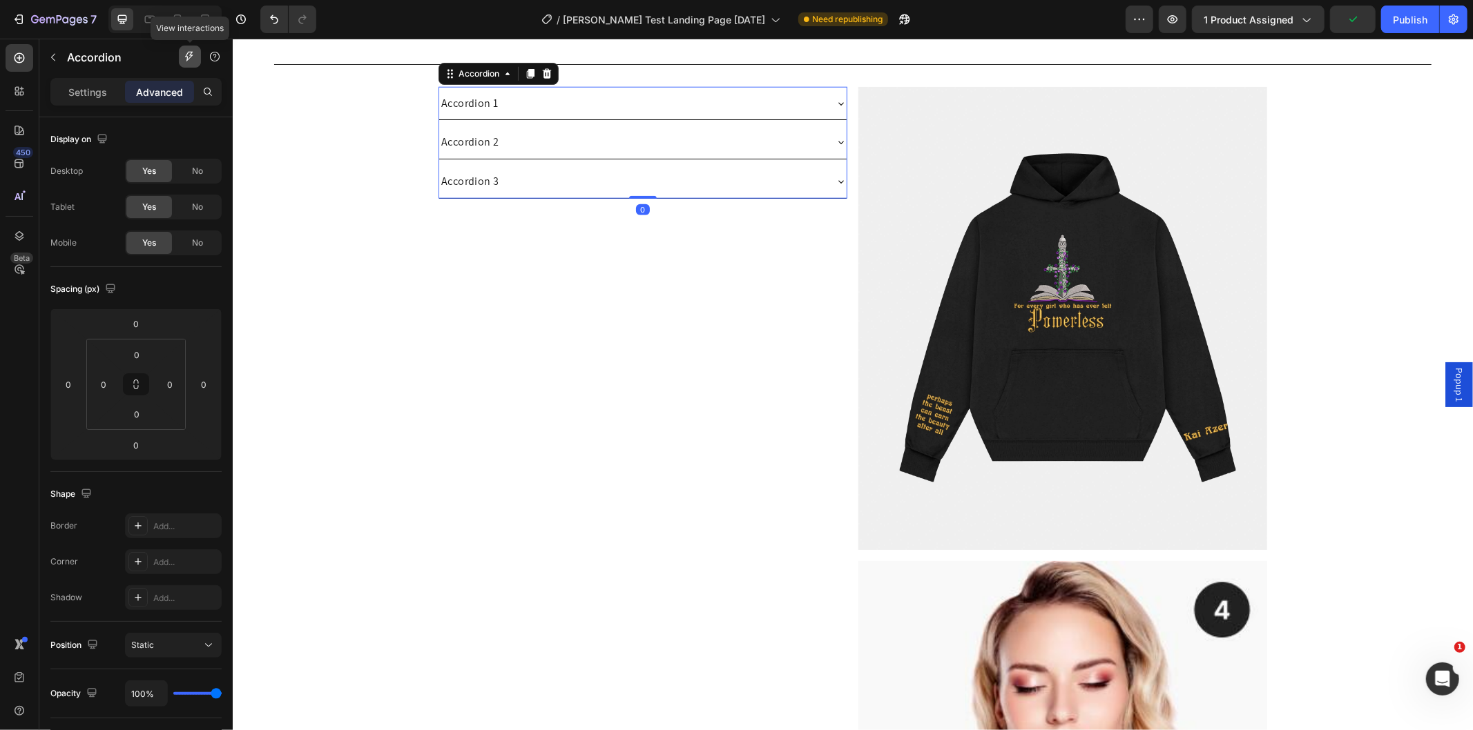
click at [190, 50] on button "button" at bounding box center [190, 57] width 22 height 22
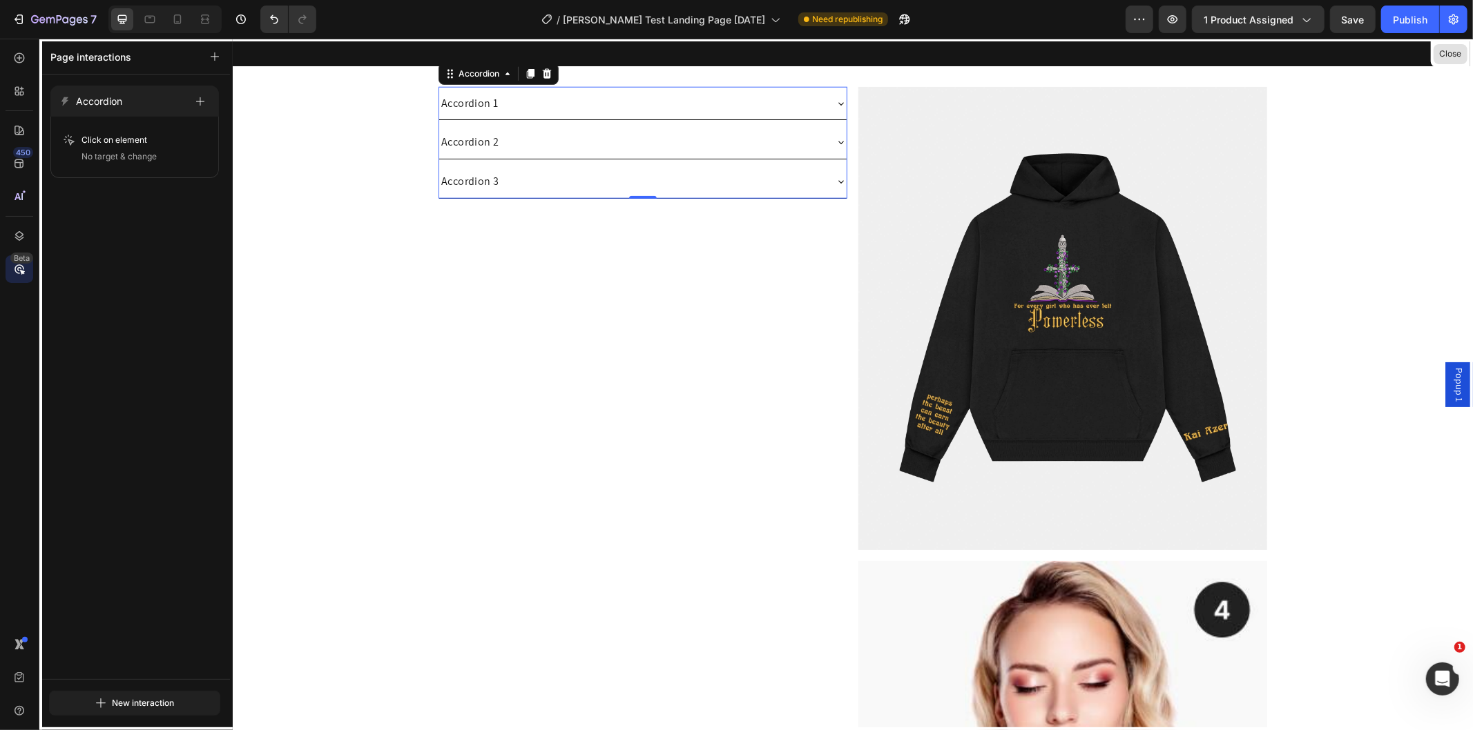
drag, startPoint x: 1459, startPoint y: 54, endPoint x: 1201, endPoint y: 24, distance: 259.9
click at [1459, 54] on button "Close" at bounding box center [1450, 54] width 34 height 20
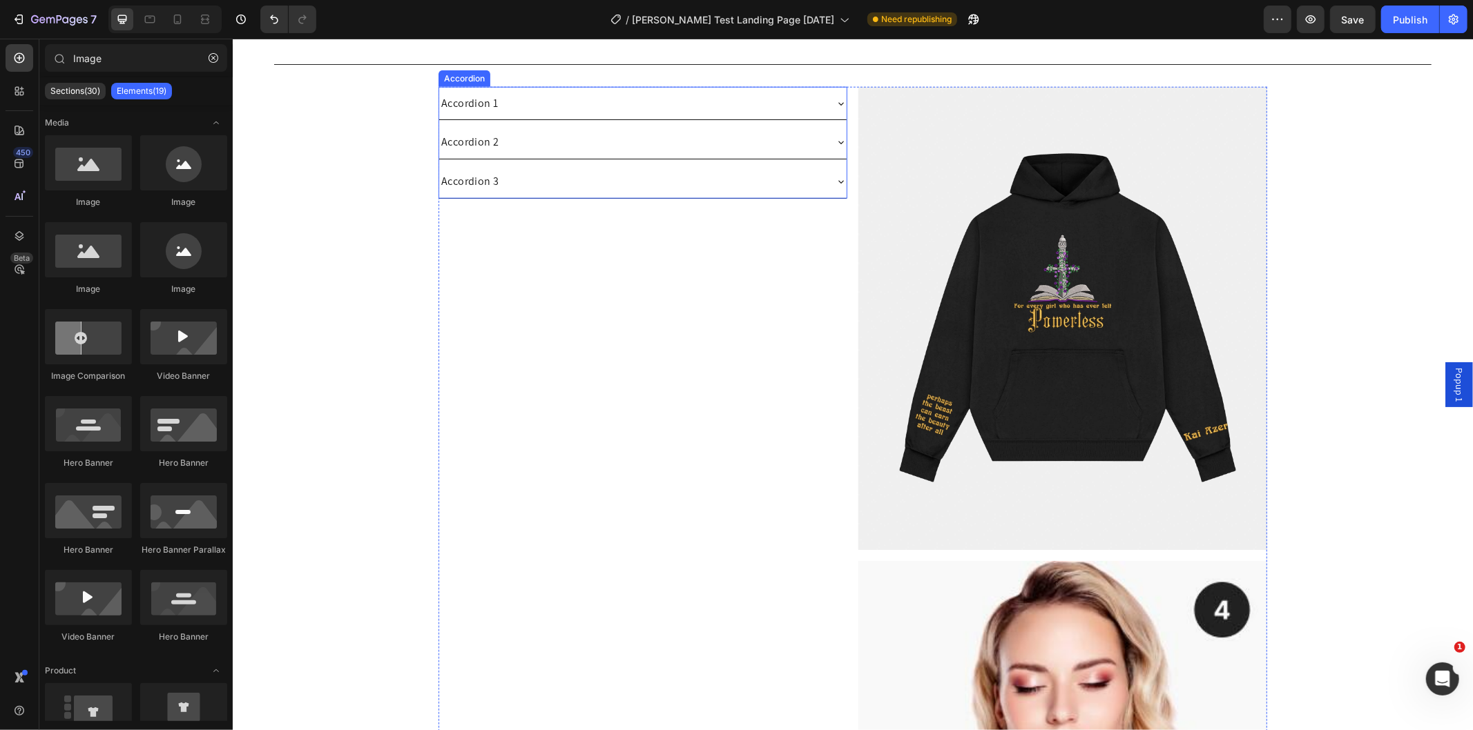
click at [459, 93] on div "Accordion 1" at bounding box center [468, 103] width 61 height 22
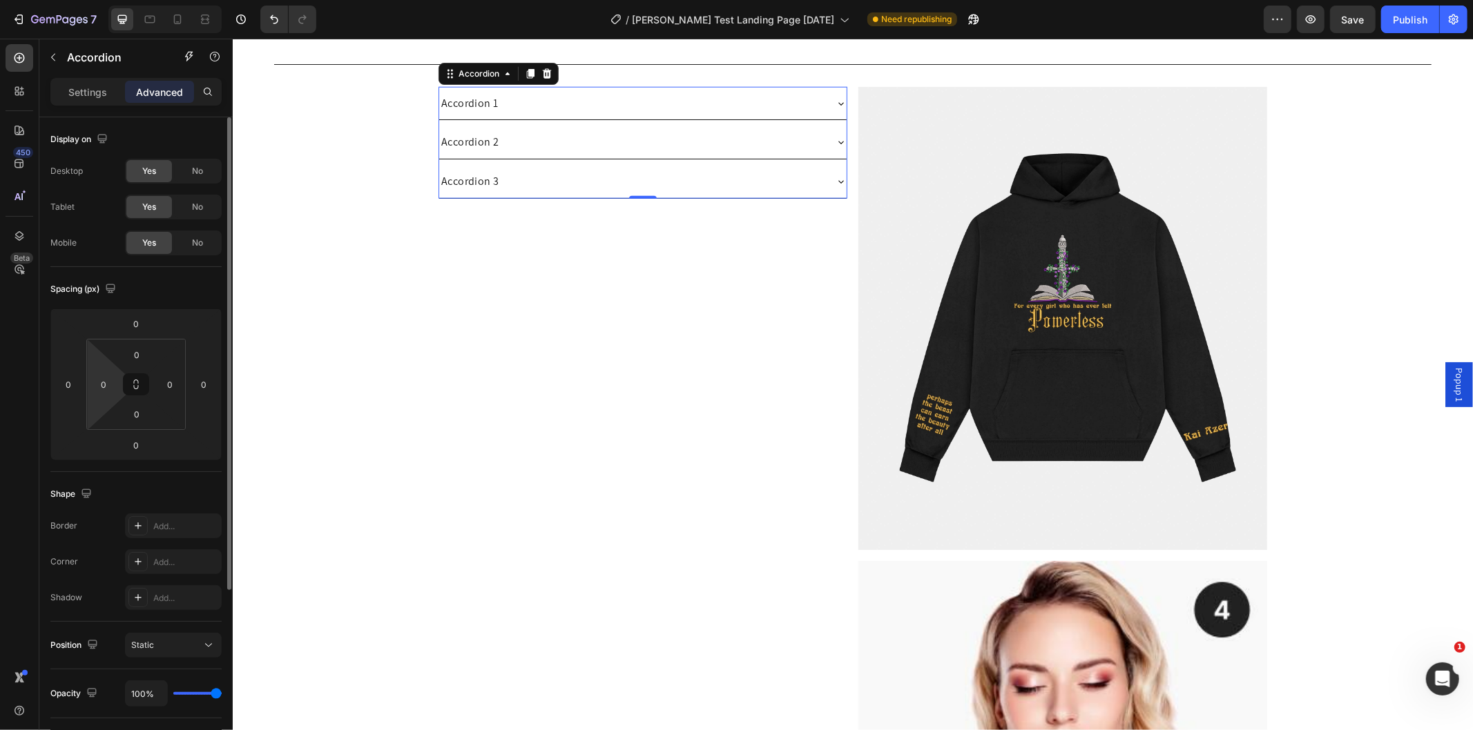
scroll to position [247, 0]
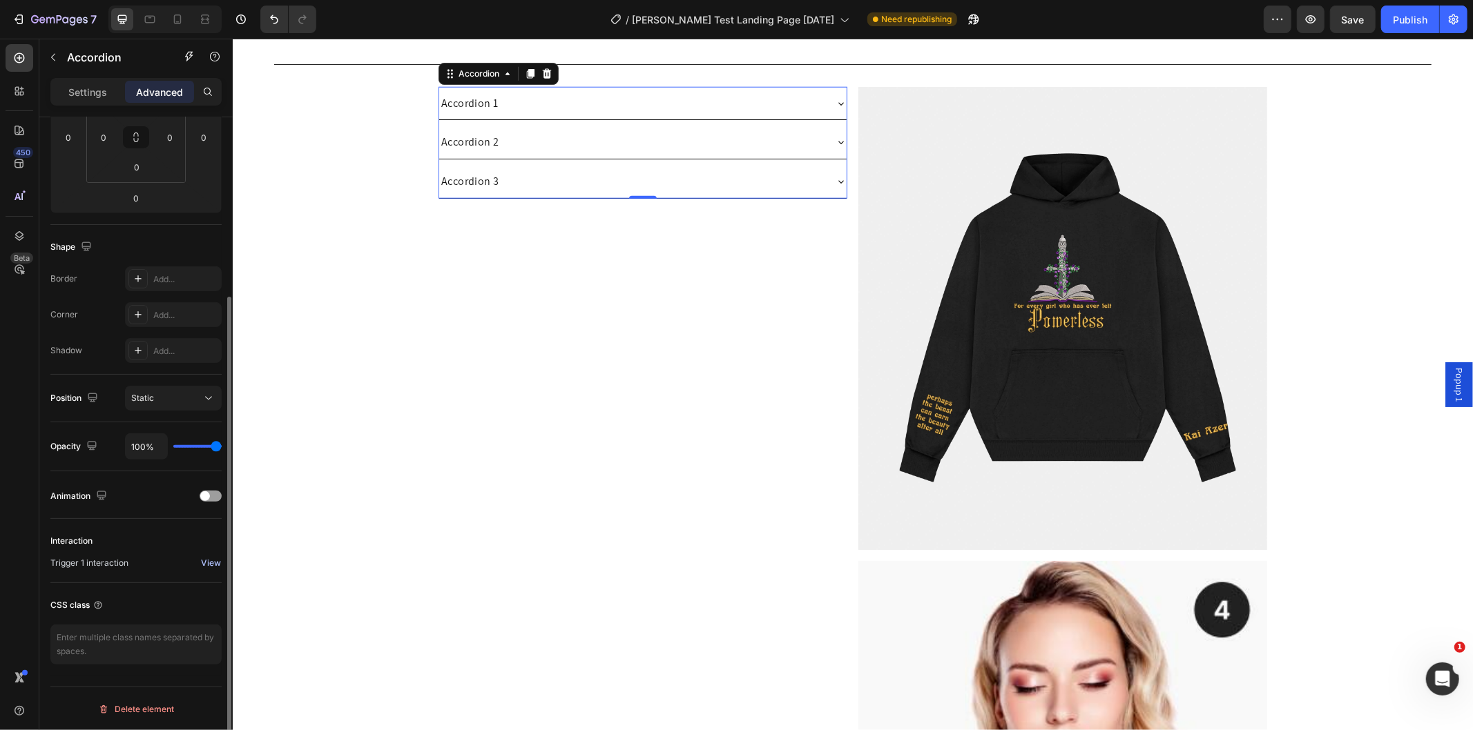
click at [206, 566] on div "View" at bounding box center [211, 563] width 20 height 12
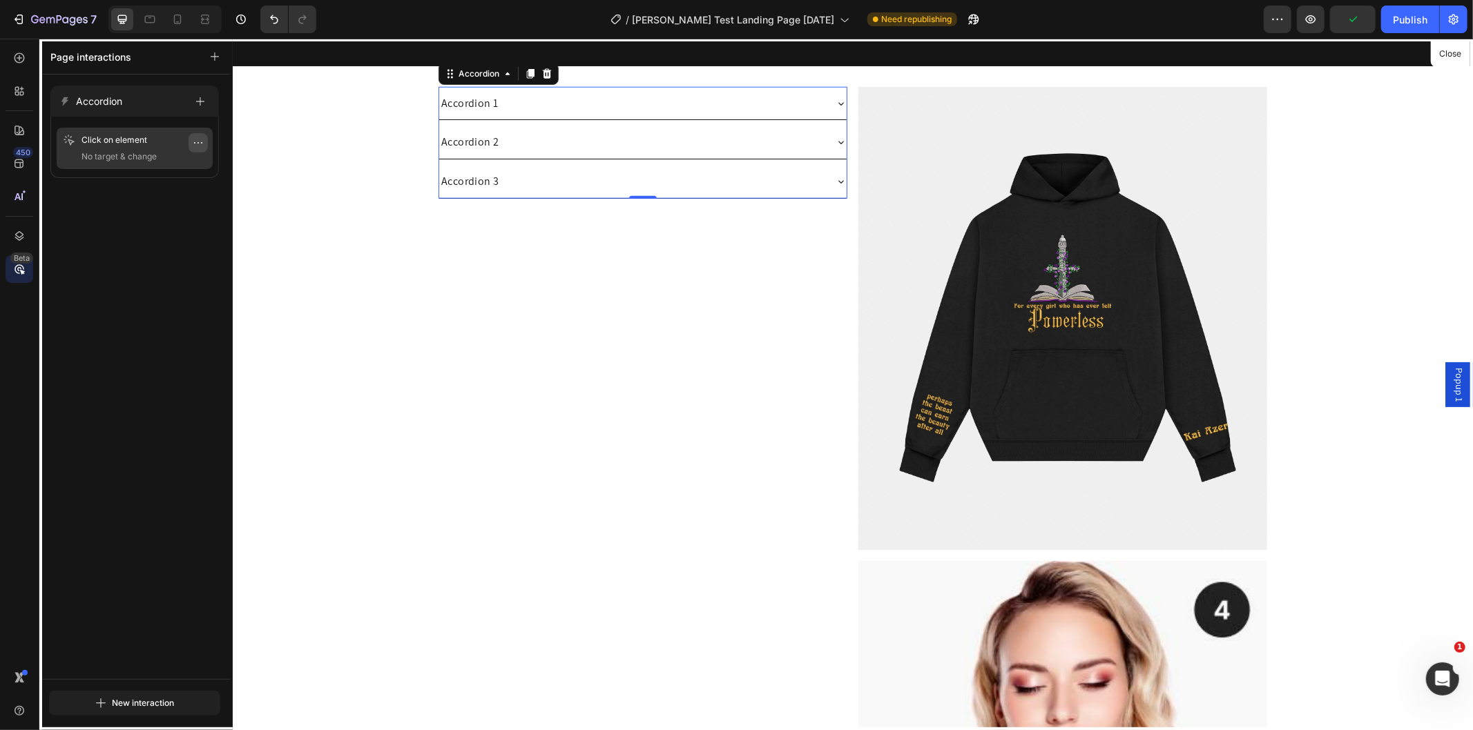
click at [195, 142] on icon "button" at bounding box center [198, 142] width 11 height 11
click at [167, 221] on button "Delete" at bounding box center [158, 225] width 90 height 25
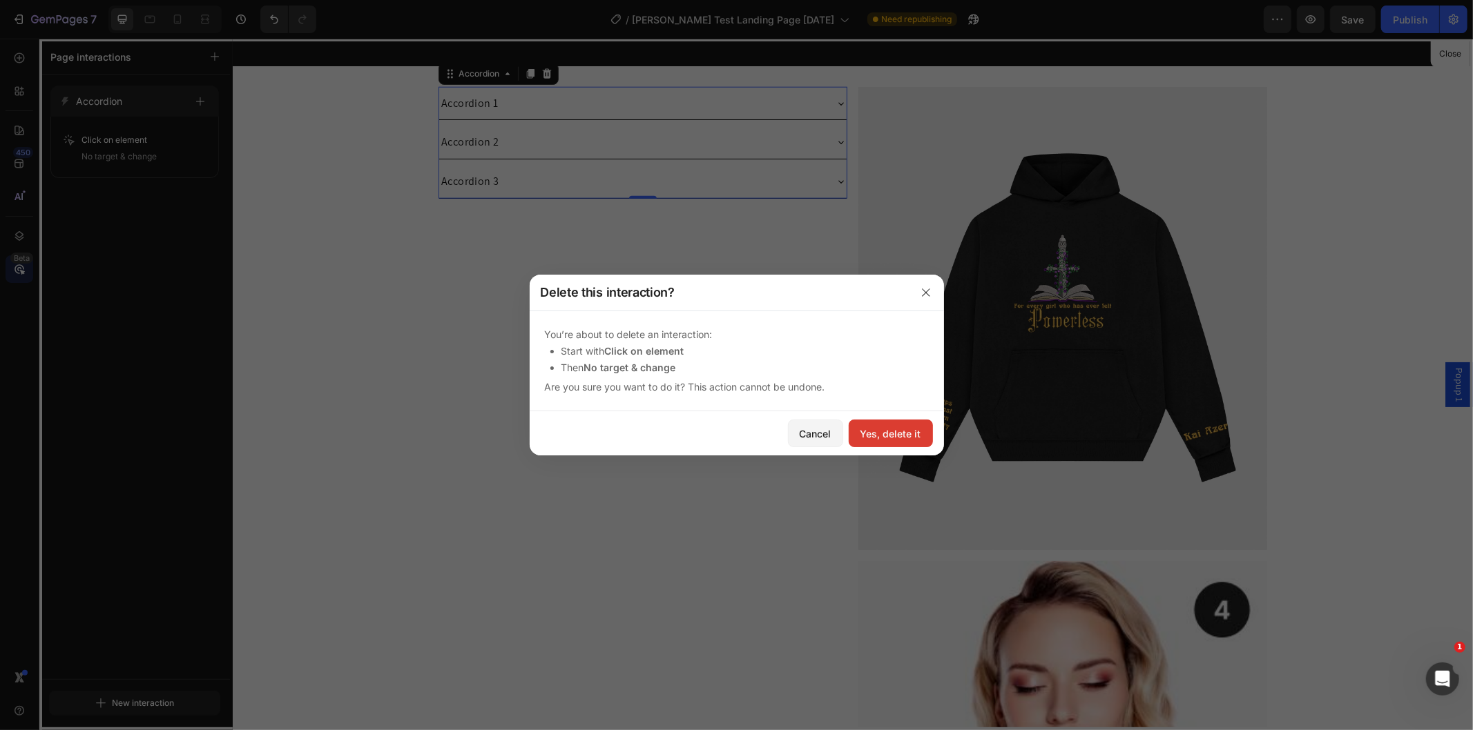
click at [900, 431] on div "Yes, delete it" at bounding box center [890, 434] width 61 height 14
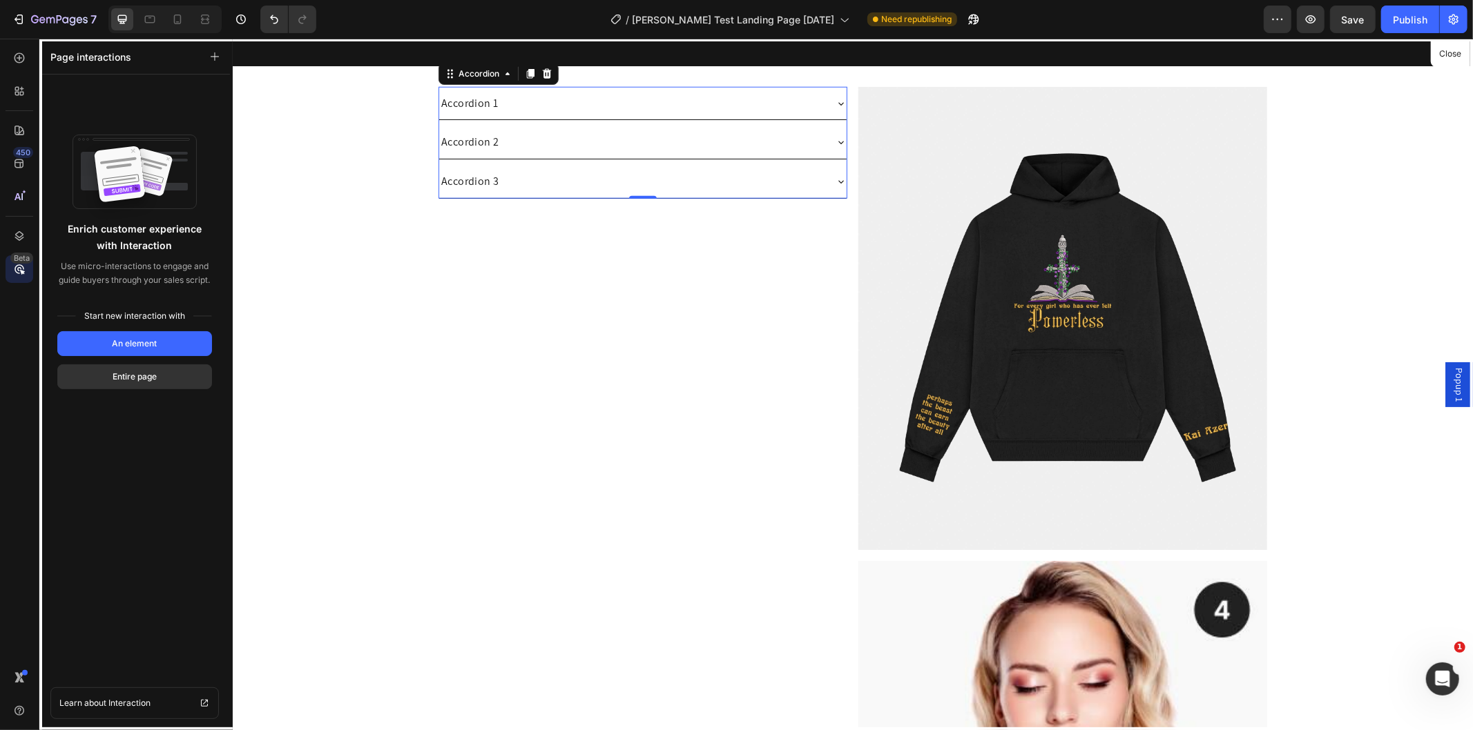
click at [363, 429] on div at bounding box center [852, 384] width 1240 height 692
click at [137, 345] on div "An element" at bounding box center [135, 344] width 45 height 12
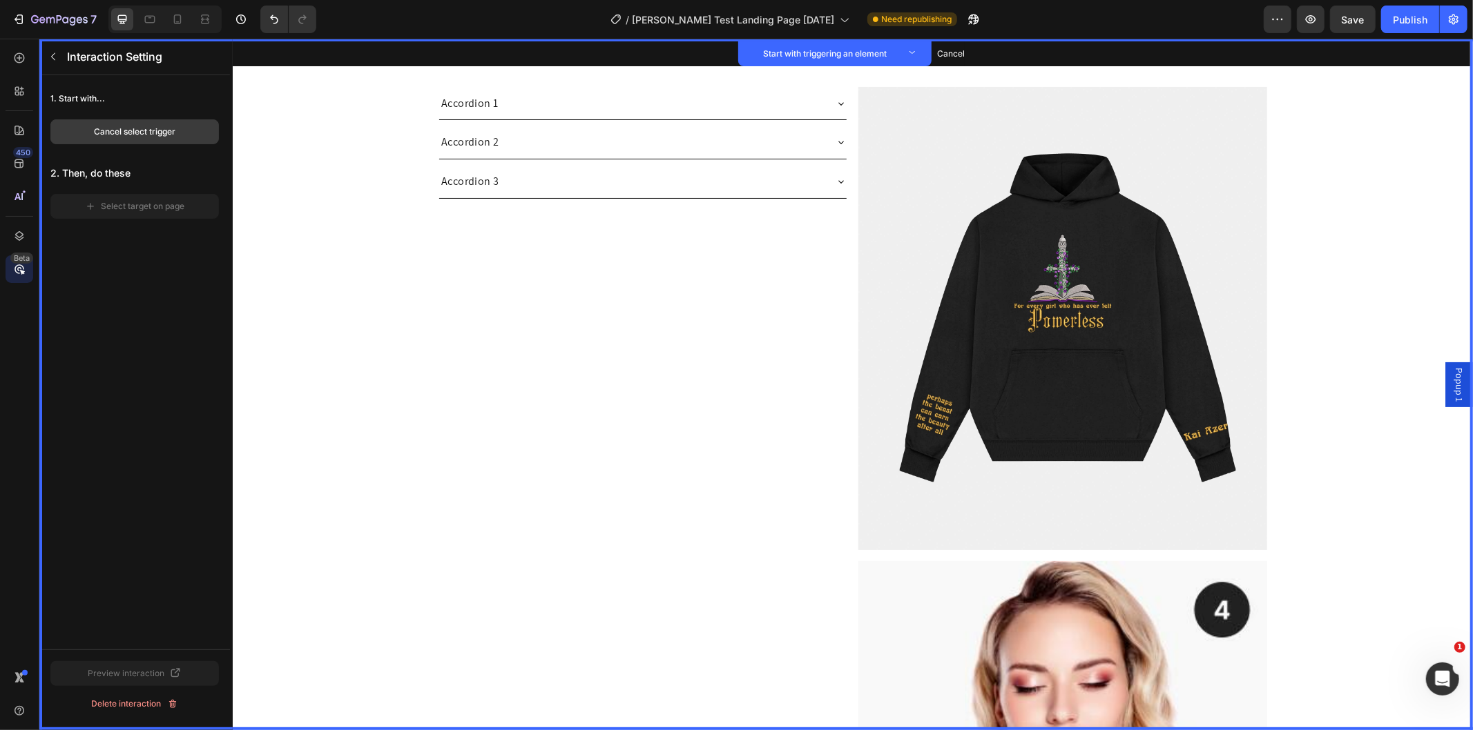
click at [182, 131] on button "Cancel select trigger" at bounding box center [134, 131] width 168 height 25
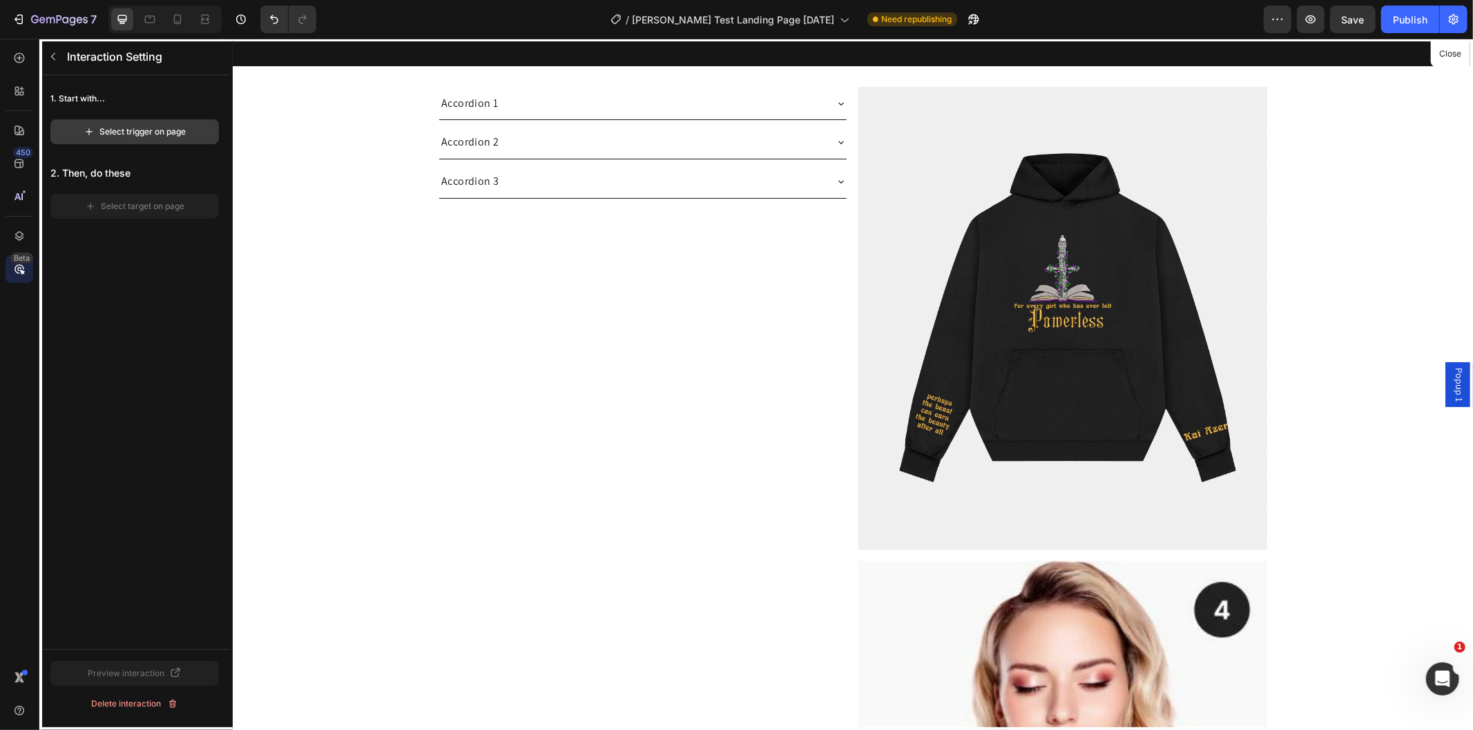
click at [122, 126] on div "Select trigger on page" at bounding box center [135, 132] width 103 height 12
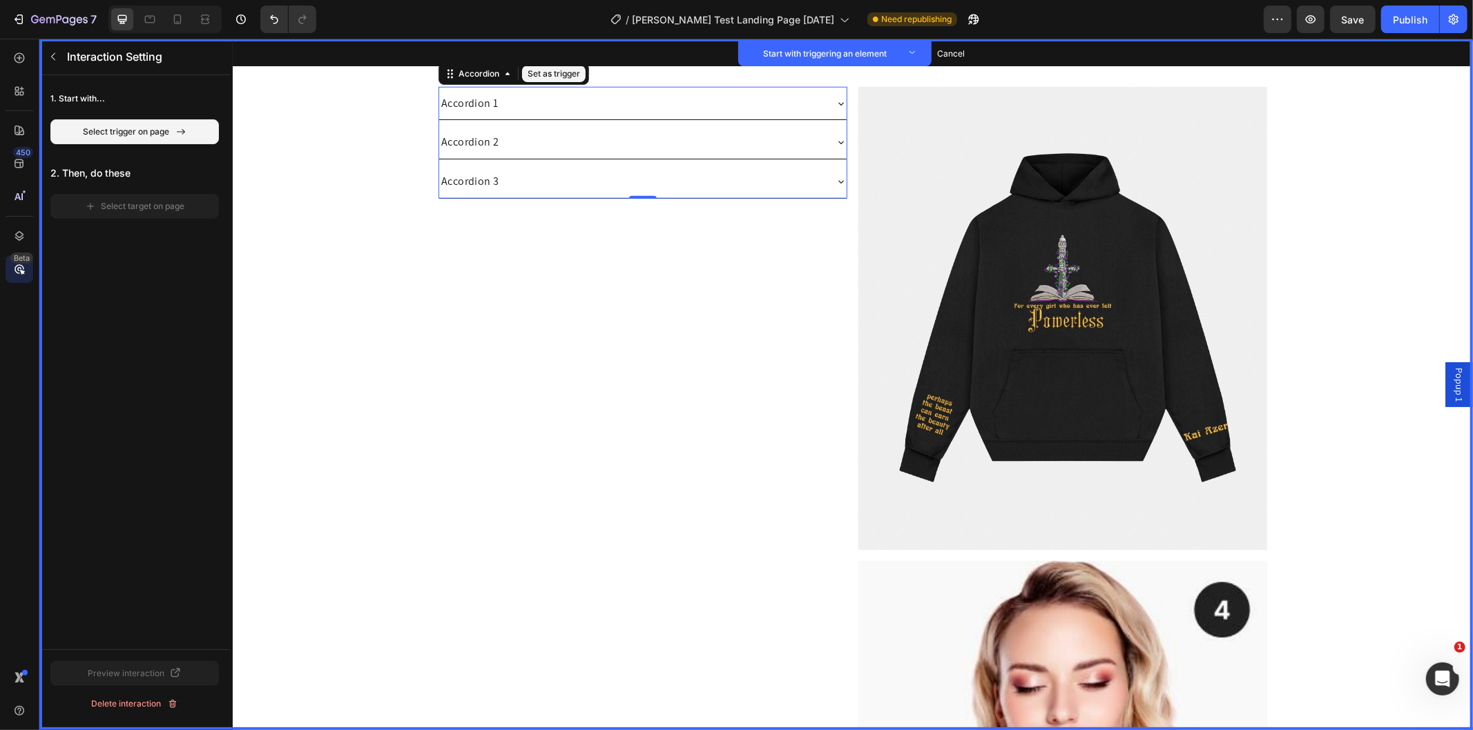
click at [451, 101] on div "Accordion 1" at bounding box center [468, 103] width 61 height 22
click at [535, 77] on button "Set as trigger" at bounding box center [553, 73] width 64 height 17
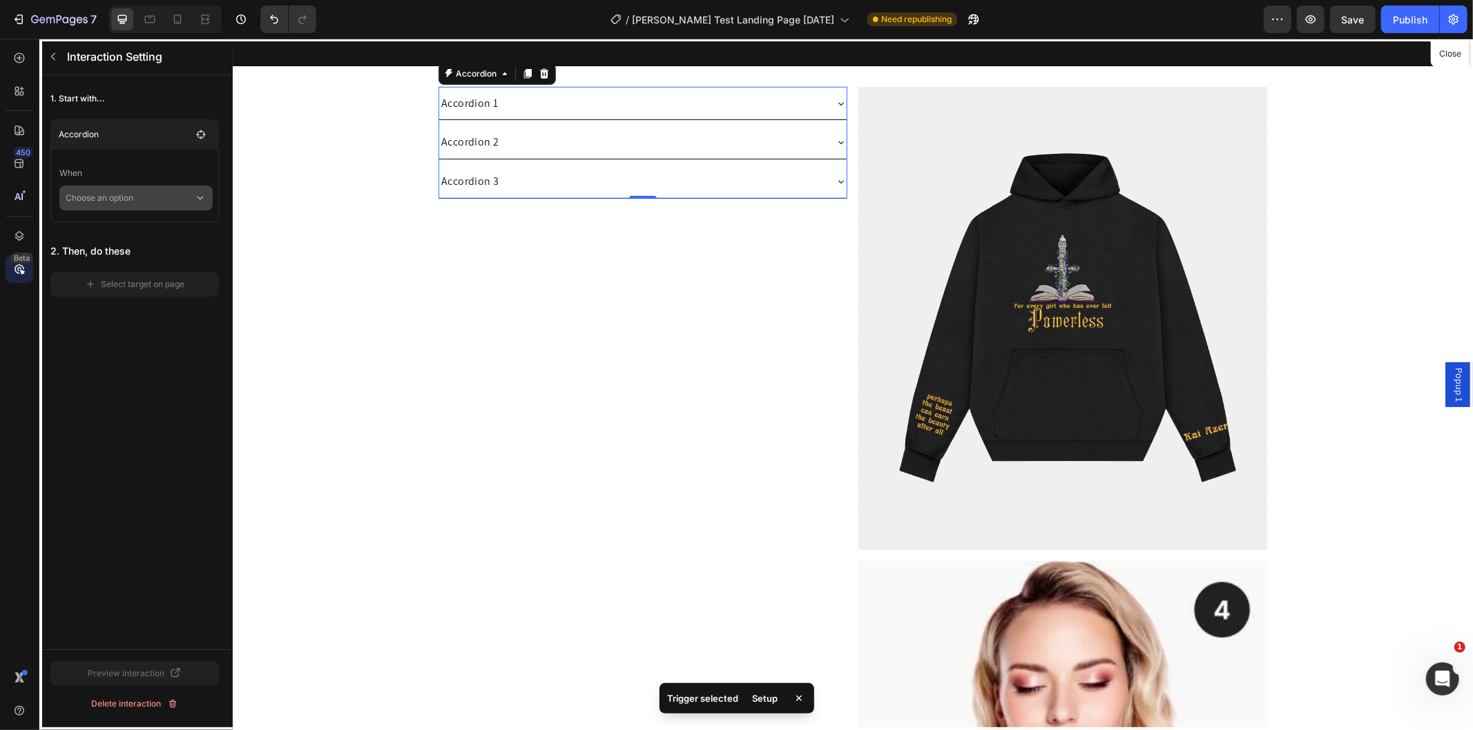
click at [159, 194] on p "Choose an option" at bounding box center [130, 198] width 128 height 25
click at [153, 228] on div "Click on element" at bounding box center [136, 235] width 141 height 26
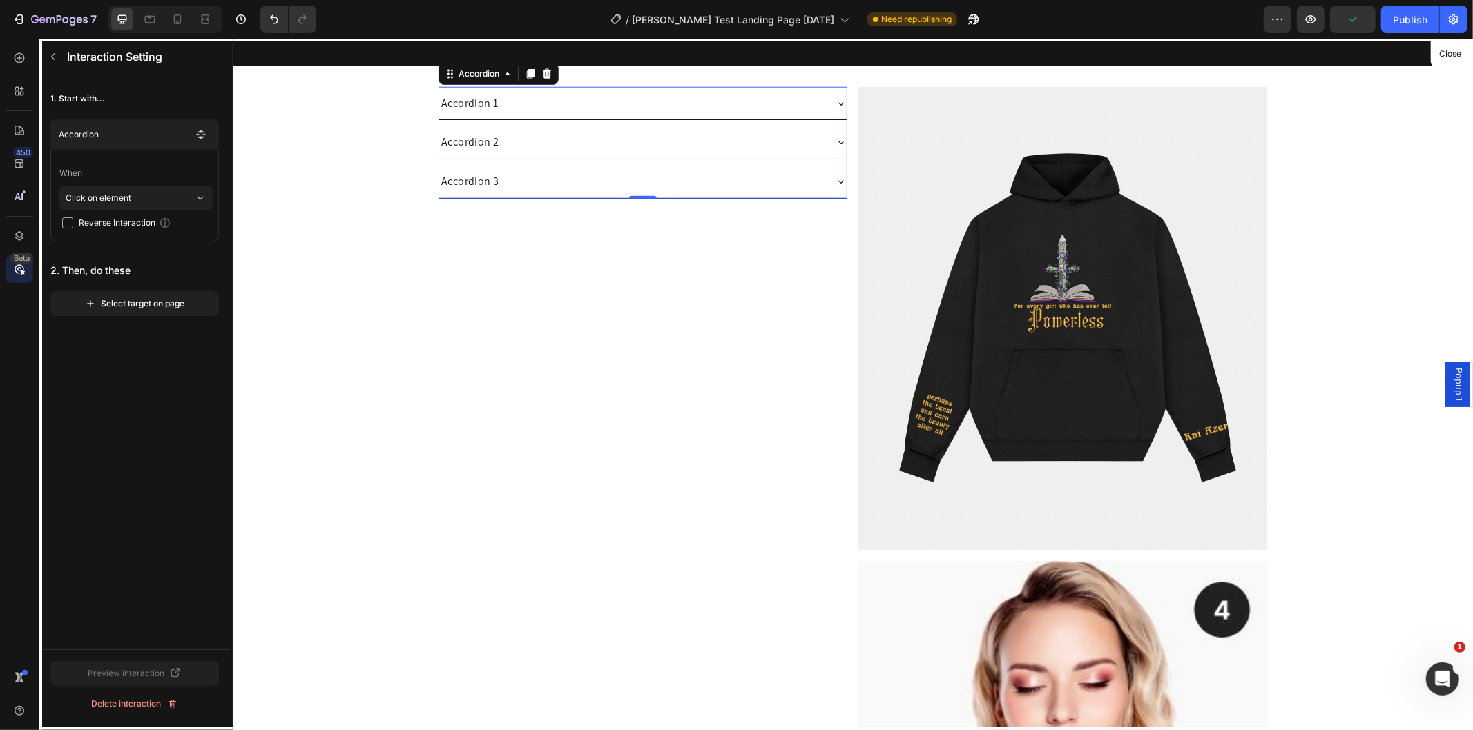
click at [124, 225] on span "Reverse Interaction" at bounding box center [117, 223] width 77 height 14
checkbox input "true"
click at [127, 304] on div "Select target on page" at bounding box center [135, 304] width 100 height 12
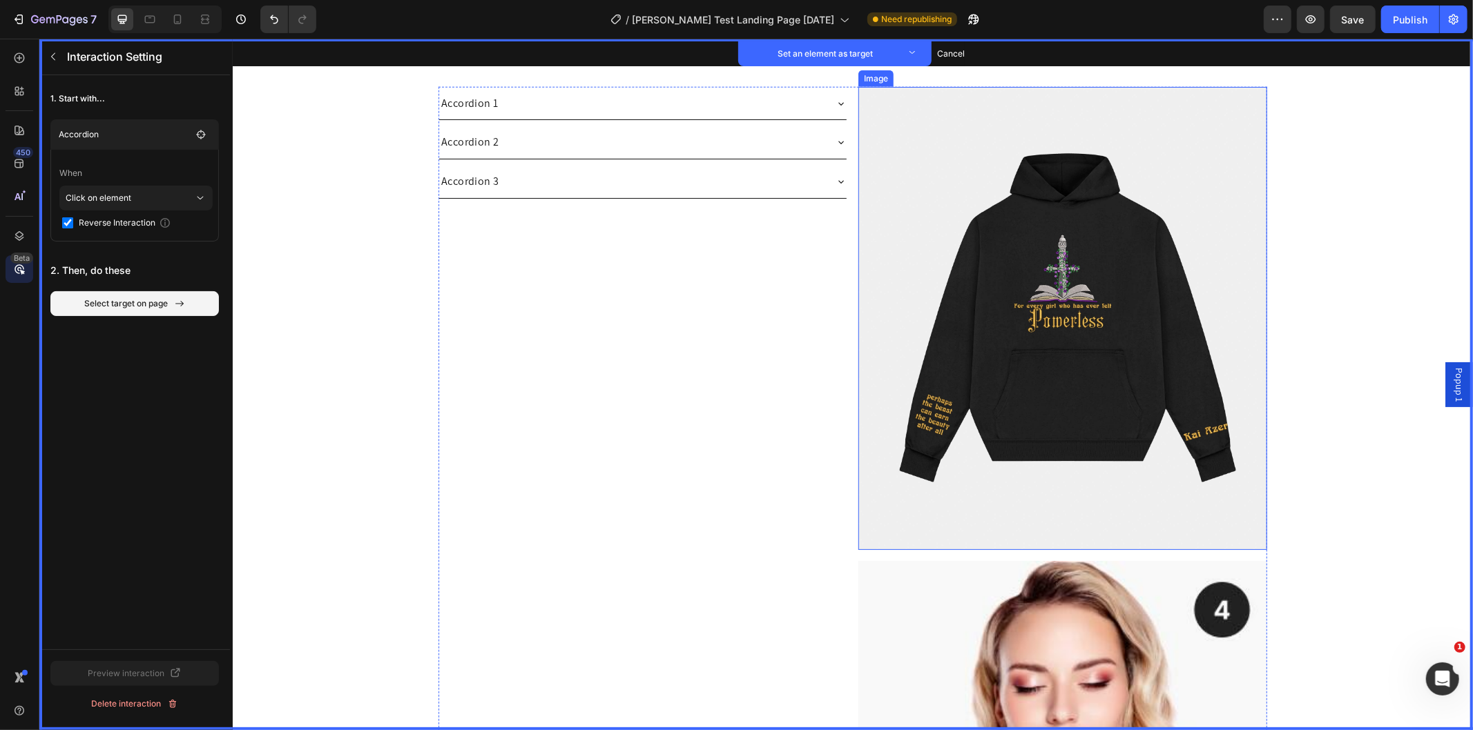
click at [995, 235] on img at bounding box center [1061, 317] width 409 height 463
click at [959, 79] on button "Set as target" at bounding box center [954, 73] width 61 height 17
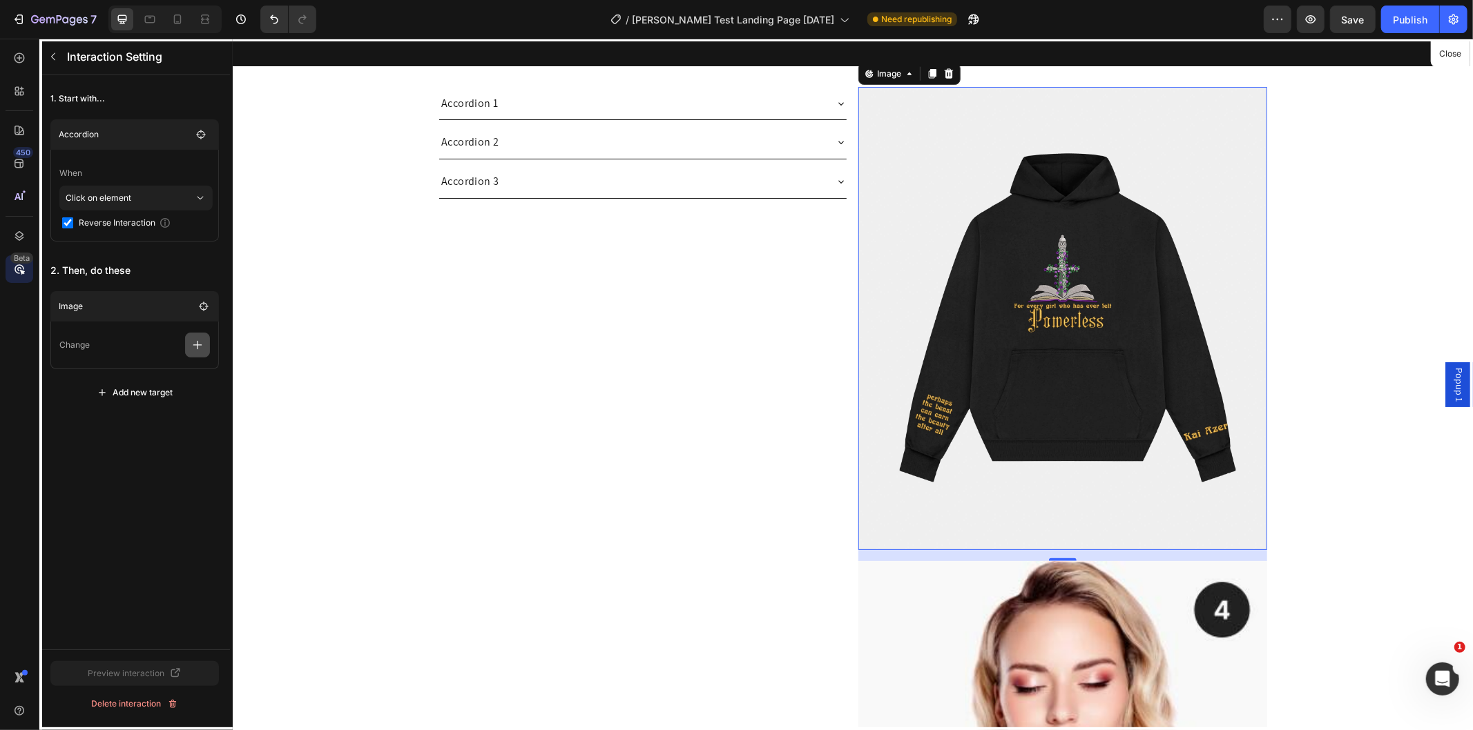
click at [201, 342] on icon "button" at bounding box center [198, 345] width 14 height 14
click at [136, 403] on p "Show/Hide" at bounding box center [131, 403] width 146 height 23
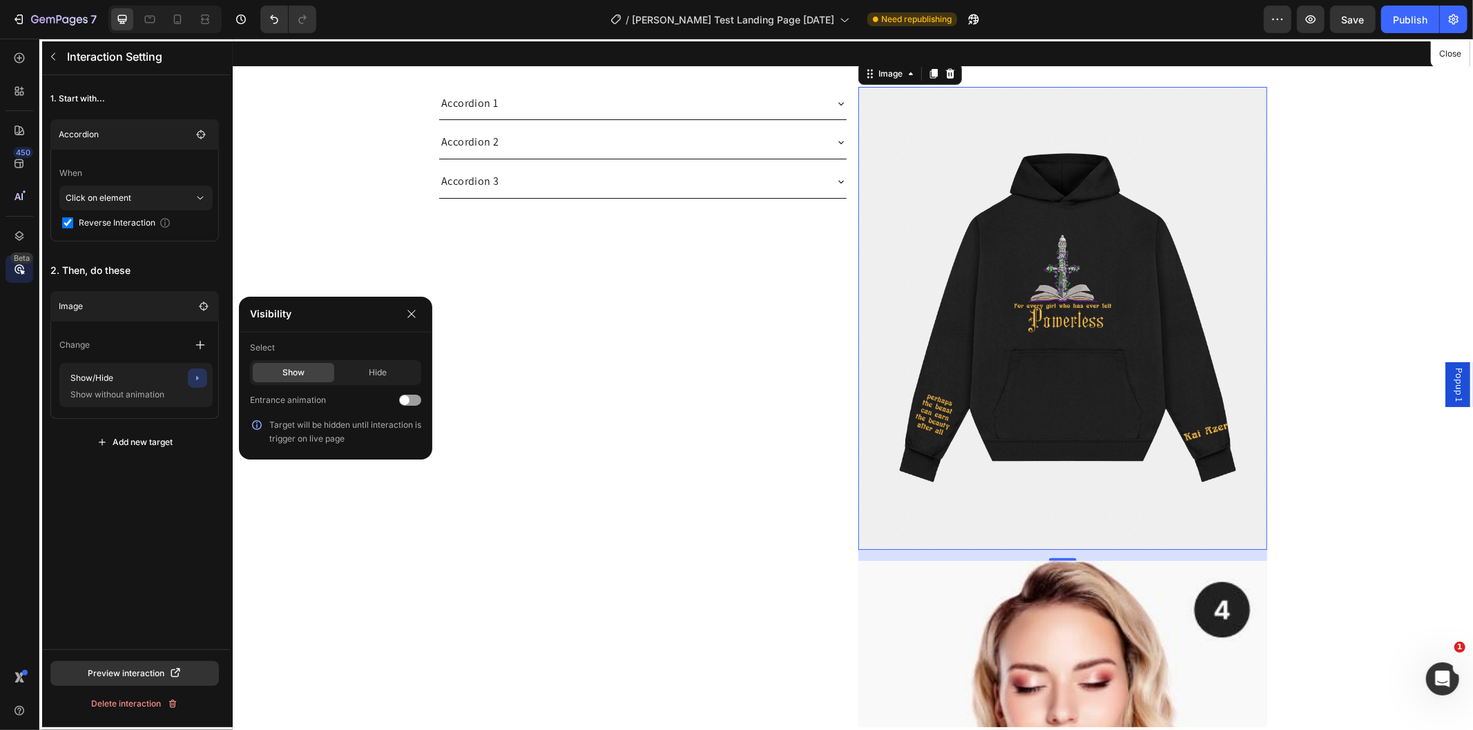
click at [534, 418] on div at bounding box center [852, 384] width 1240 height 692
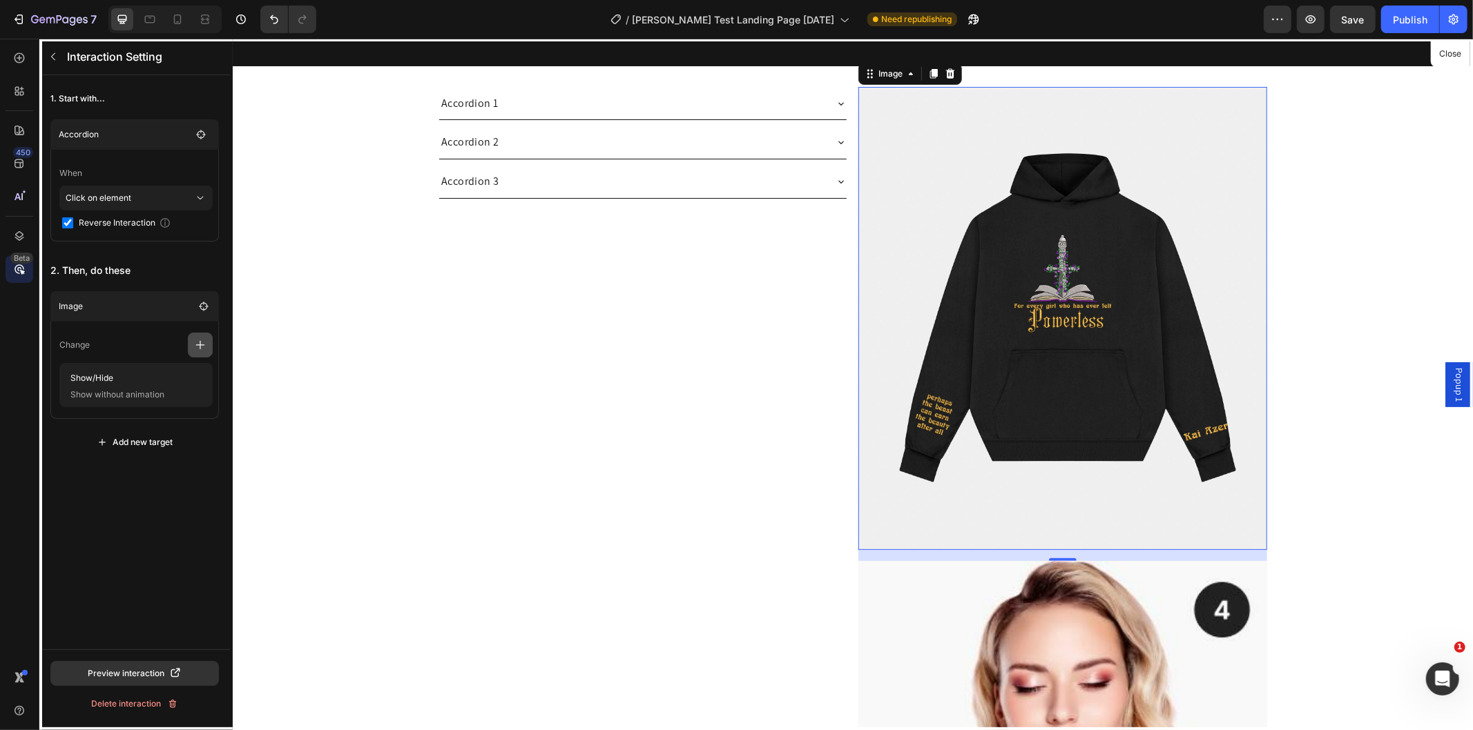
click at [200, 342] on icon "button" at bounding box center [200, 345] width 9 height 9
click at [122, 532] on div "1. Start with... Accordion When Click on element Reverse Interaction 2. Then, d…" at bounding box center [134, 362] width 191 height 574
click at [1455, 48] on button "Close" at bounding box center [1450, 54] width 34 height 20
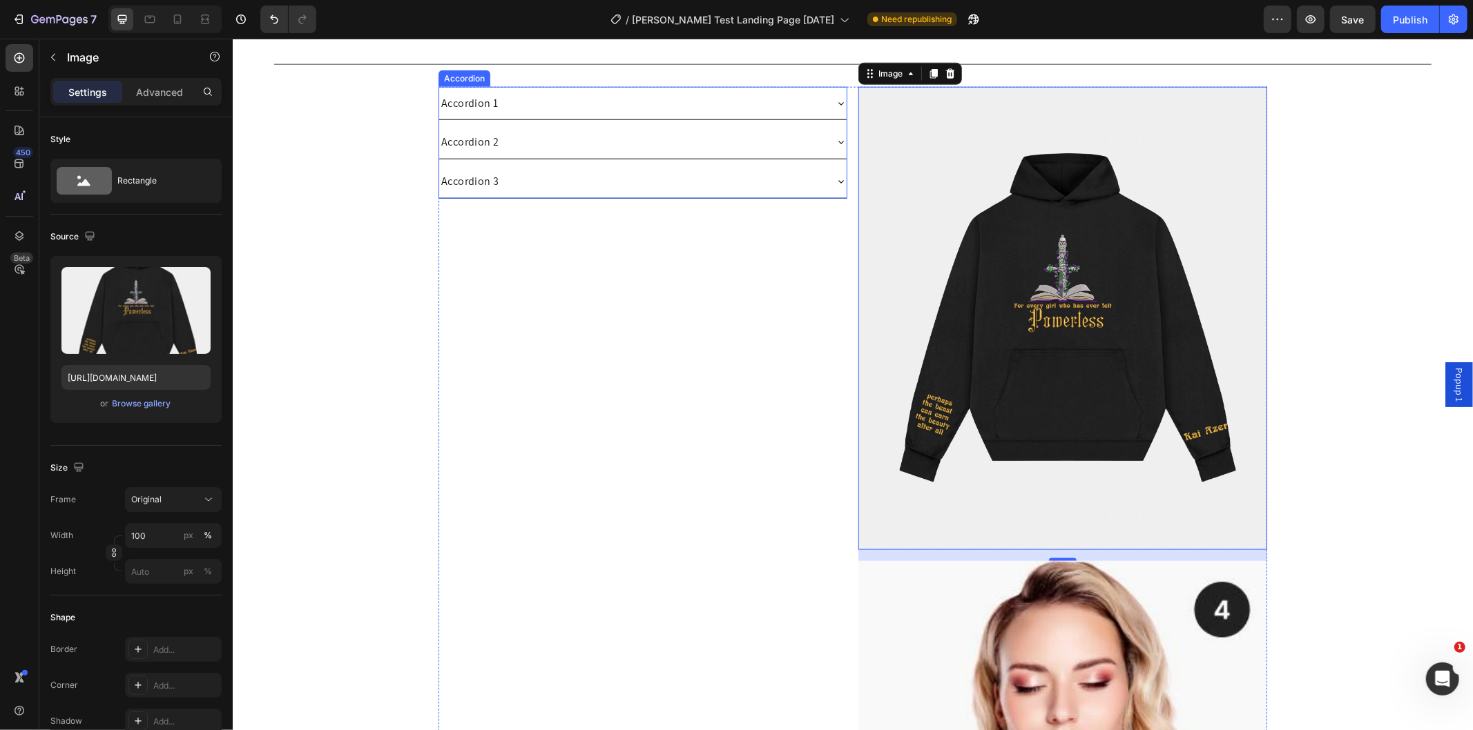
scroll to position [902, 0]
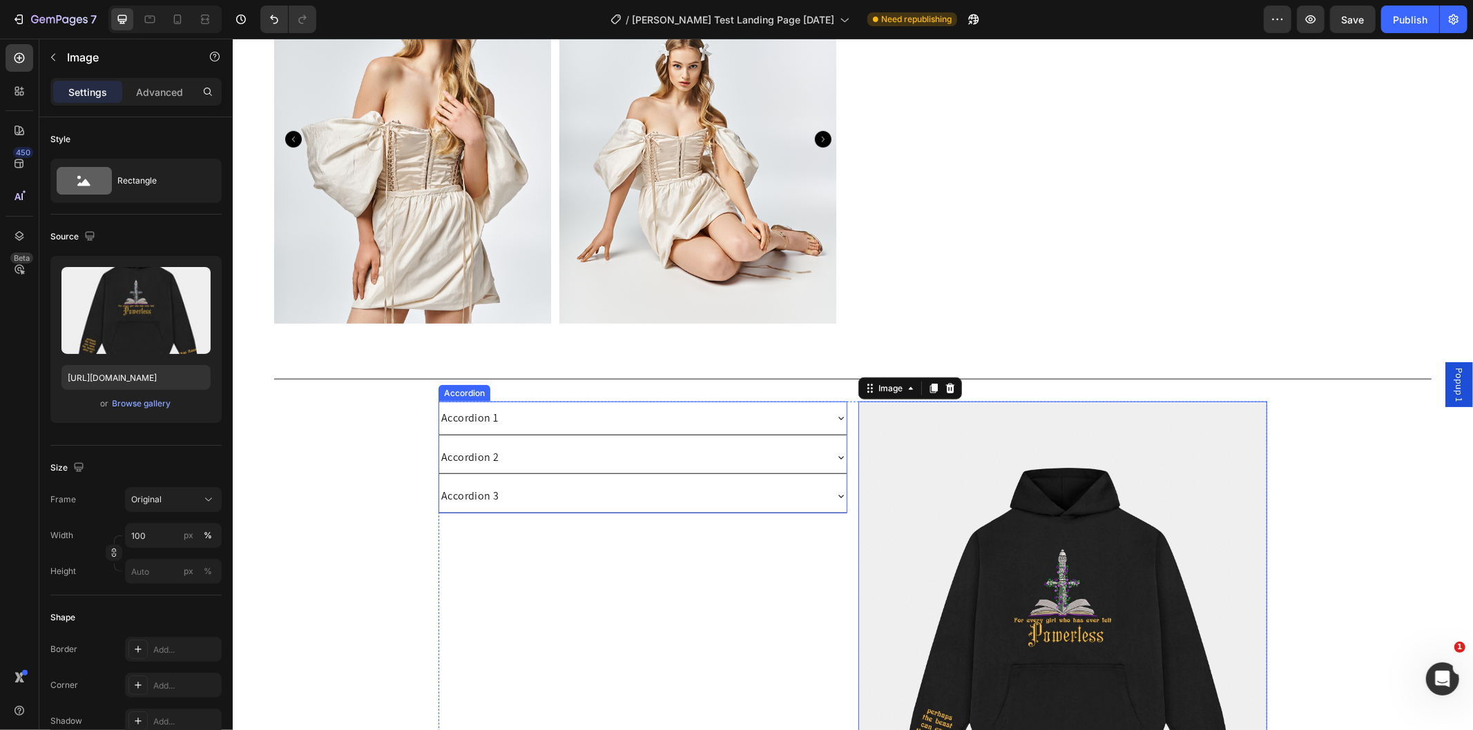
click at [527, 407] on div "Accordion 1" at bounding box center [630, 418] width 385 height 22
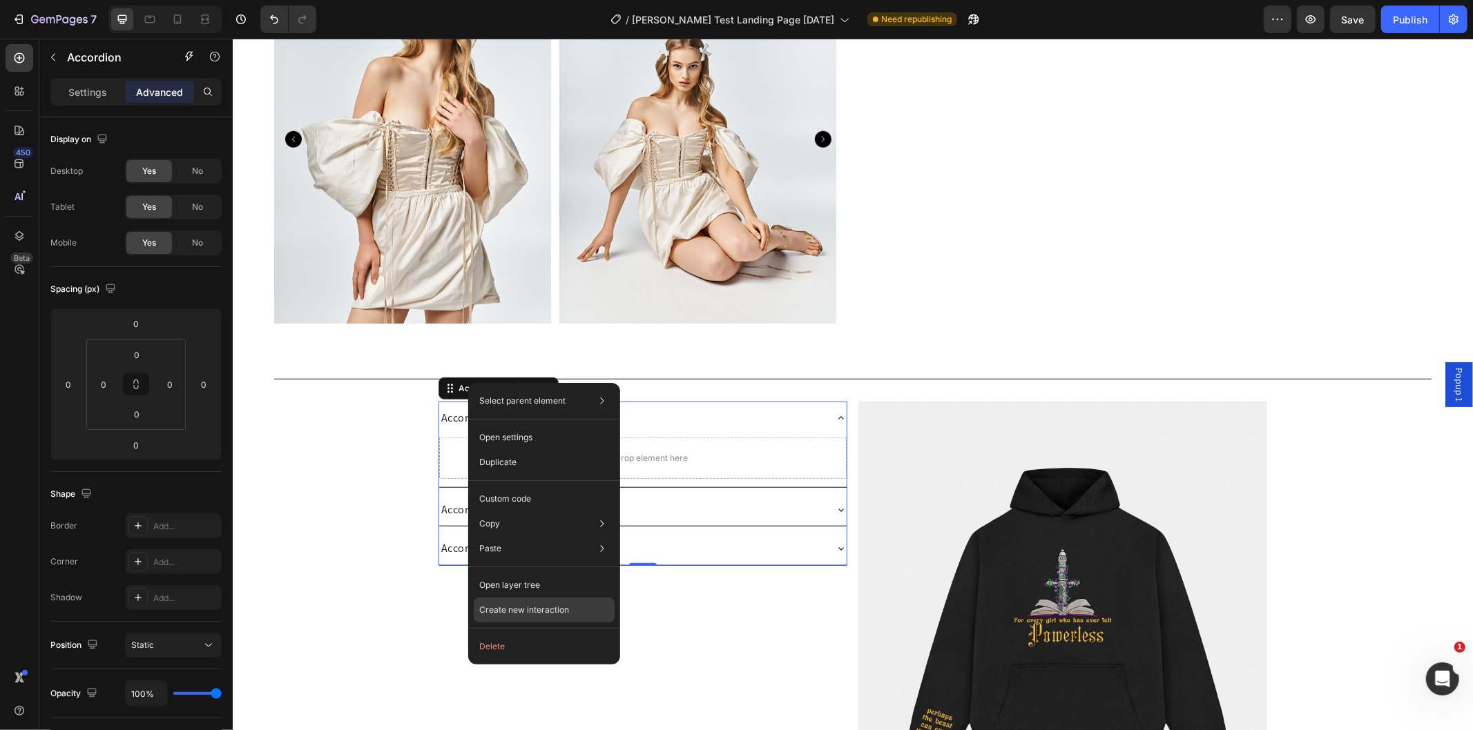
click at [519, 602] on div "Create new interaction" at bounding box center [544, 610] width 141 height 25
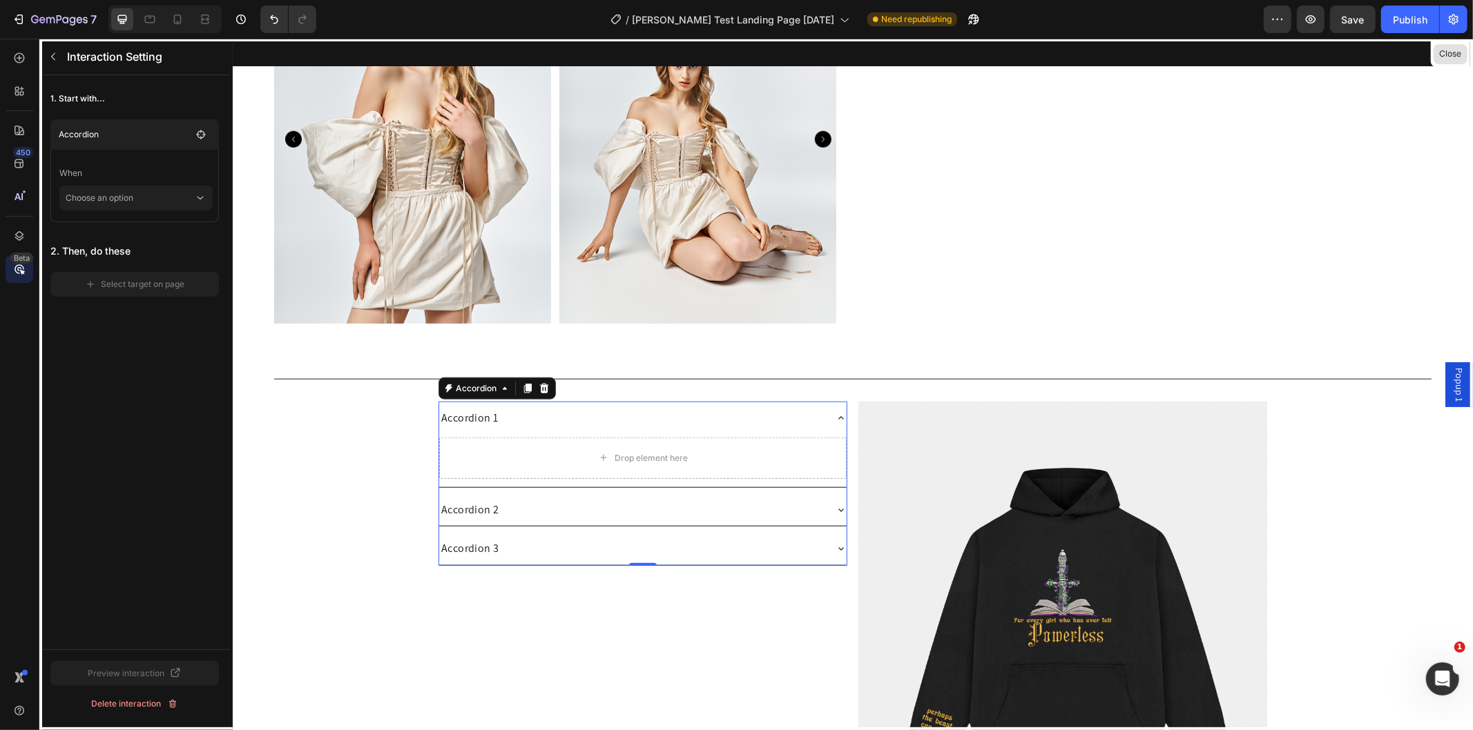
click at [1453, 53] on button "Close" at bounding box center [1450, 54] width 34 height 20
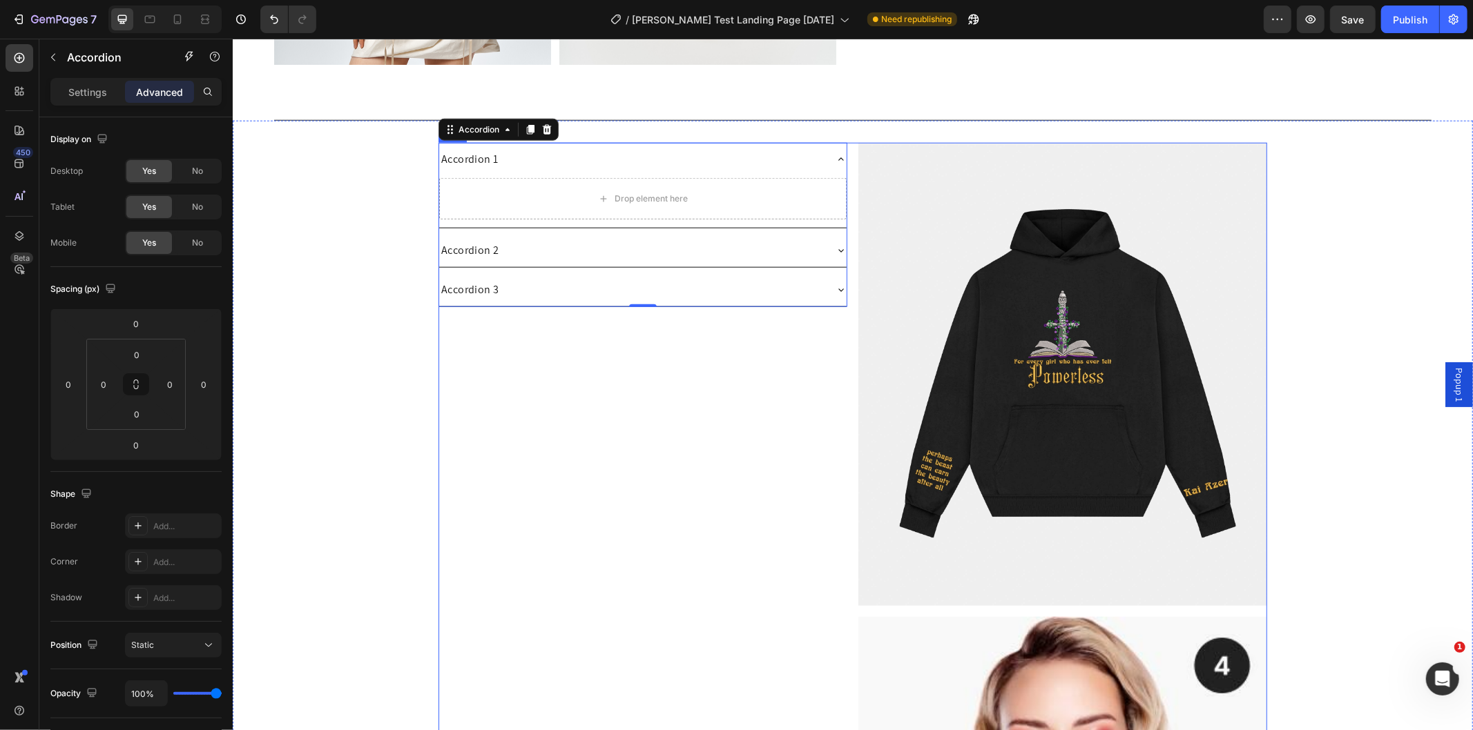
scroll to position [1209, 0]
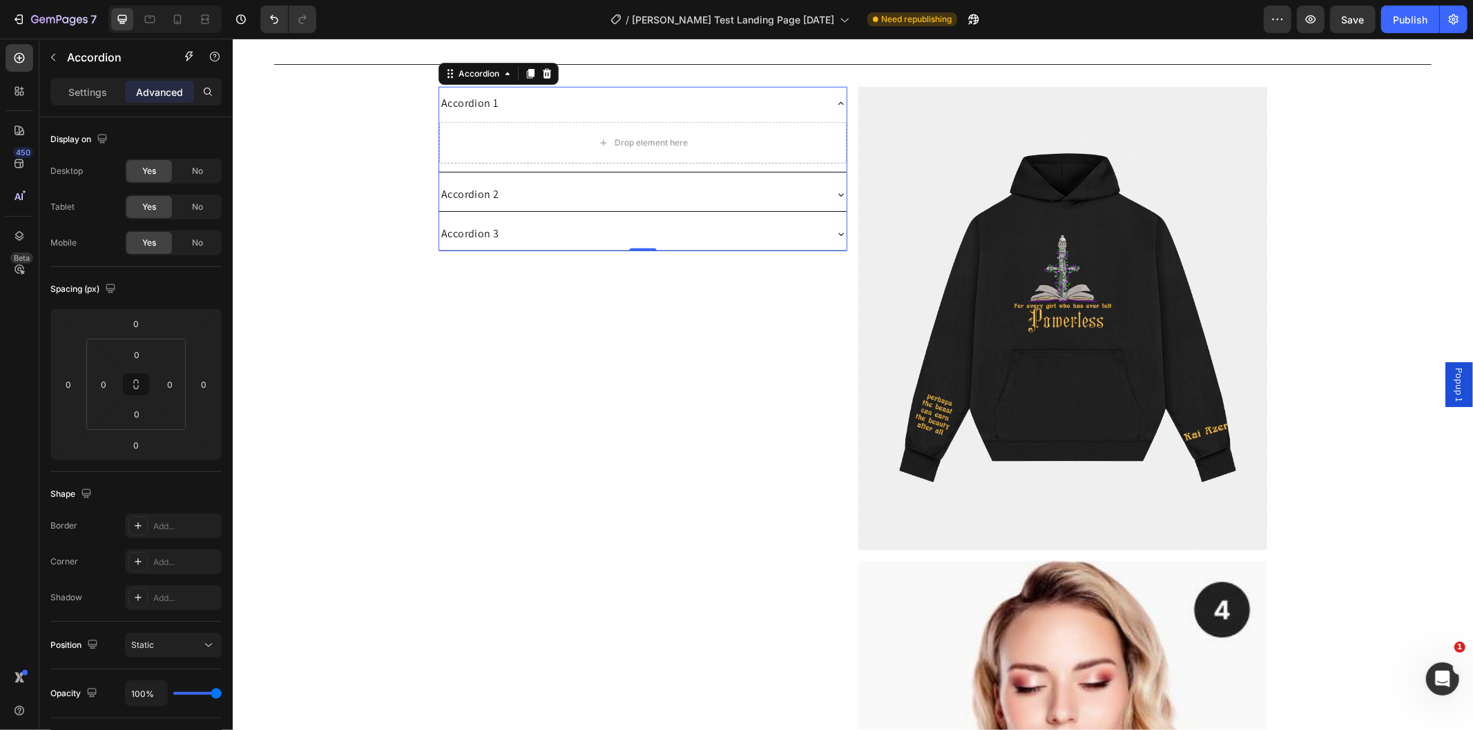
click at [527, 101] on div "Accordion 1" at bounding box center [630, 103] width 385 height 22
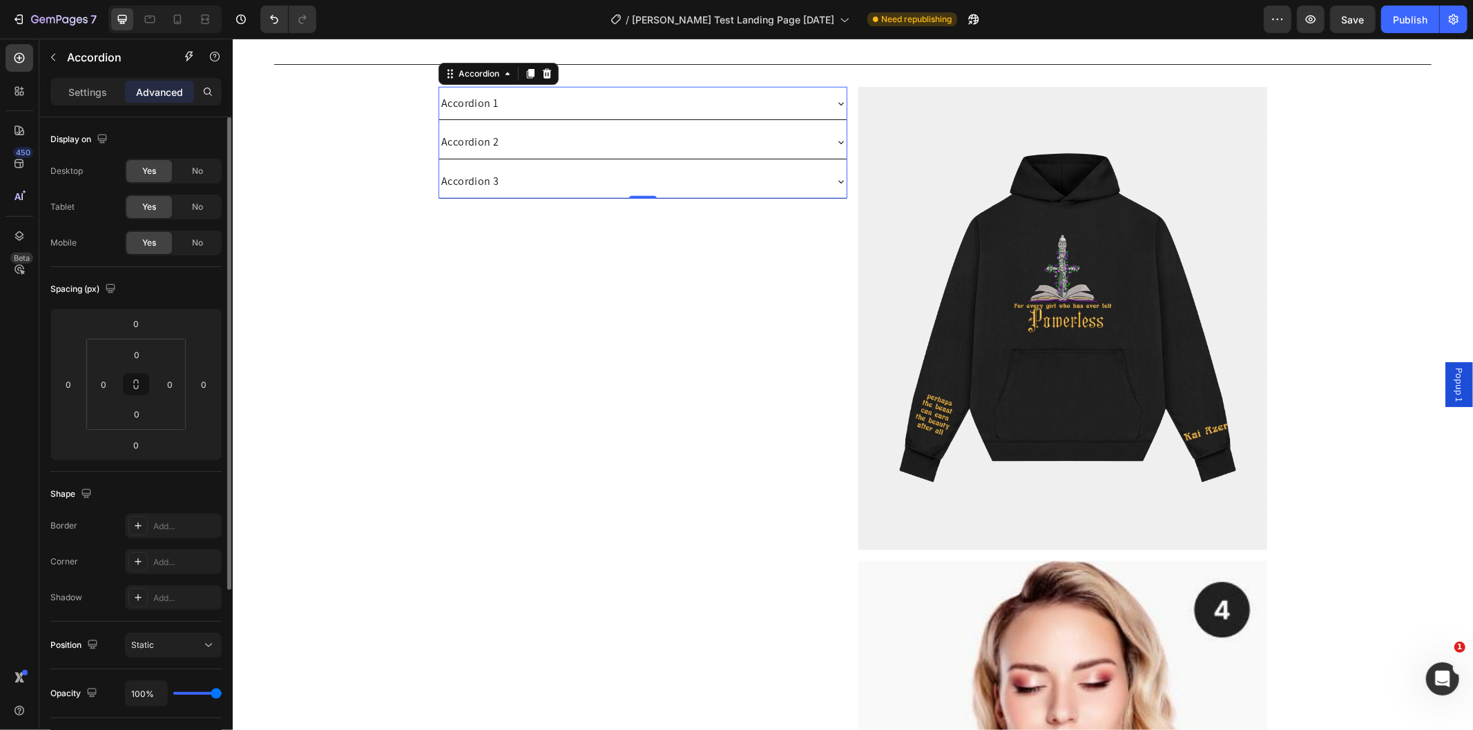
scroll to position [247, 0]
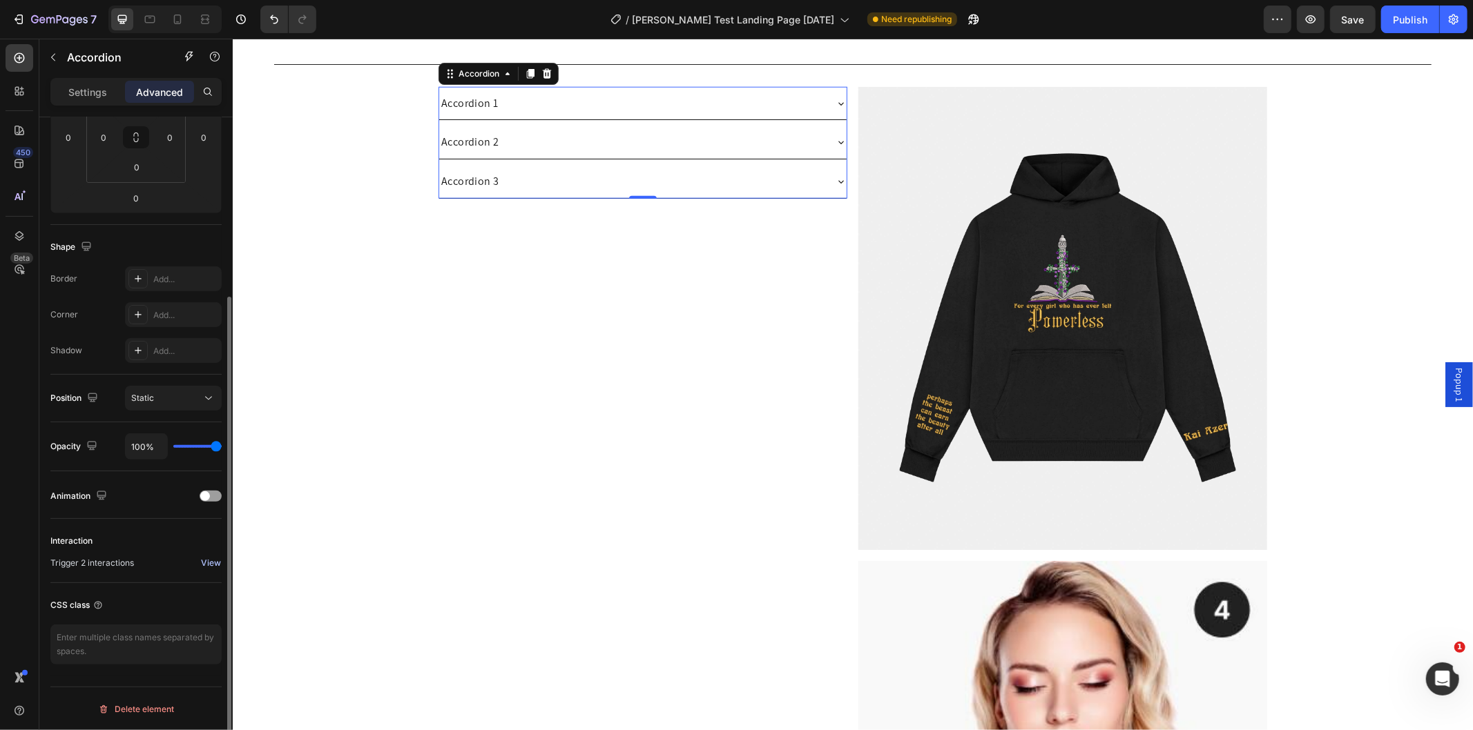
click at [208, 564] on div "View" at bounding box center [211, 563] width 20 height 12
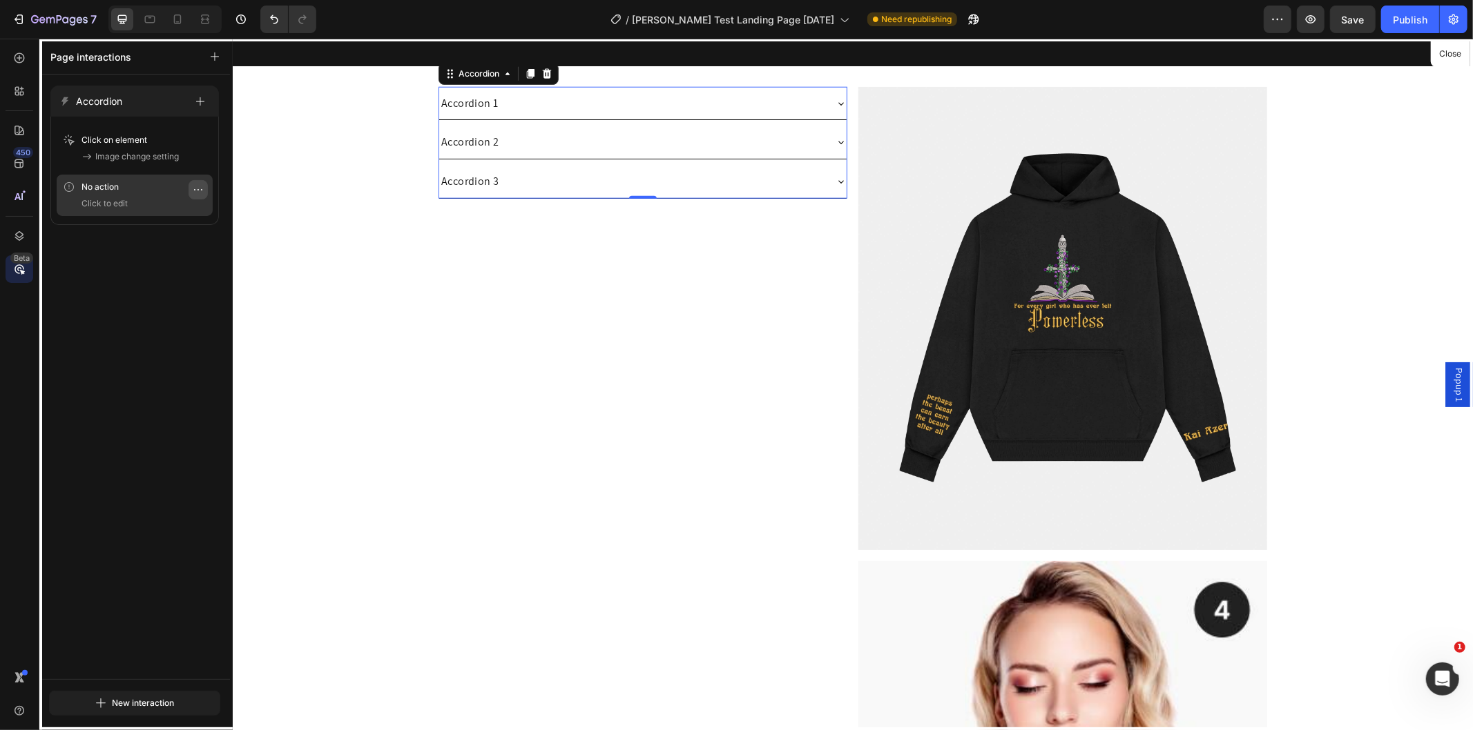
click at [200, 191] on icon "button" at bounding box center [198, 189] width 11 height 11
click at [166, 280] on button "Delete" at bounding box center [158, 272] width 90 height 25
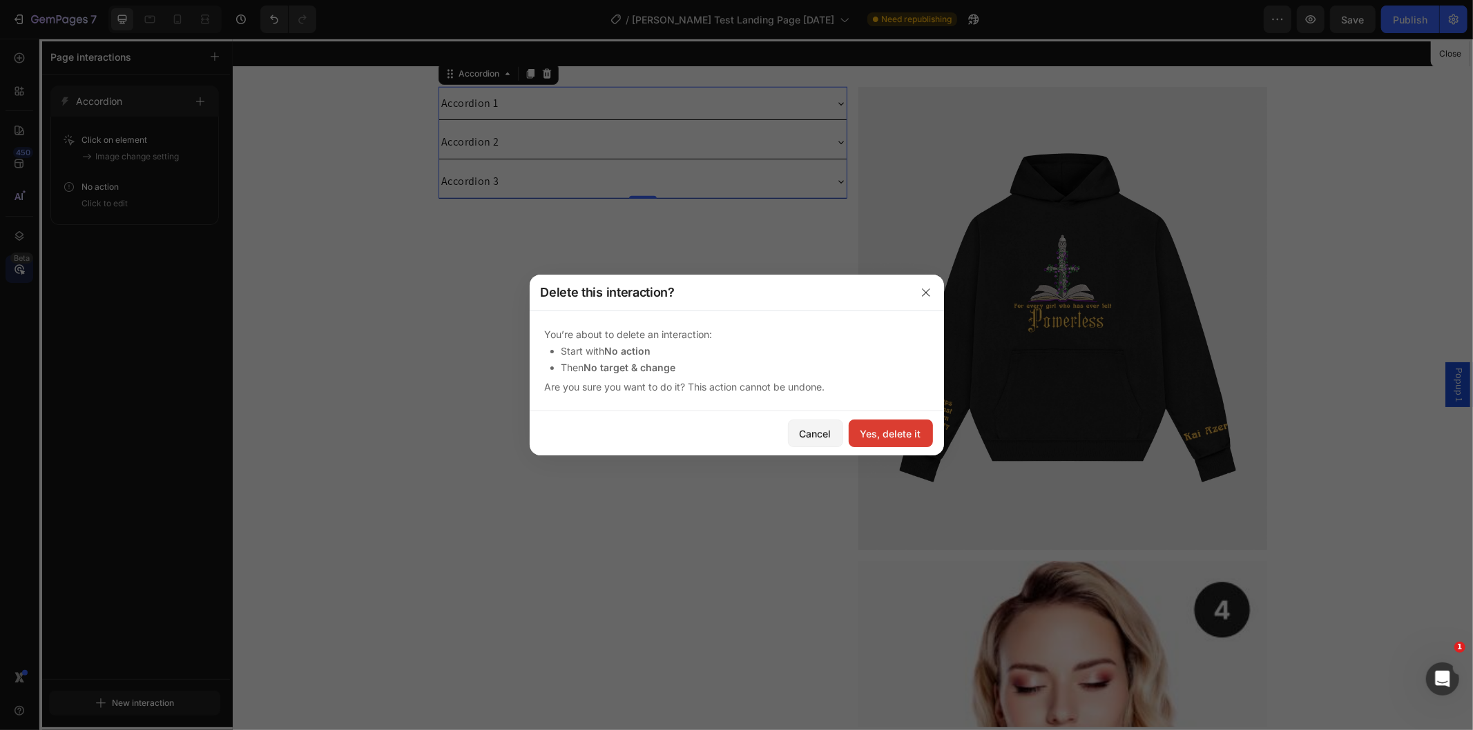
drag, startPoint x: 877, startPoint y: 433, endPoint x: 592, endPoint y: 403, distance: 286.0
click at [877, 433] on div "Yes, delete it" at bounding box center [890, 434] width 61 height 14
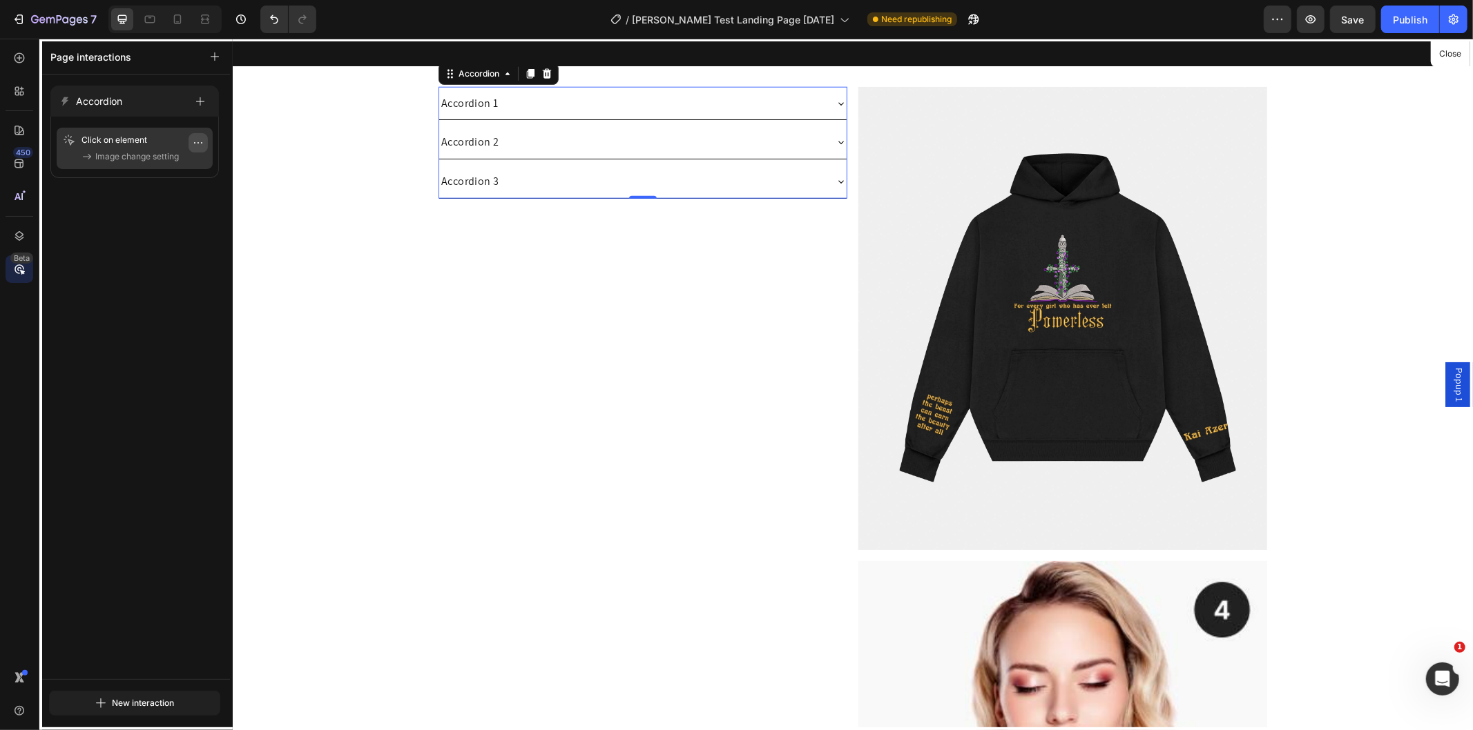
click at [194, 143] on icon "button" at bounding box center [198, 142] width 11 height 11
click at [193, 231] on button "Delete" at bounding box center [158, 225] width 90 height 25
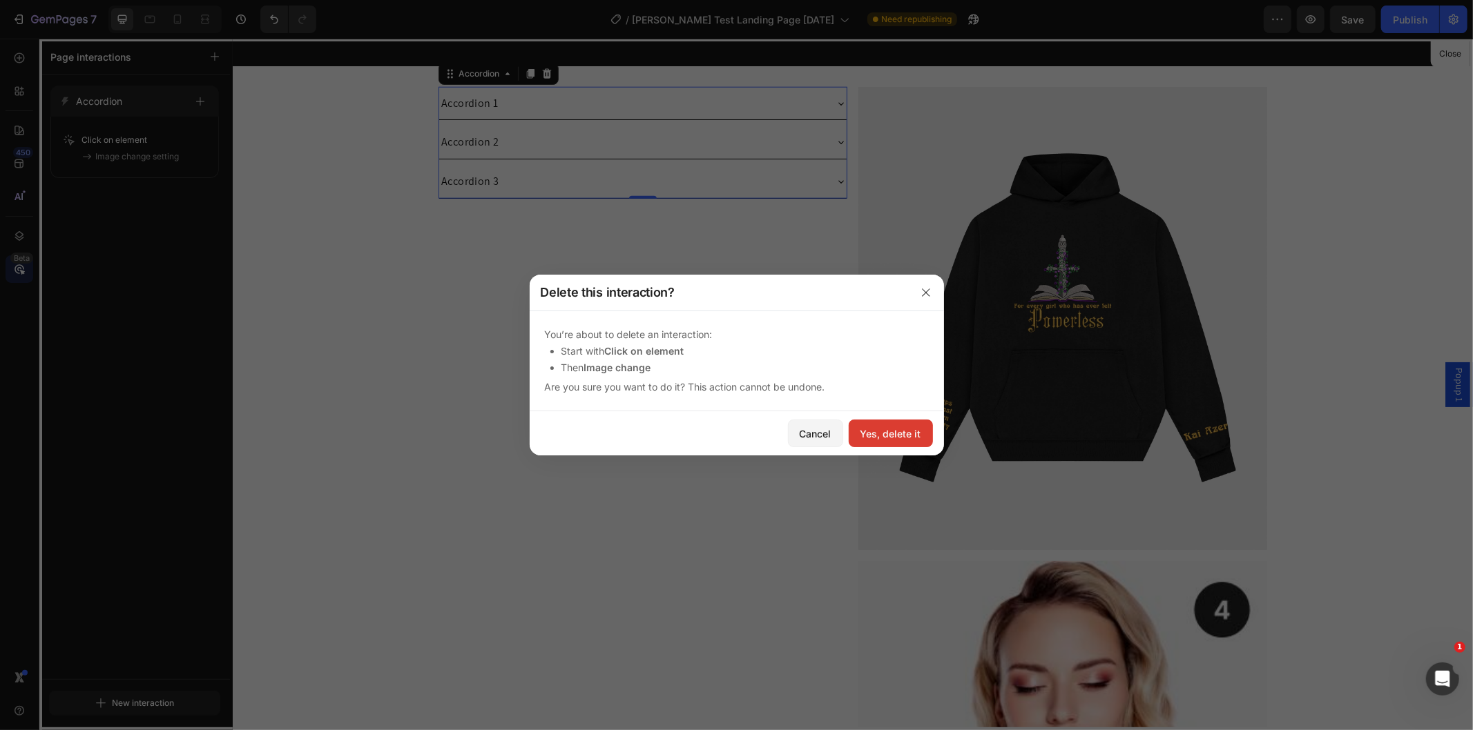
drag, startPoint x: 909, startPoint y: 428, endPoint x: 678, endPoint y: 389, distance: 234.5
click at [909, 428] on div "Yes, delete it" at bounding box center [890, 434] width 61 height 14
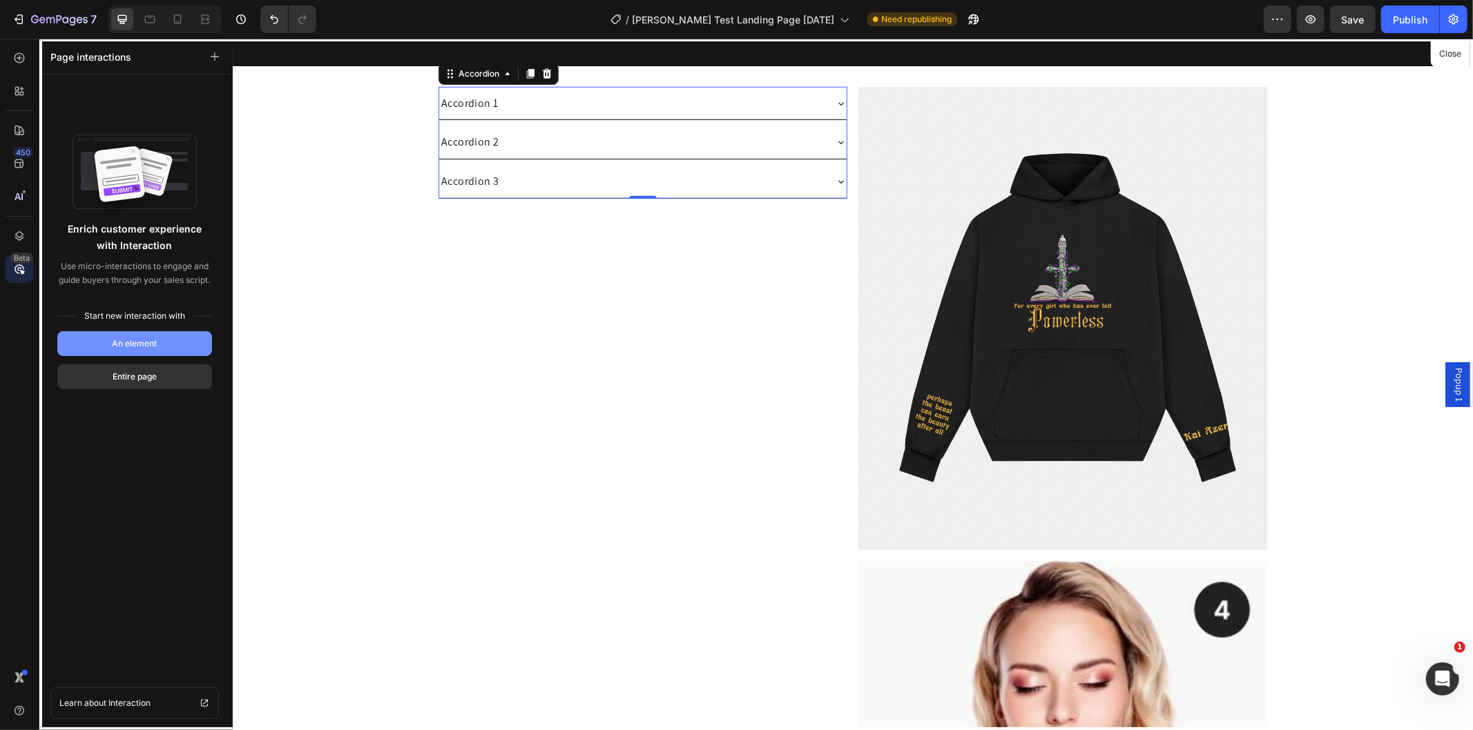
click at [122, 351] on button "An element" at bounding box center [134, 343] width 155 height 25
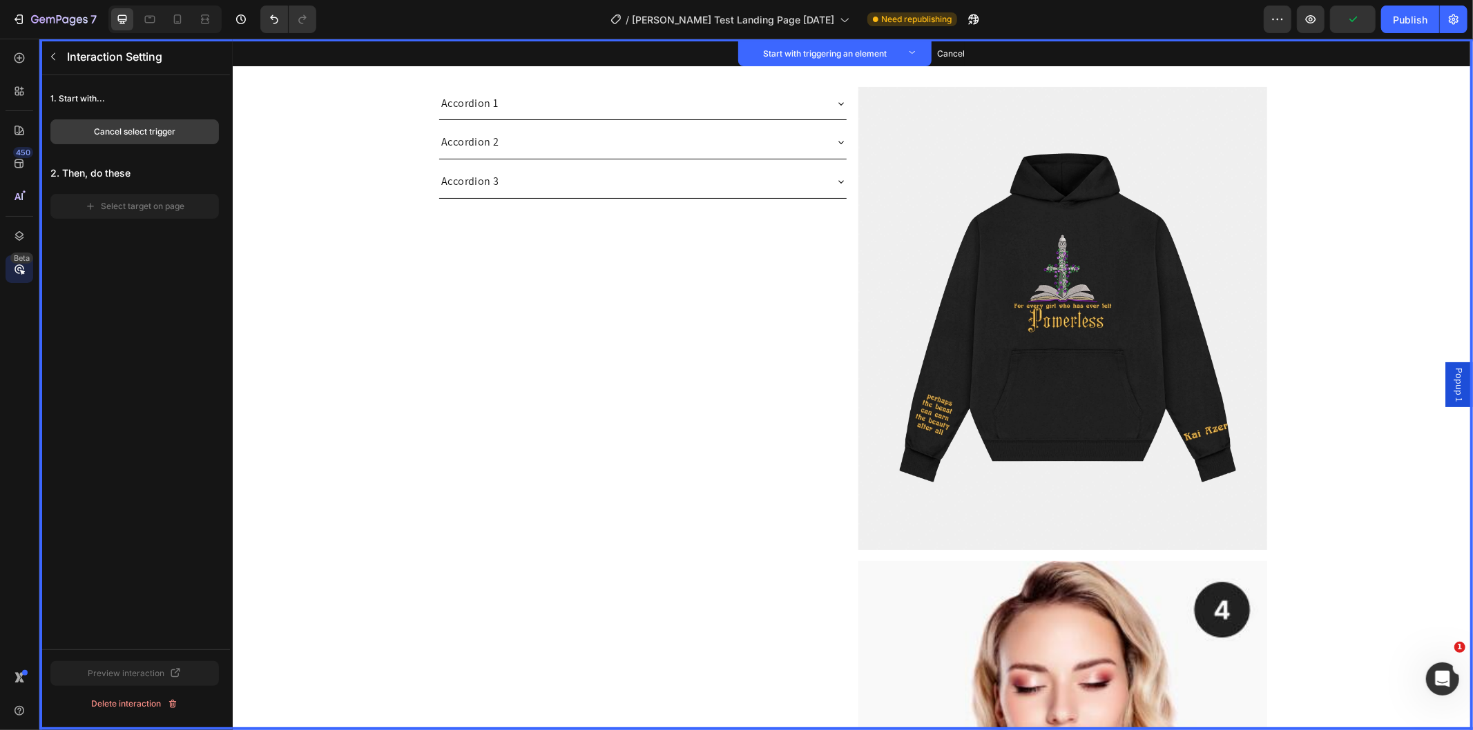
click at [188, 131] on button "Cancel select trigger" at bounding box center [134, 131] width 168 height 25
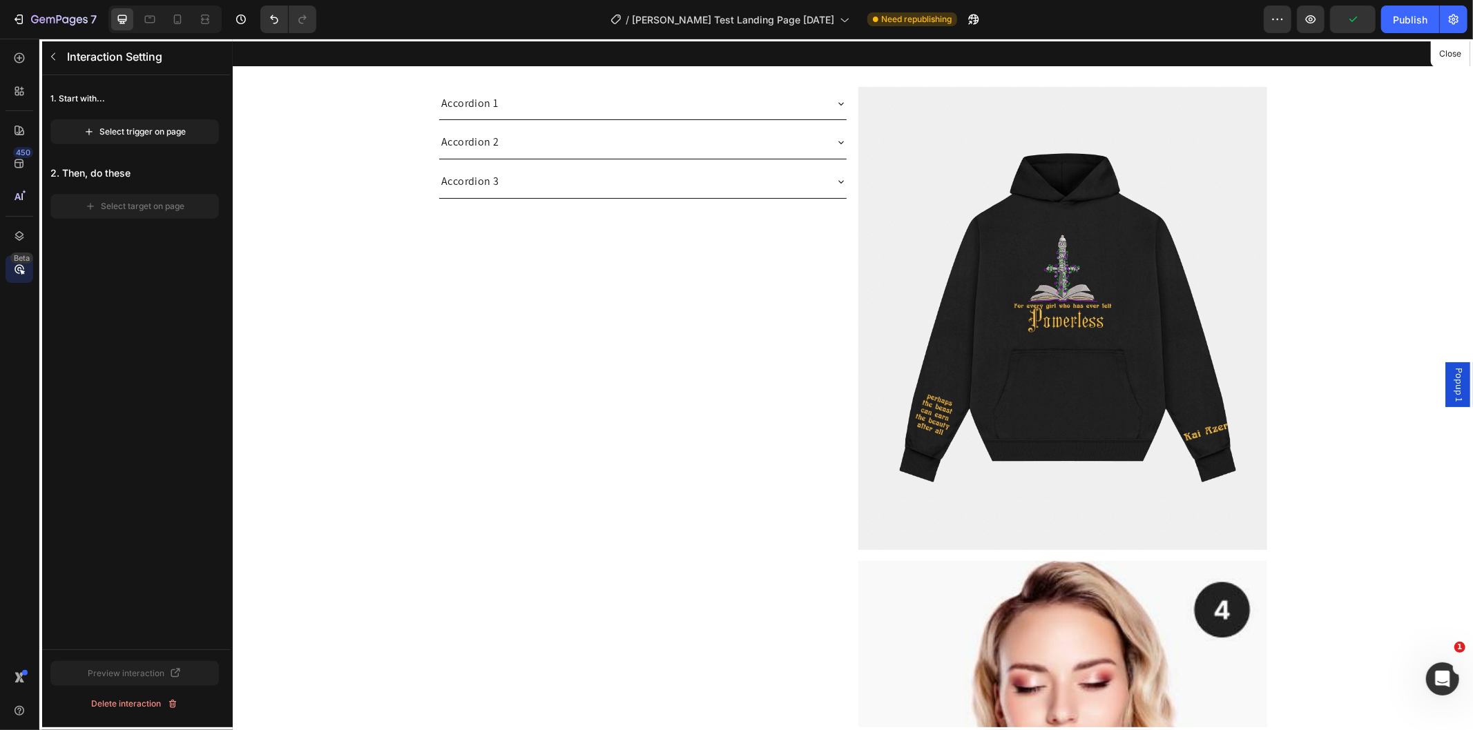
scroll to position [1132, 0]
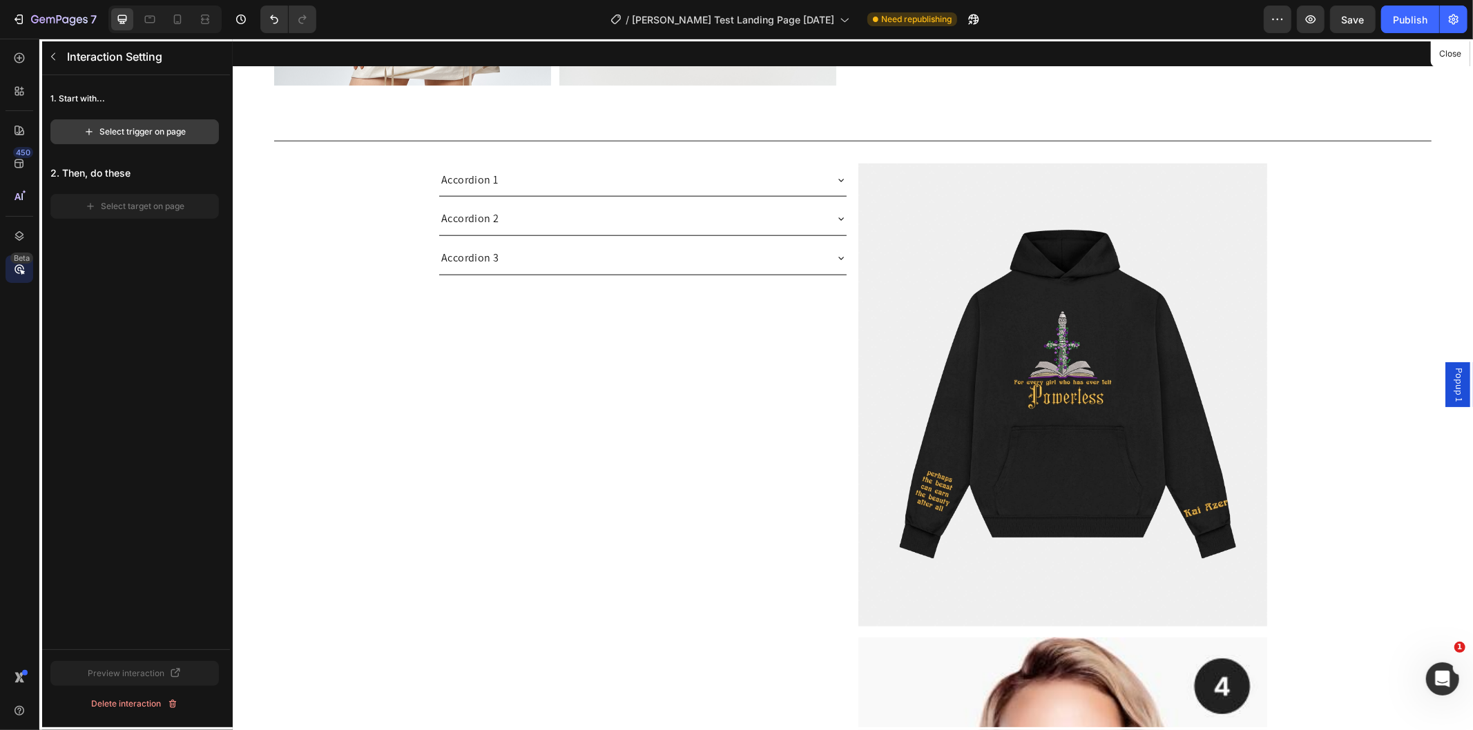
click at [149, 135] on div "Select trigger on page" at bounding box center [135, 132] width 103 height 12
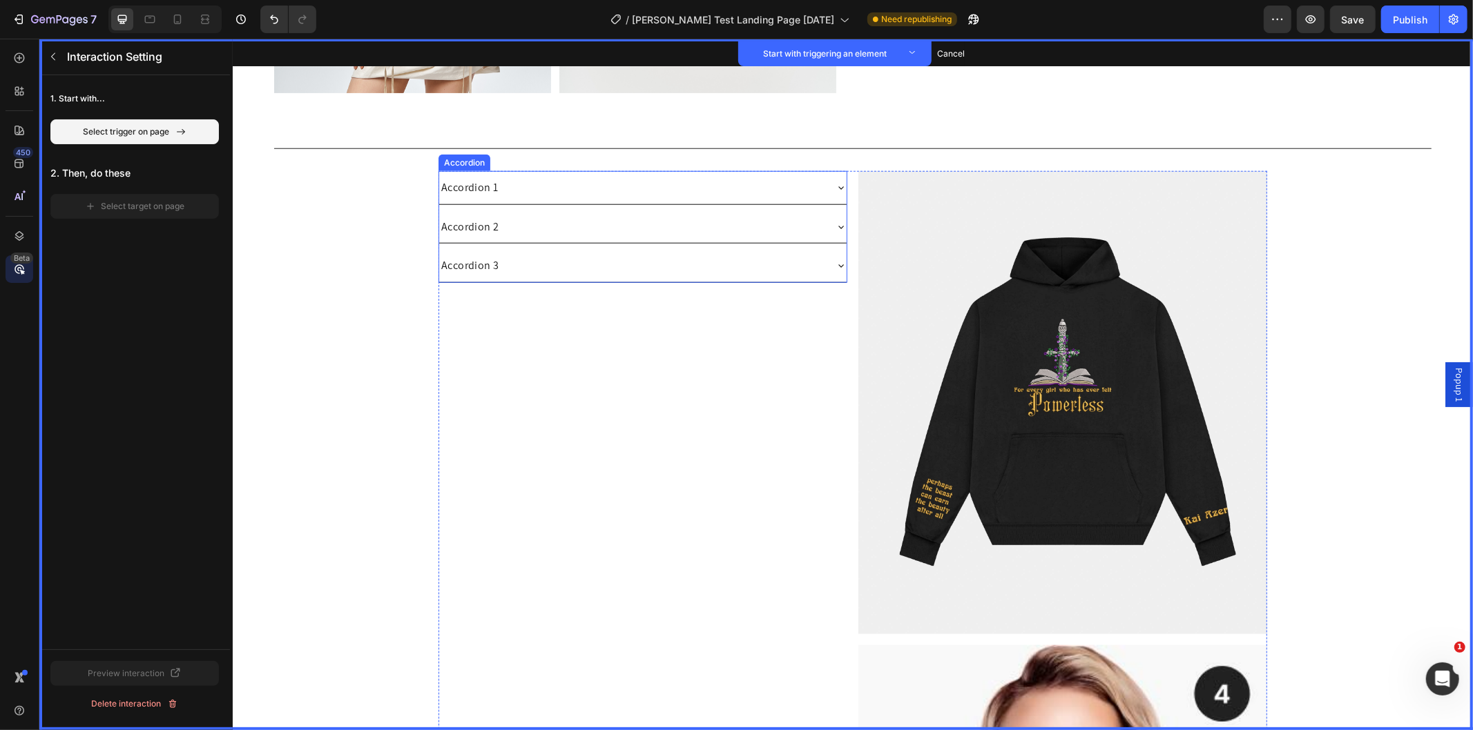
click at [487, 171] on div "Accordion 1" at bounding box center [641, 187] width 407 height 33
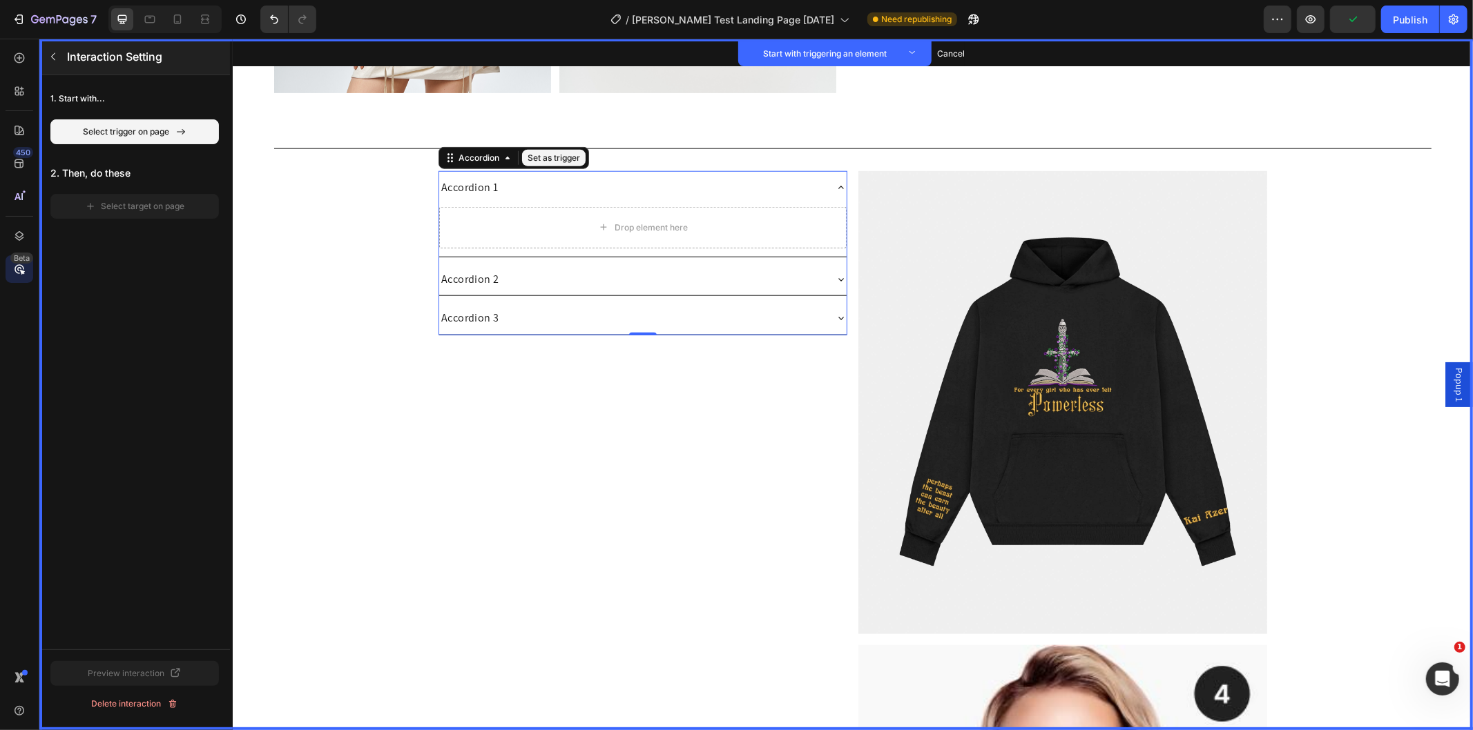
click at [53, 53] on icon "button" at bounding box center [53, 56] width 11 height 11
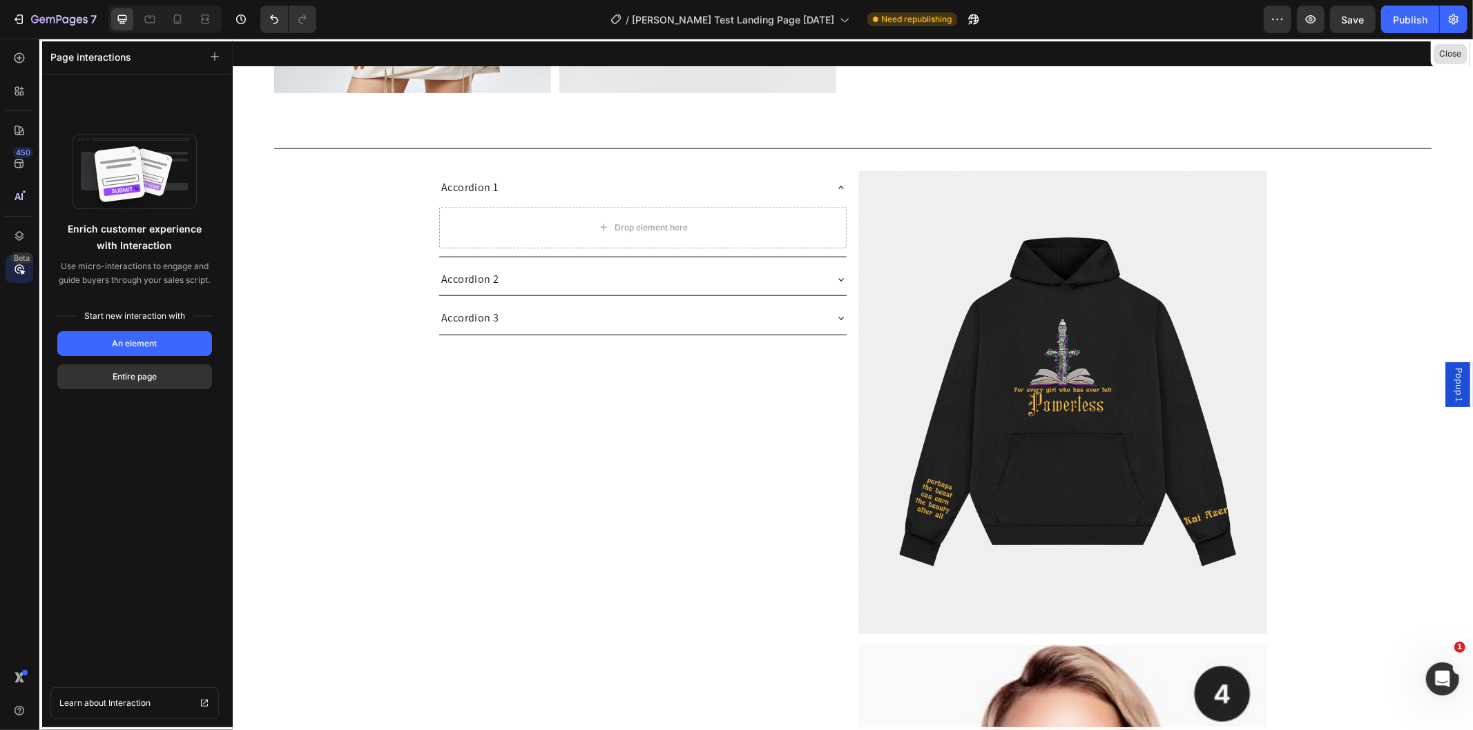
click at [1457, 46] on button "Close" at bounding box center [1450, 54] width 34 height 20
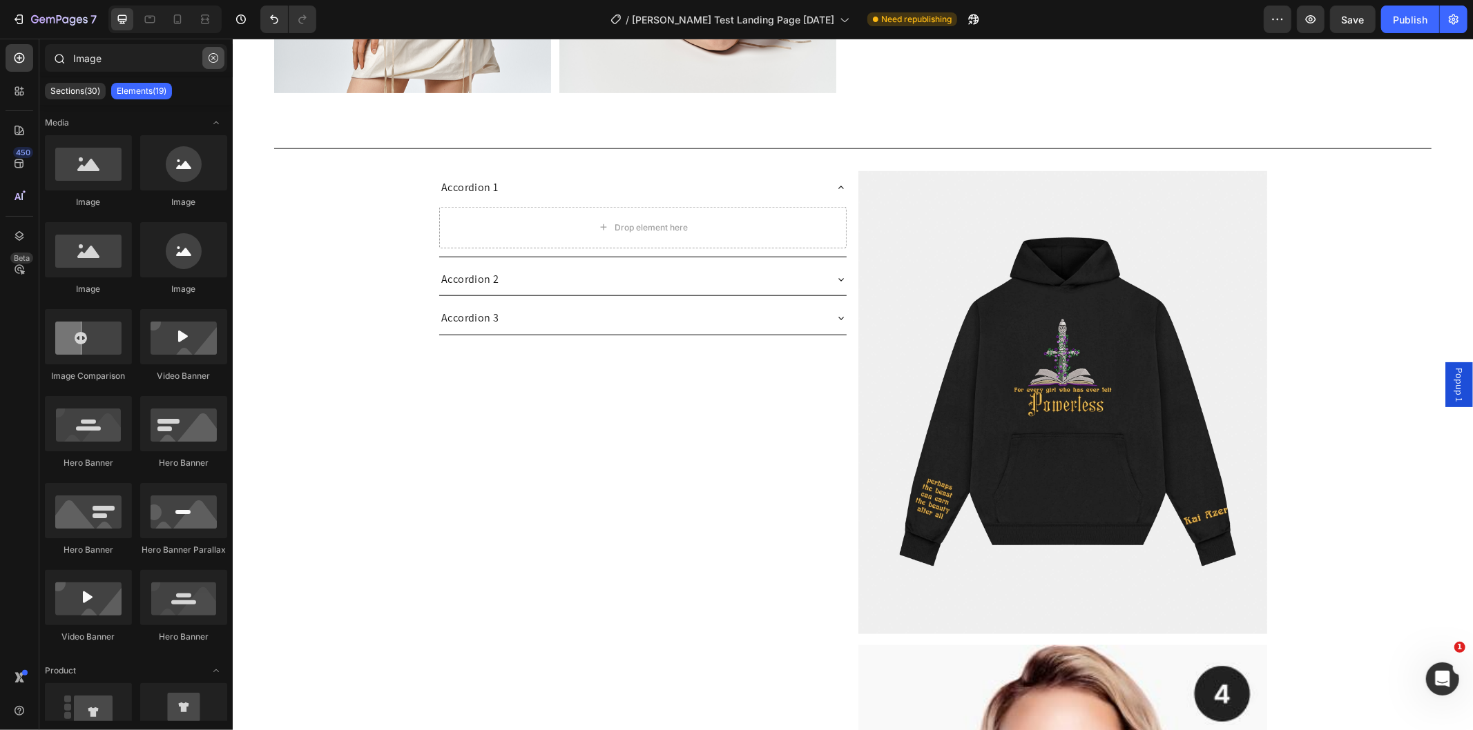
click at [210, 58] on icon "button" at bounding box center [213, 58] width 10 height 10
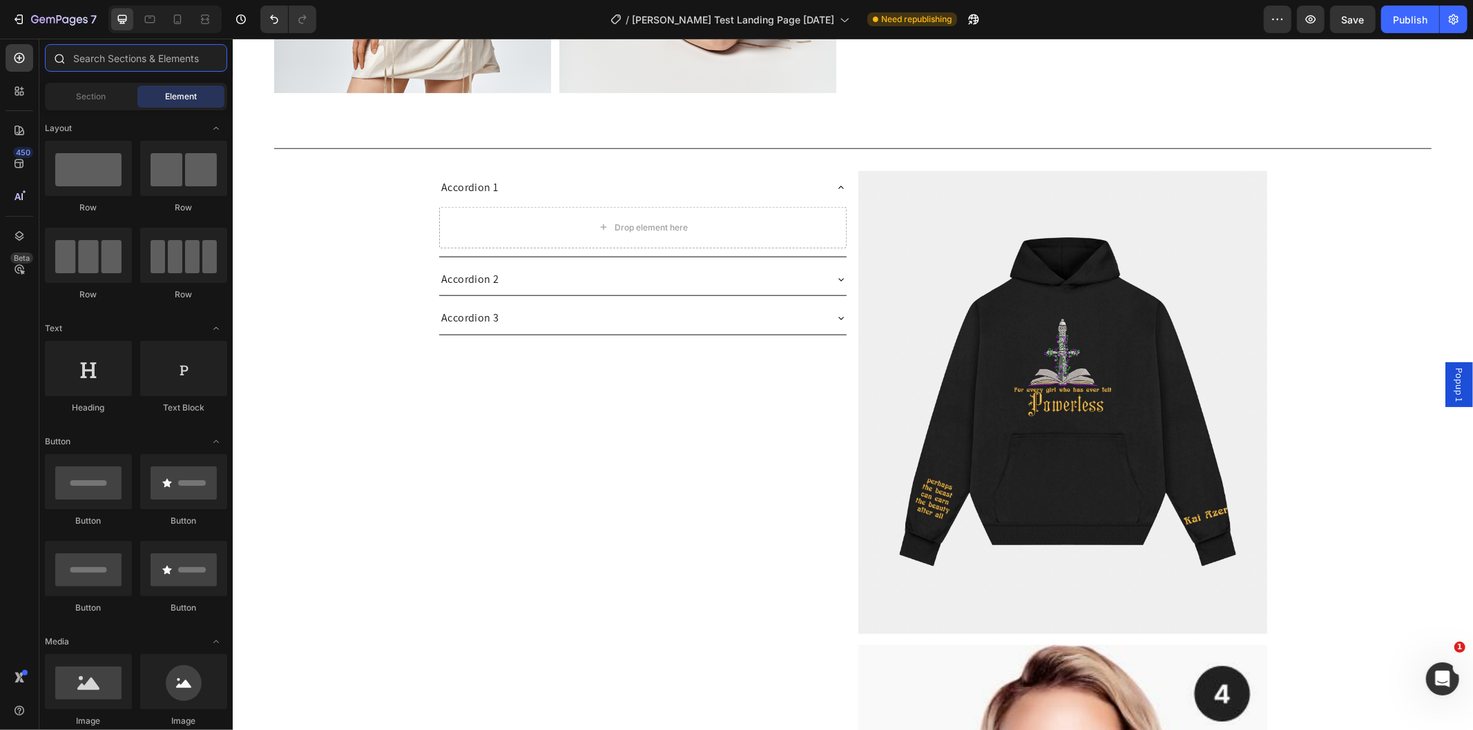
click at [90, 48] on input "text" at bounding box center [136, 58] width 182 height 28
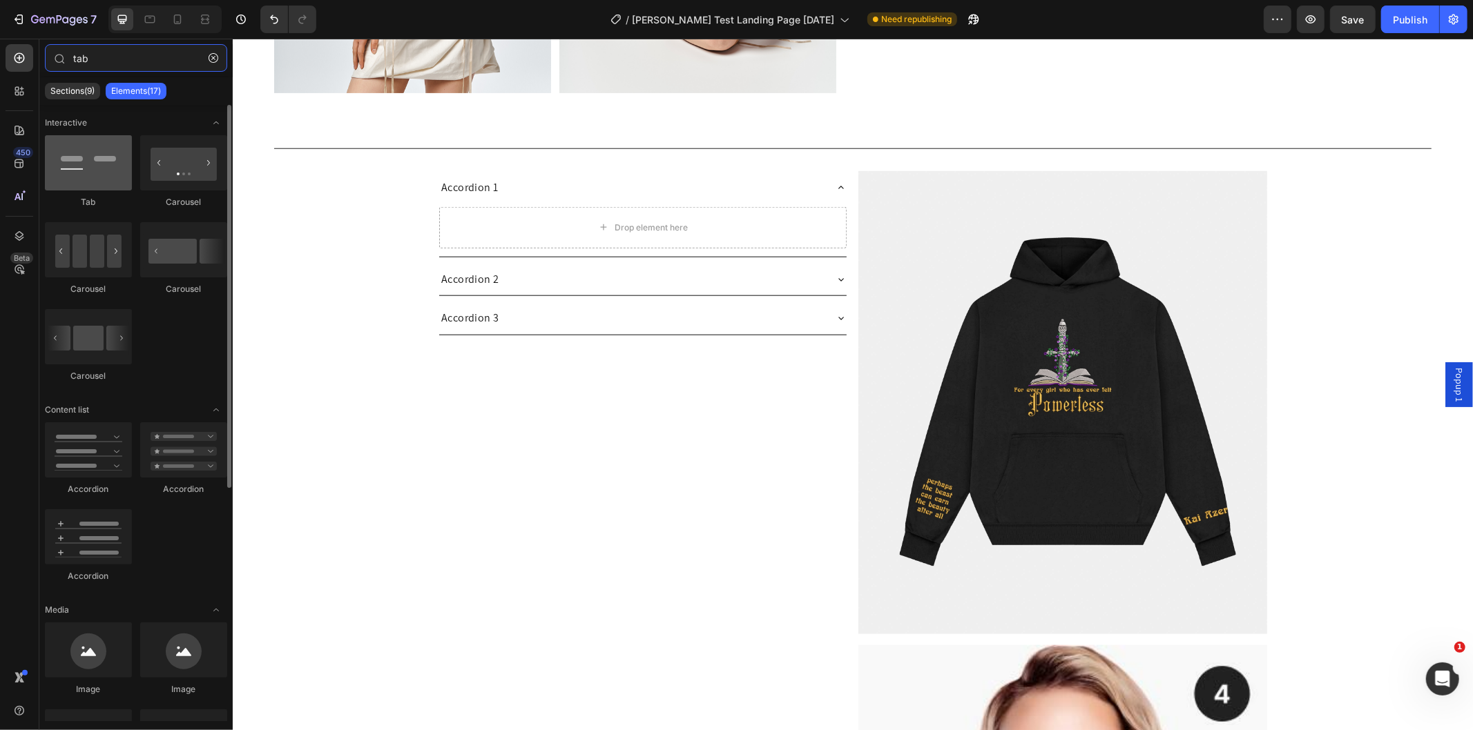
type input "tab"
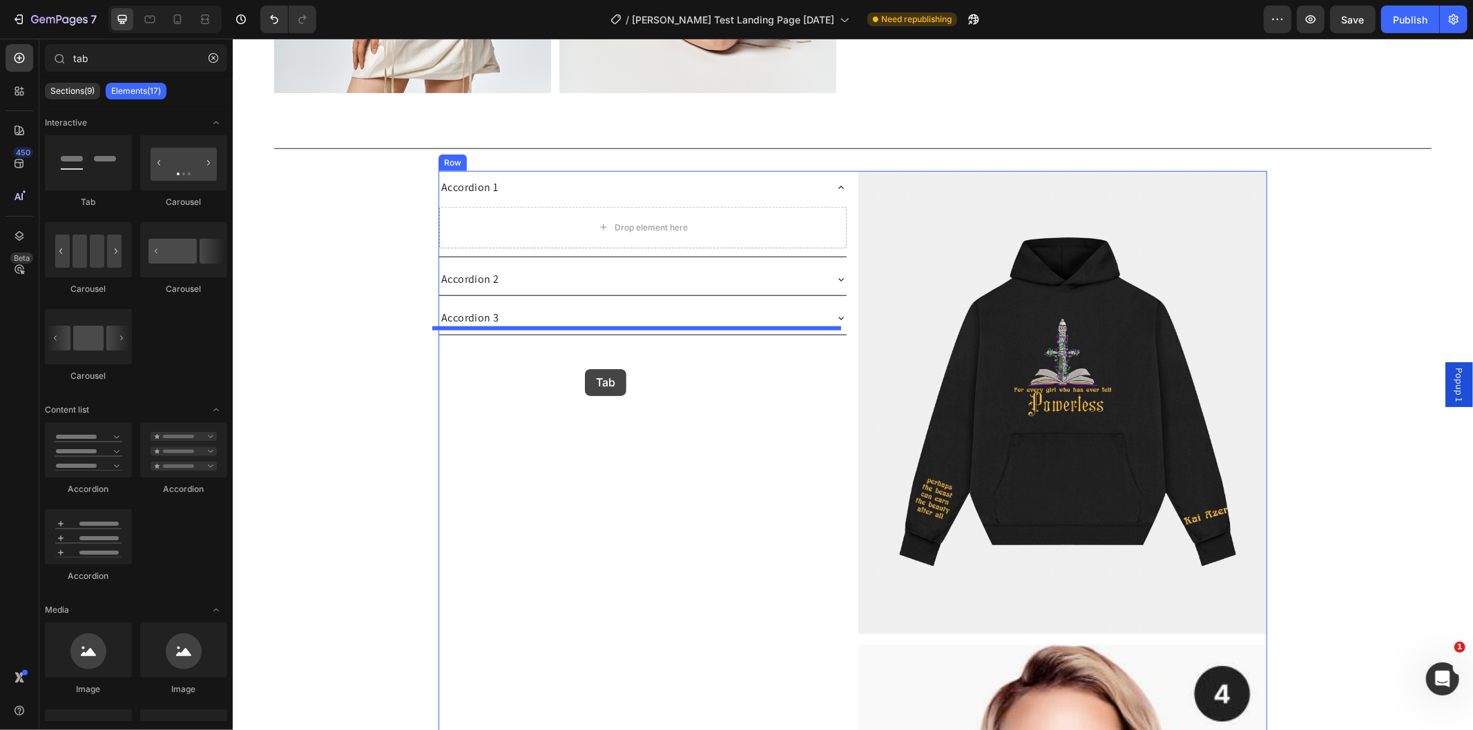
drag, startPoint x: 323, startPoint y: 200, endPoint x: 584, endPoint y: 369, distance: 310.6
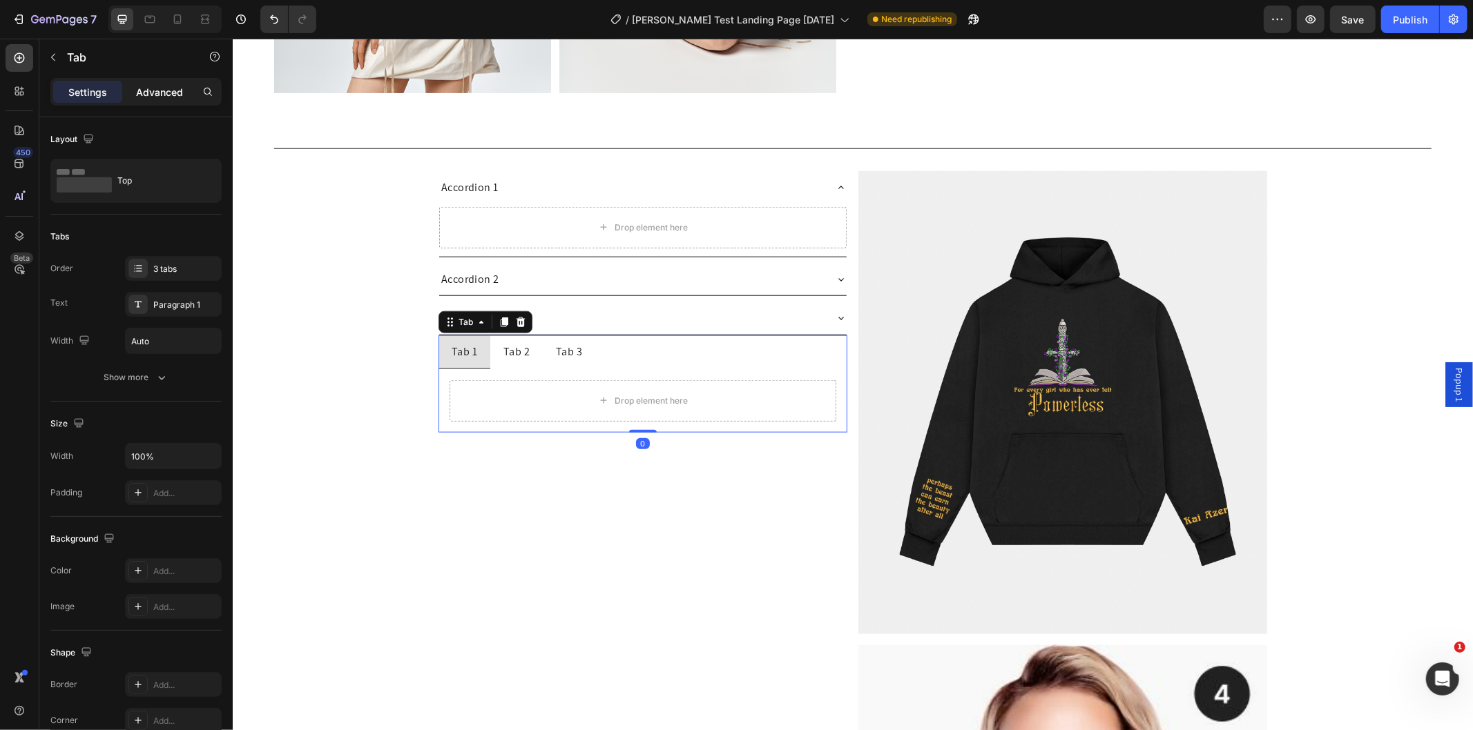
click at [144, 83] on div "Advanced" at bounding box center [159, 92] width 69 height 22
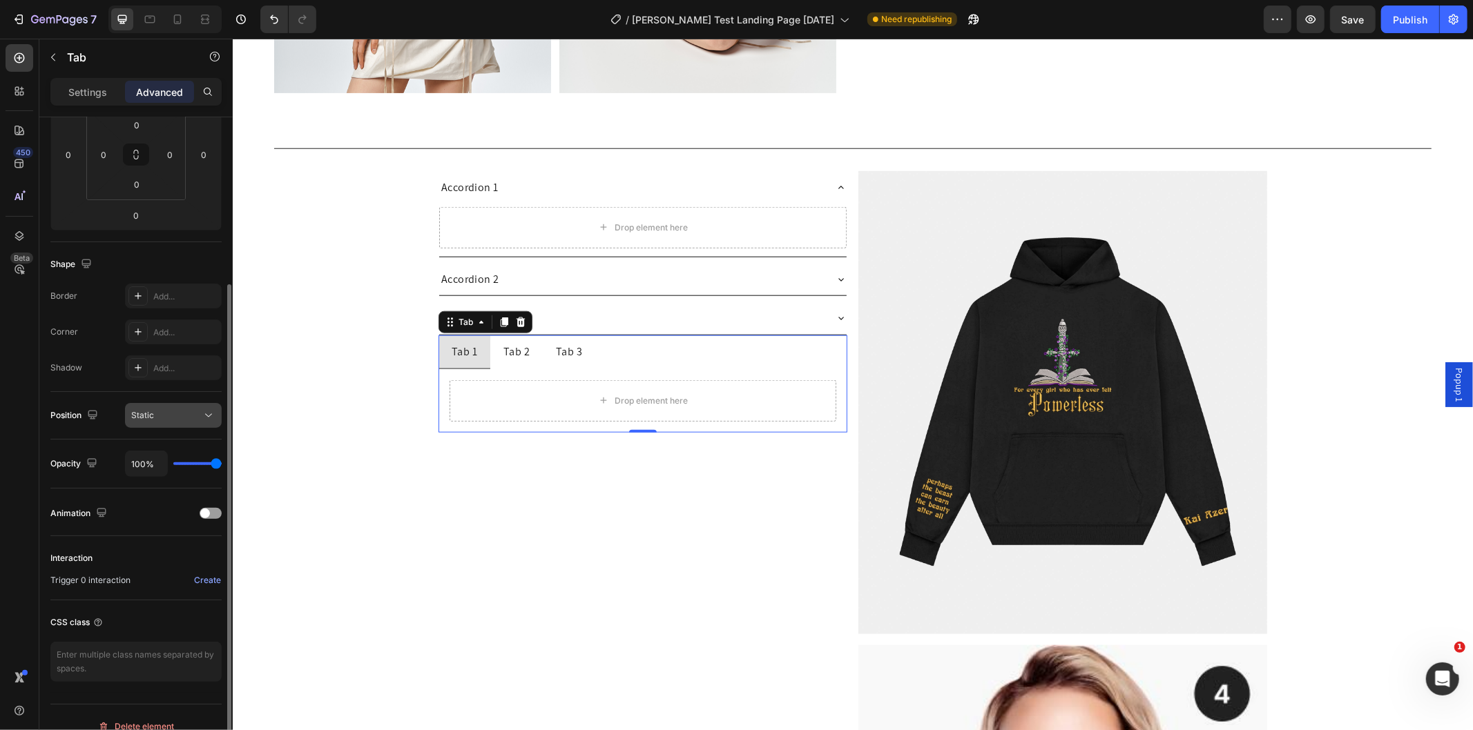
scroll to position [247, 0]
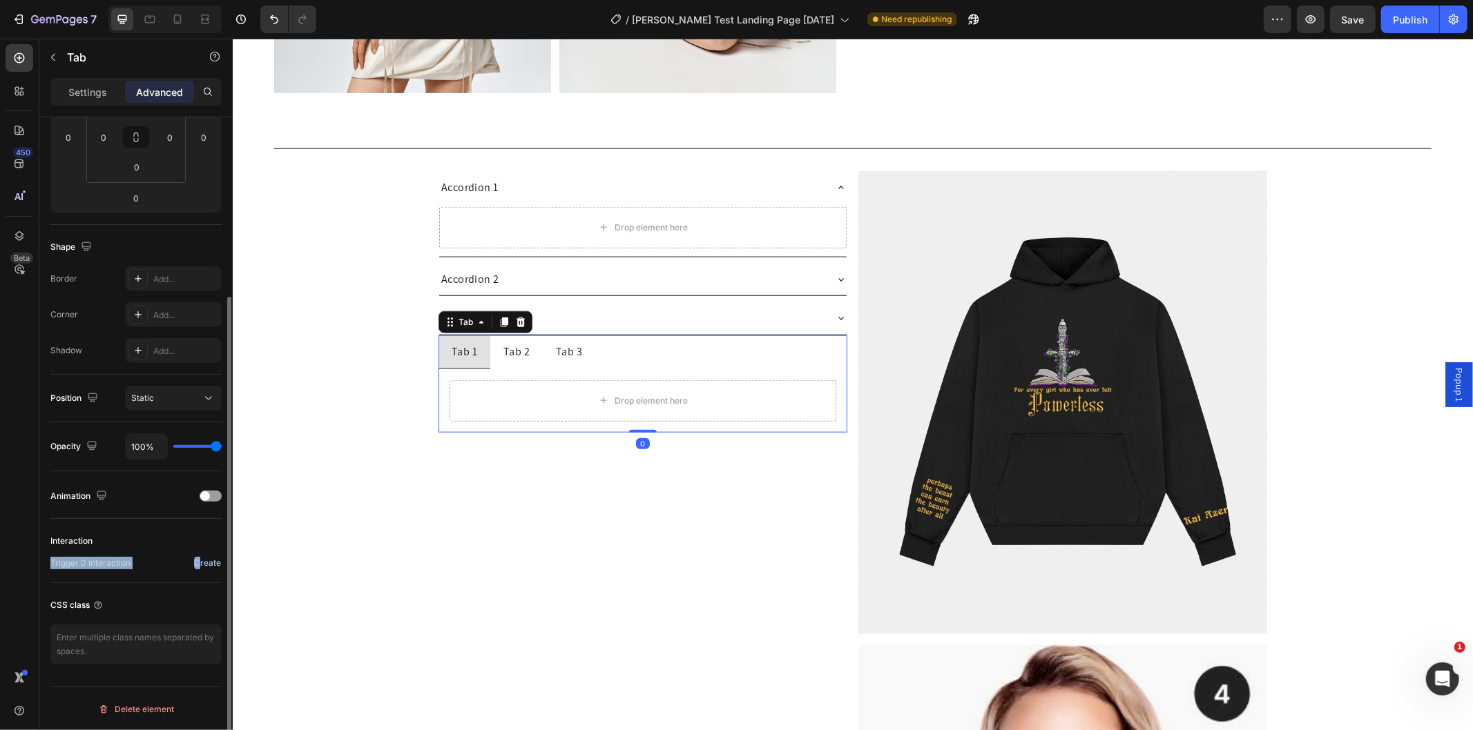
drag, startPoint x: 181, startPoint y: 529, endPoint x: 197, endPoint y: 566, distance: 40.8
click at [197, 566] on div "Interaction Trigger 0 interaction Create" at bounding box center [135, 551] width 171 height 64
click at [199, 565] on div "Create" at bounding box center [207, 563] width 27 height 12
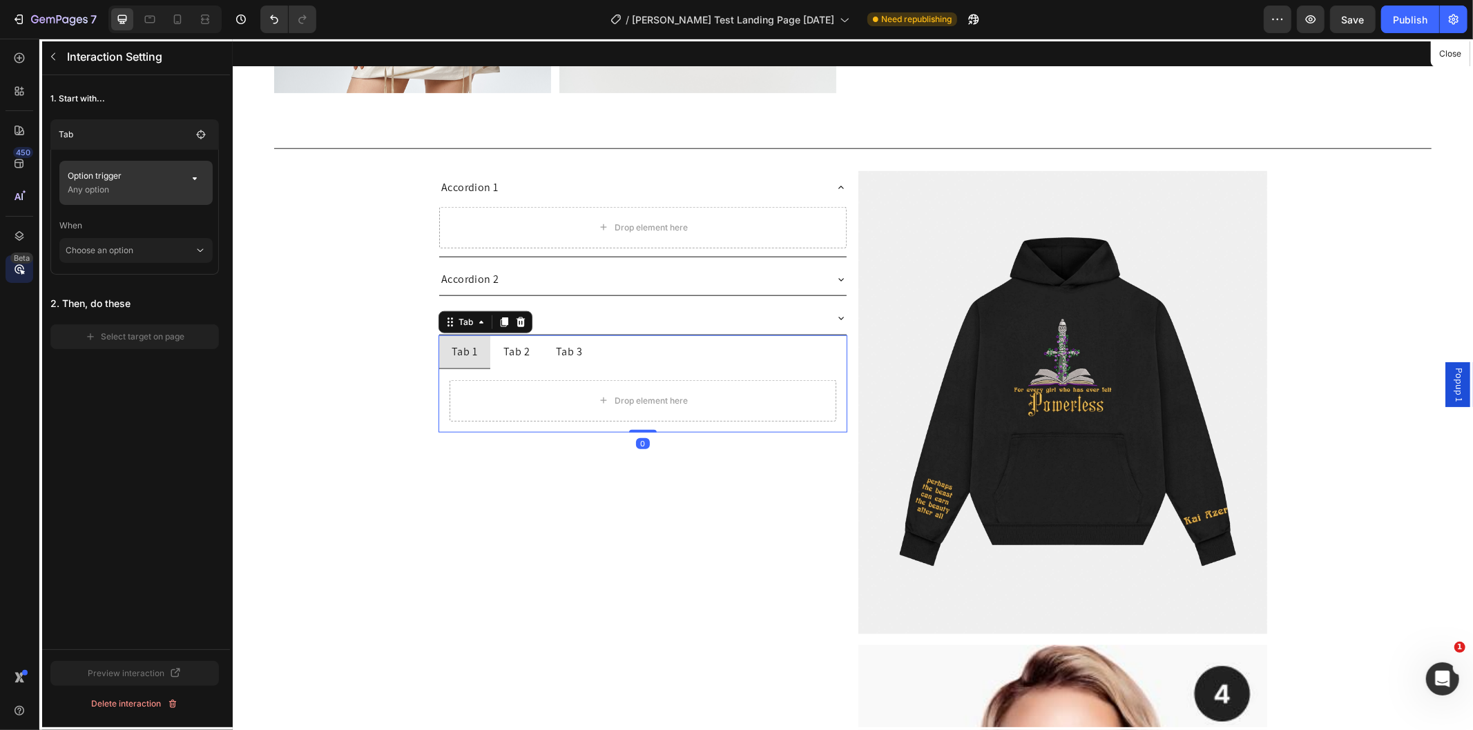
click at [168, 180] on p "Option trigger" at bounding box center [124, 176] width 112 height 14
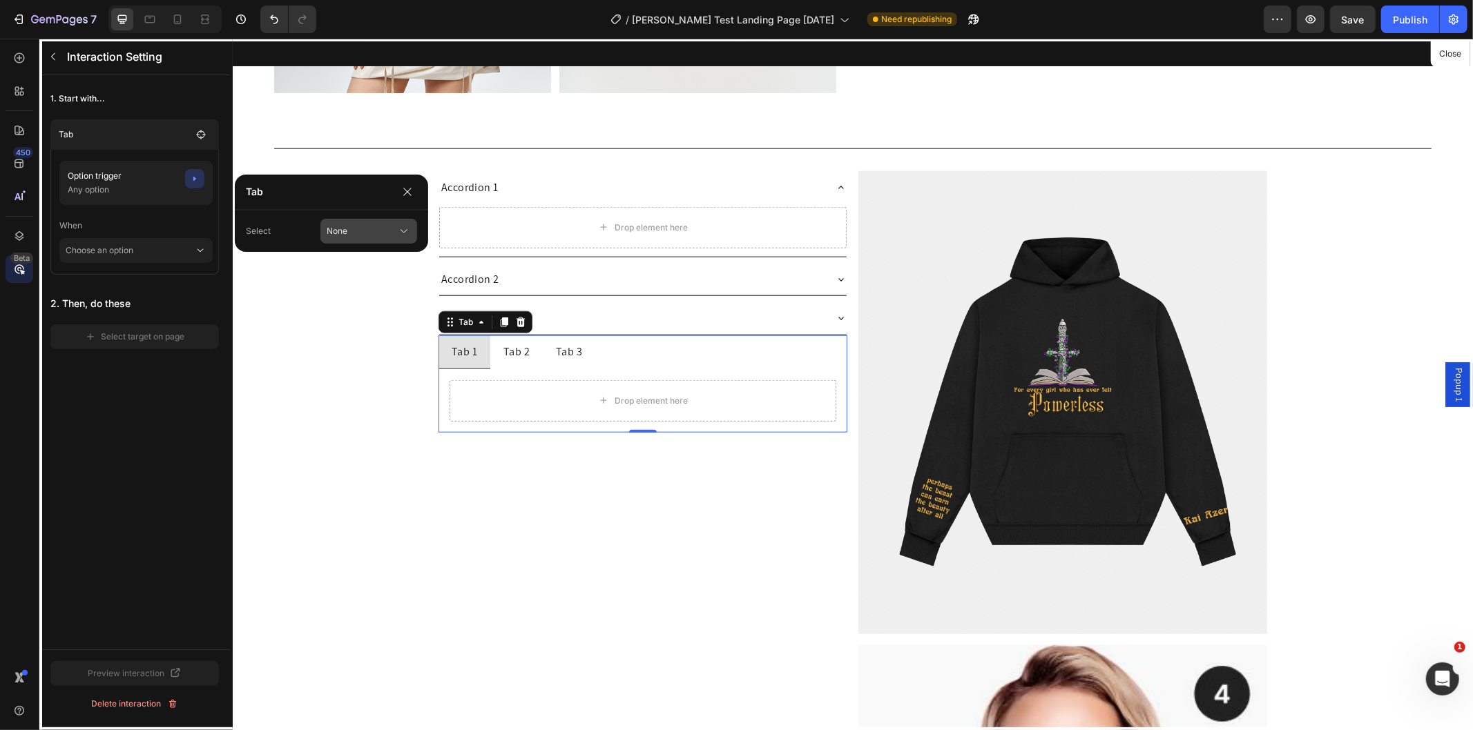
click at [377, 224] on div "None" at bounding box center [369, 231] width 84 height 14
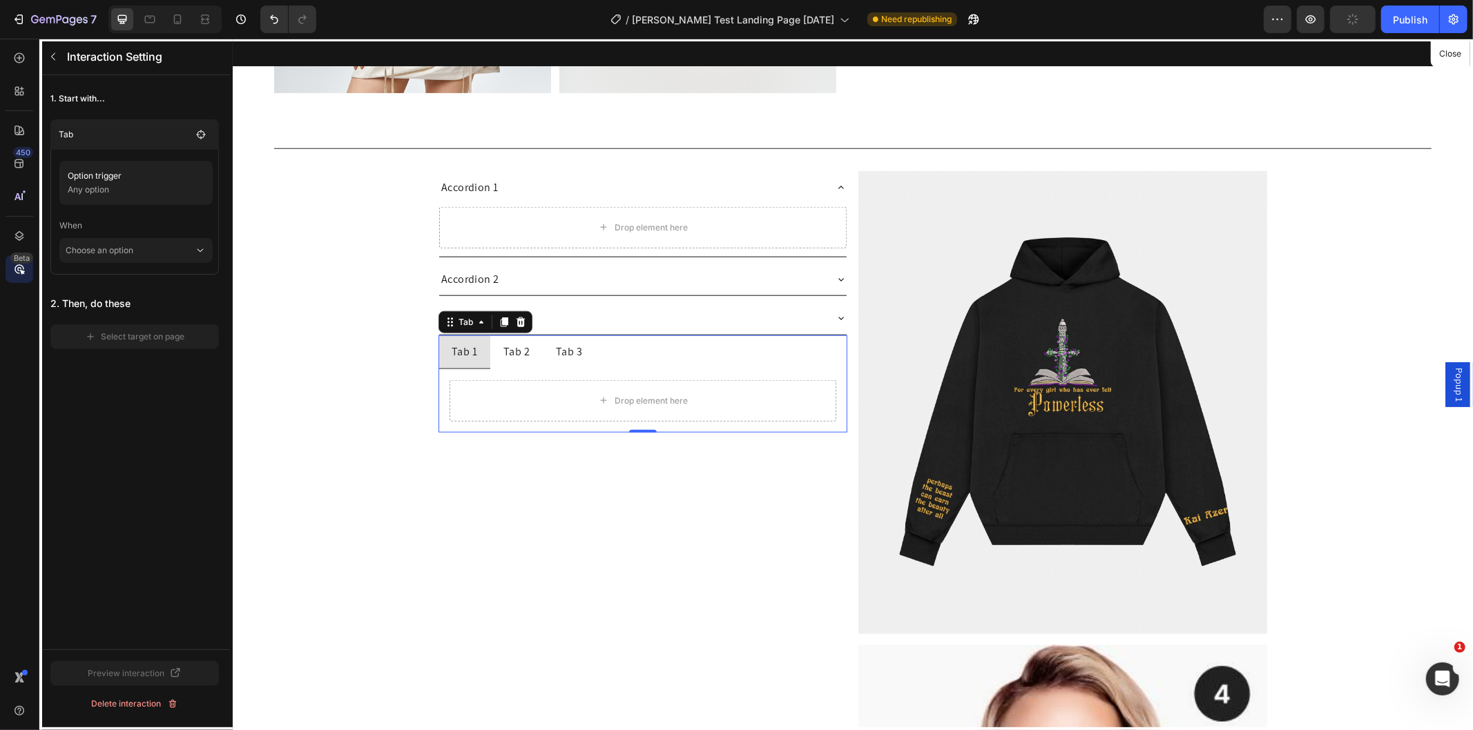
click at [164, 282] on div "1. Start with... Tab Option trigger Any option When Choose an option 2. Then, d…" at bounding box center [134, 217] width 191 height 285
click at [1466, 56] on button "Close" at bounding box center [1450, 54] width 34 height 20
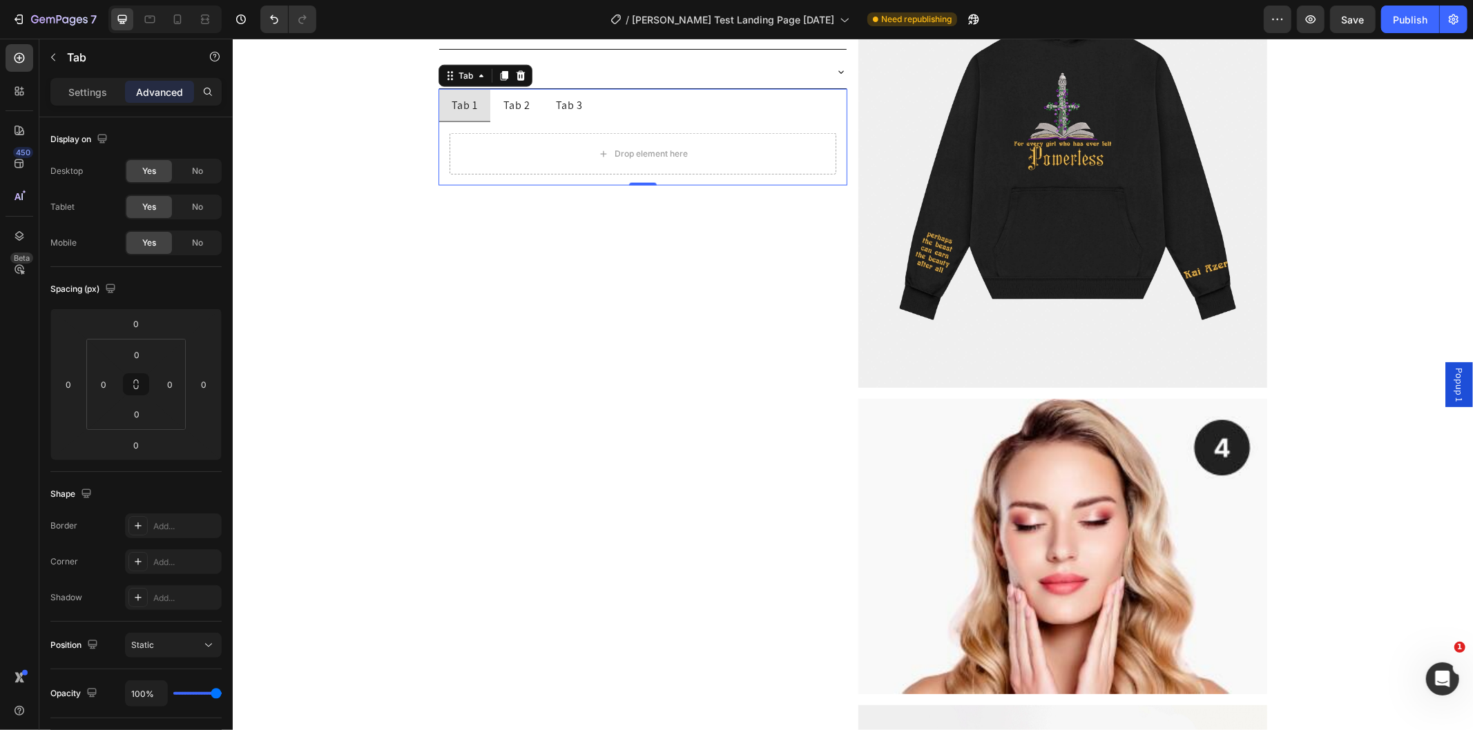
scroll to position [1374, 0]
